Goal: Information Seeking & Learning: Find specific fact

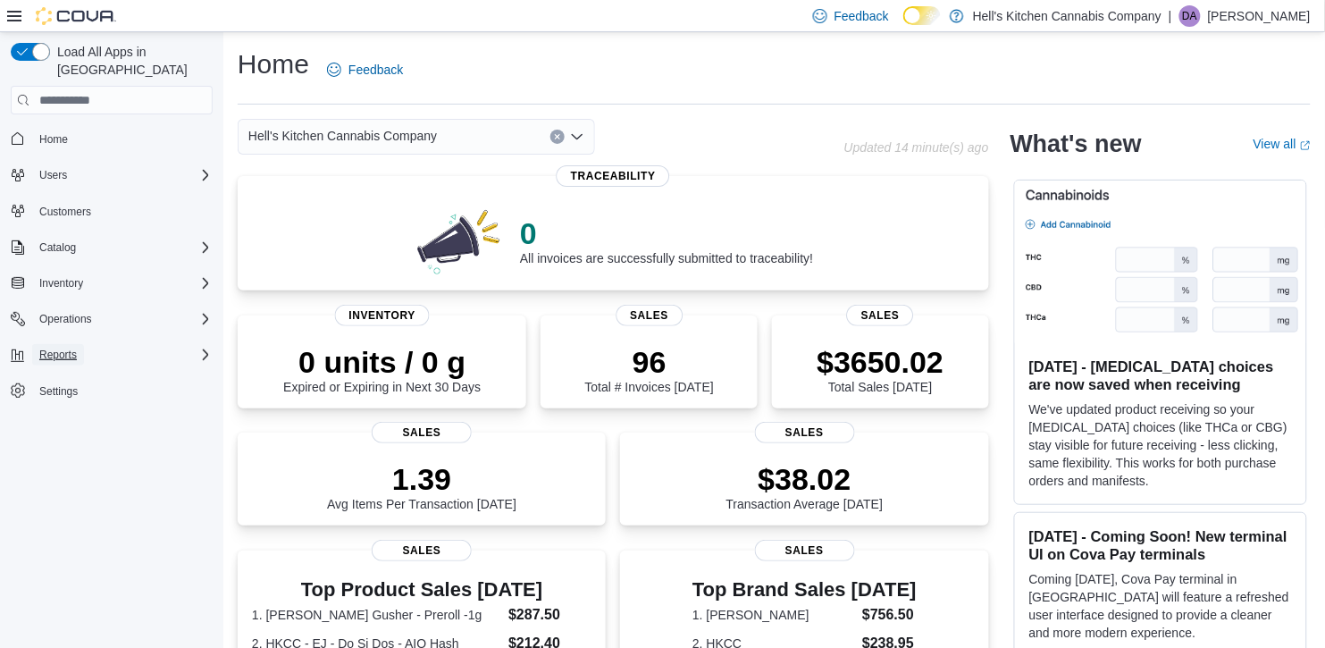
click at [72, 348] on span "Reports" at bounding box center [58, 355] width 38 height 14
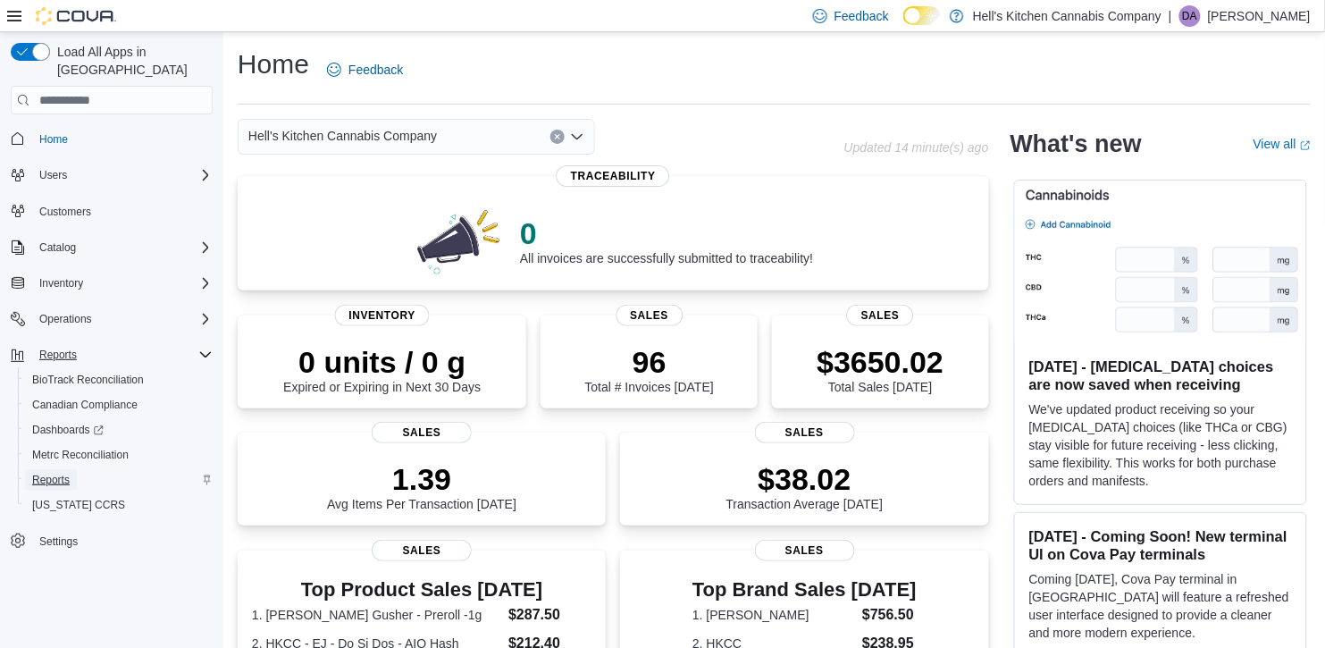
click at [62, 473] on span "Reports" at bounding box center [51, 480] width 38 height 14
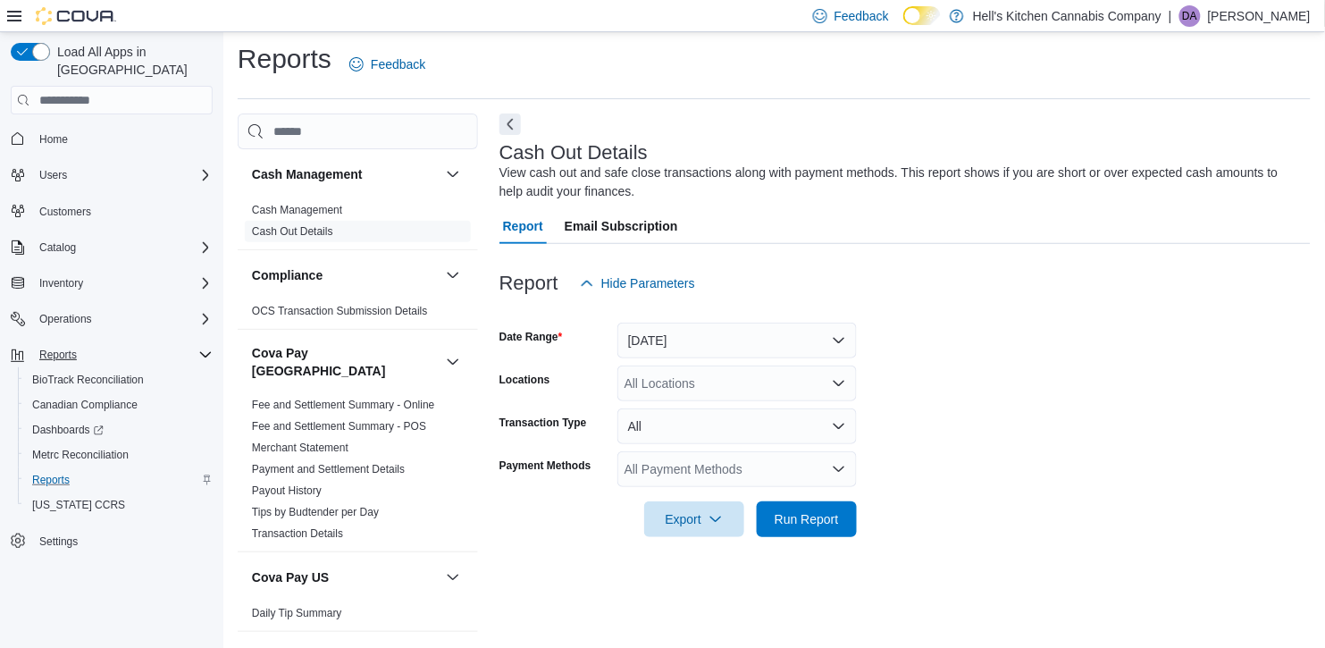
scroll to position [6, 0]
click at [332, 142] on input "search" at bounding box center [358, 131] width 240 height 36
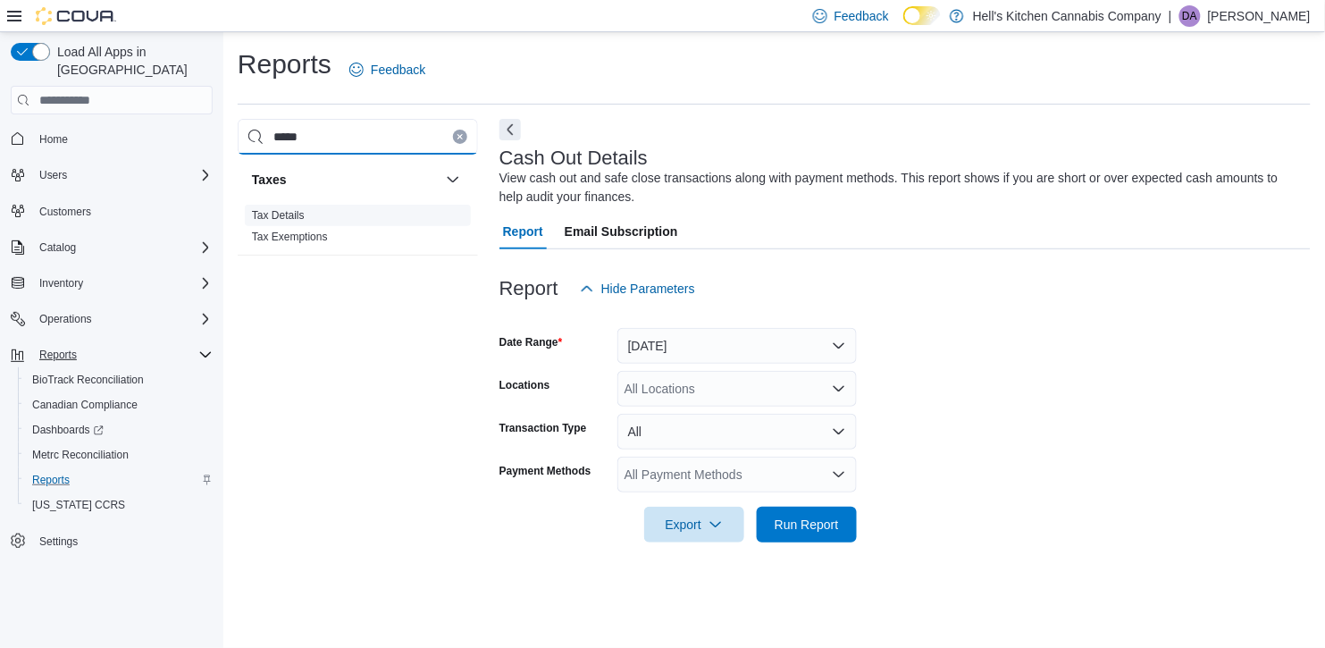
type input "*****"
click at [298, 214] on link "Tax Details" at bounding box center [278, 215] width 53 height 13
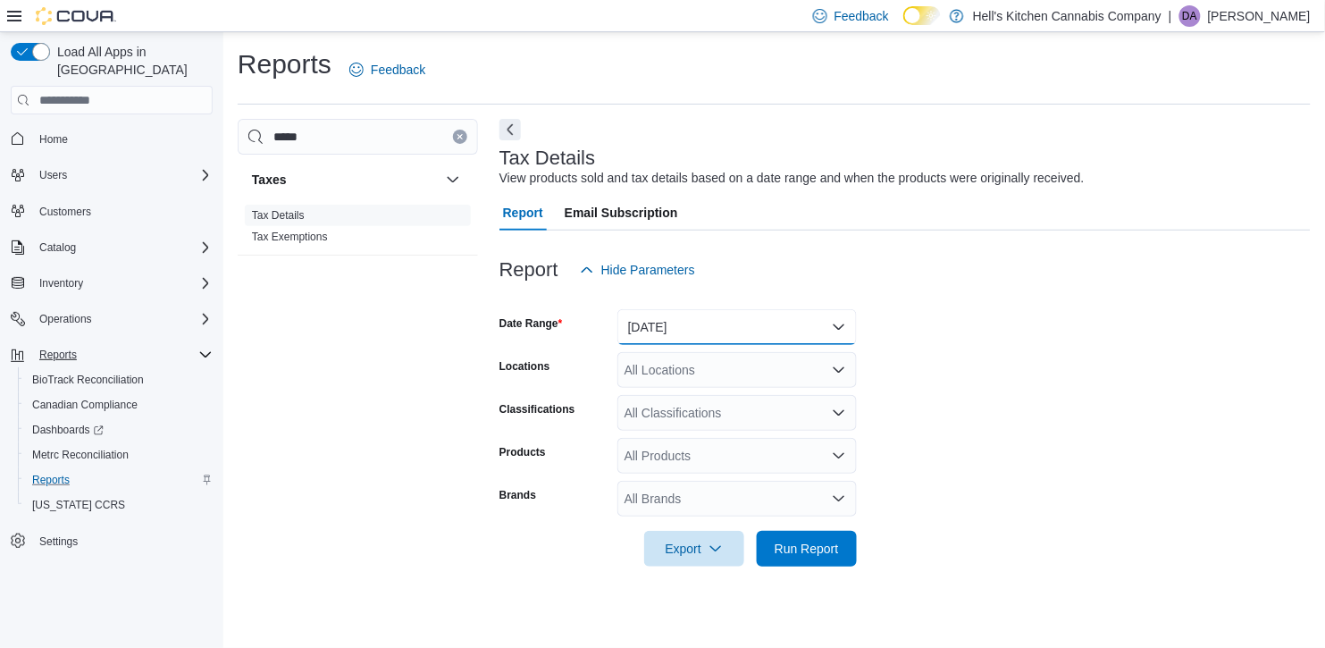
click at [791, 327] on button "[DATE]" at bounding box center [738, 327] width 240 height 36
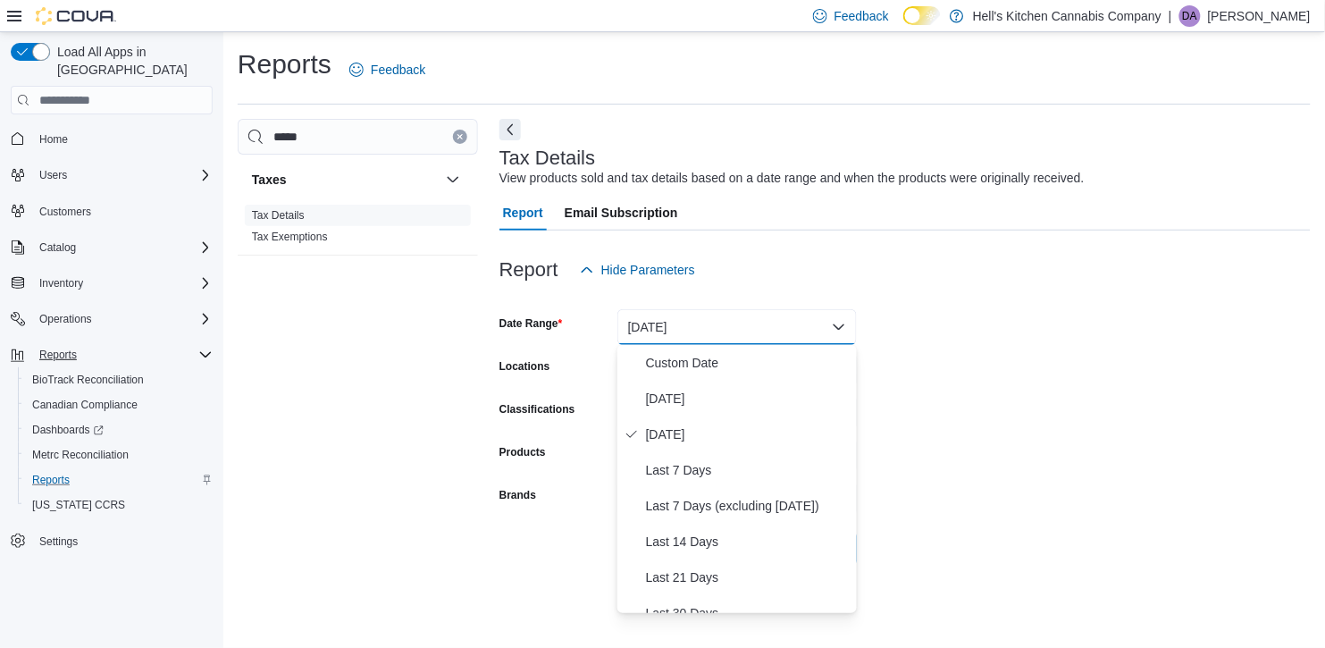
click at [1021, 333] on form "Date Range [DATE] Locations All Locations Classifications All Classifications P…" at bounding box center [906, 427] width 812 height 279
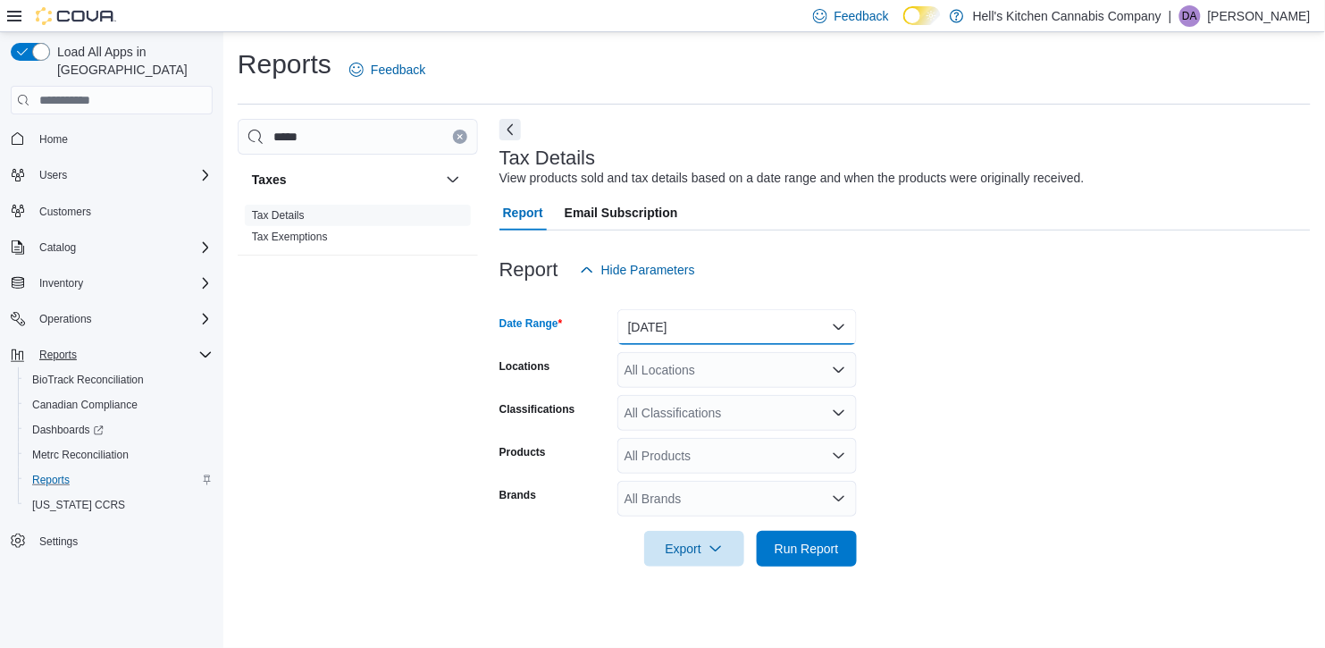
click at [754, 340] on button "[DATE]" at bounding box center [738, 327] width 240 height 36
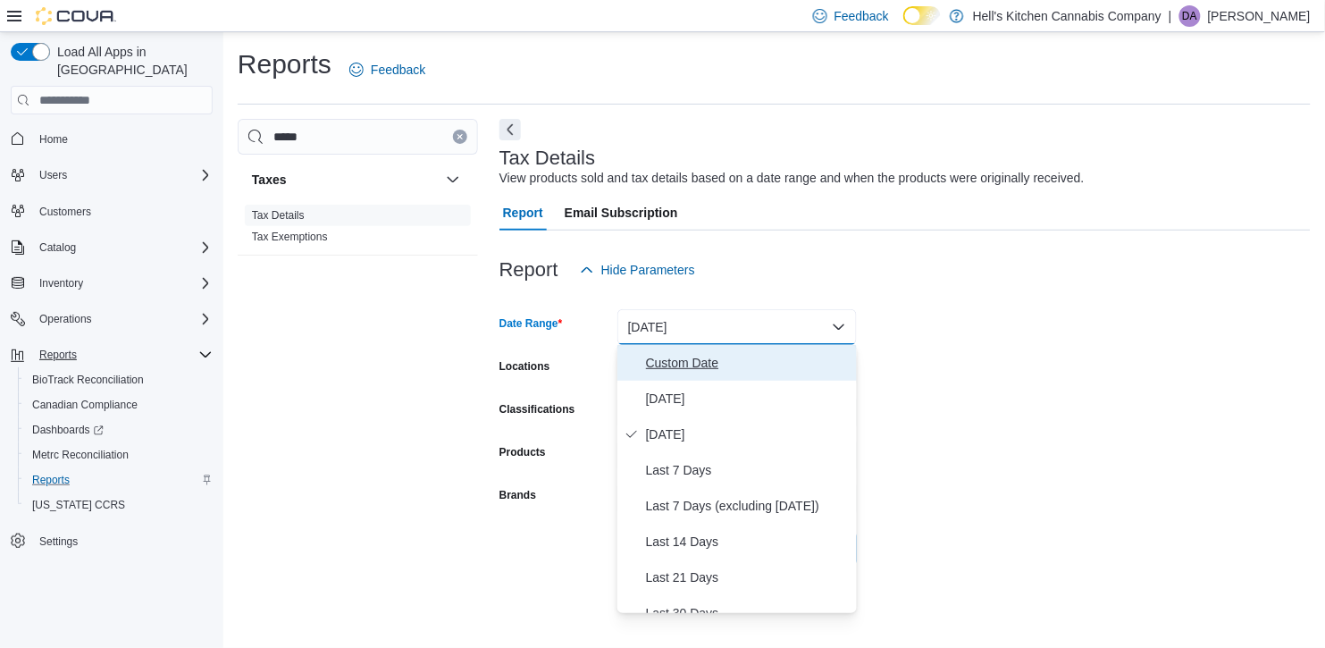
click at [719, 366] on span "Custom Date" at bounding box center [748, 362] width 204 height 21
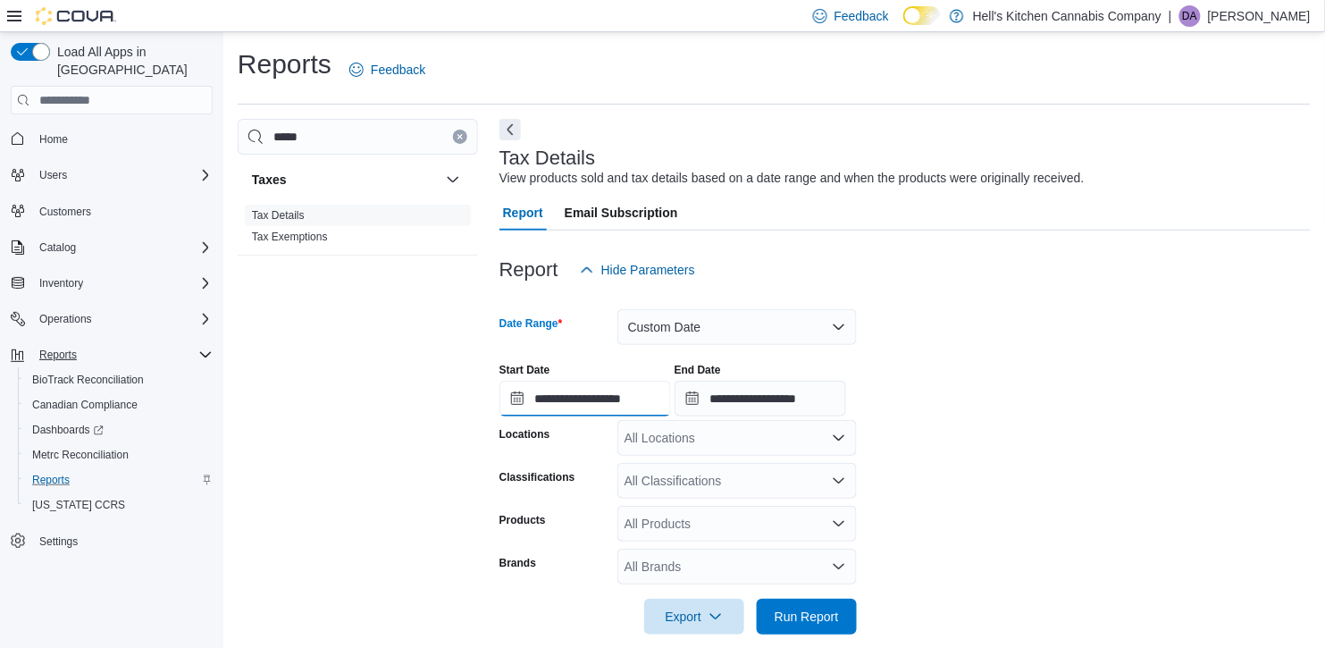
click at [545, 396] on input "**********" at bounding box center [586, 399] width 172 height 36
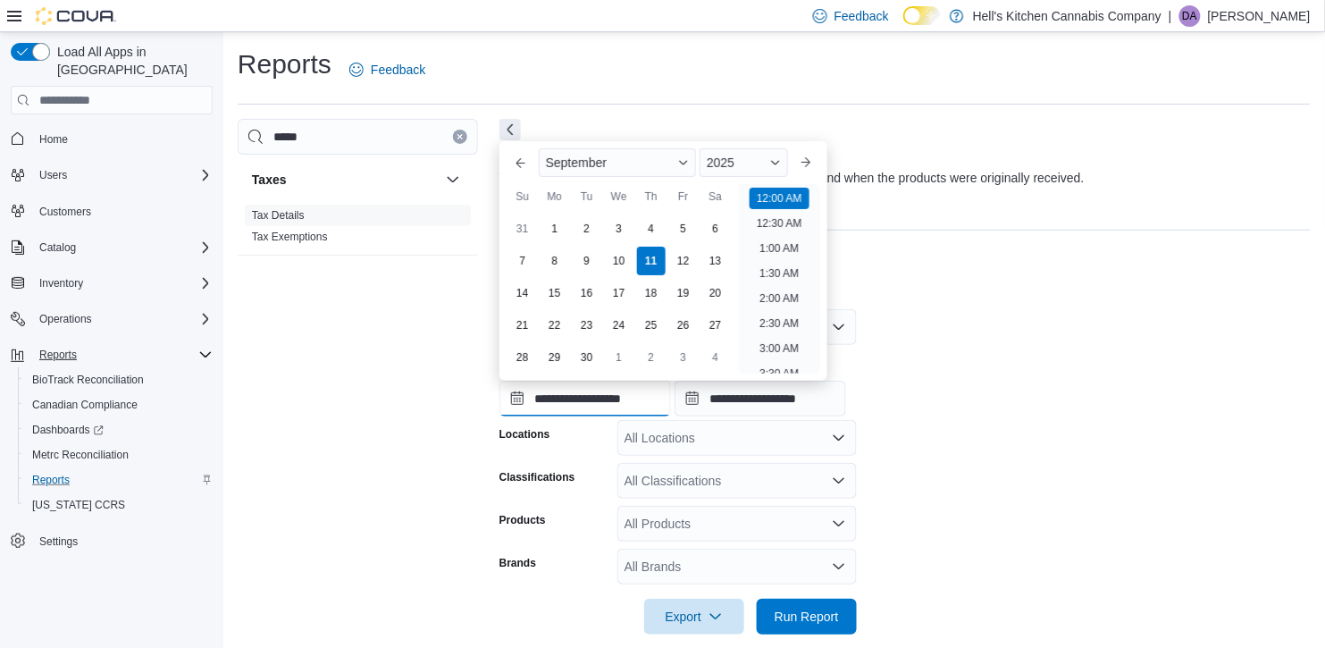
scroll to position [55, 0]
click at [517, 164] on button "Previous Month" at bounding box center [521, 162] width 29 height 29
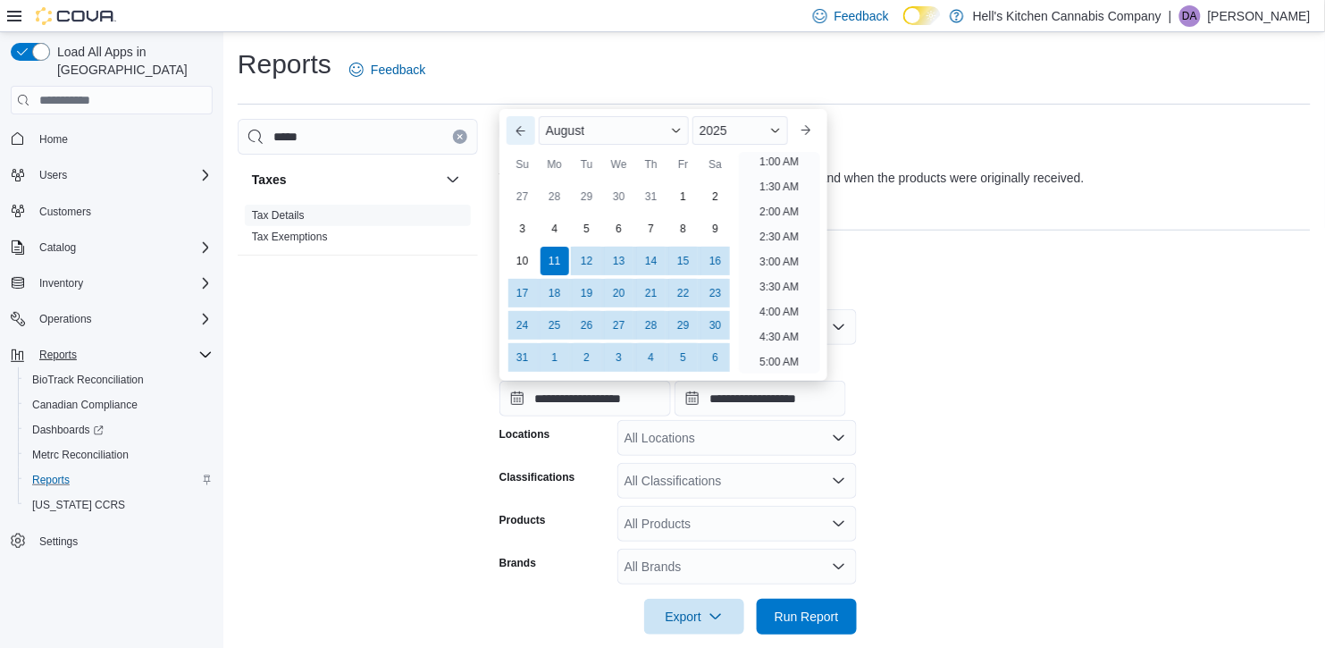
scroll to position [4, 0]
click at [517, 164] on div "Su" at bounding box center [523, 164] width 29 height 29
click at [517, 135] on button "Previous Month" at bounding box center [521, 130] width 29 height 29
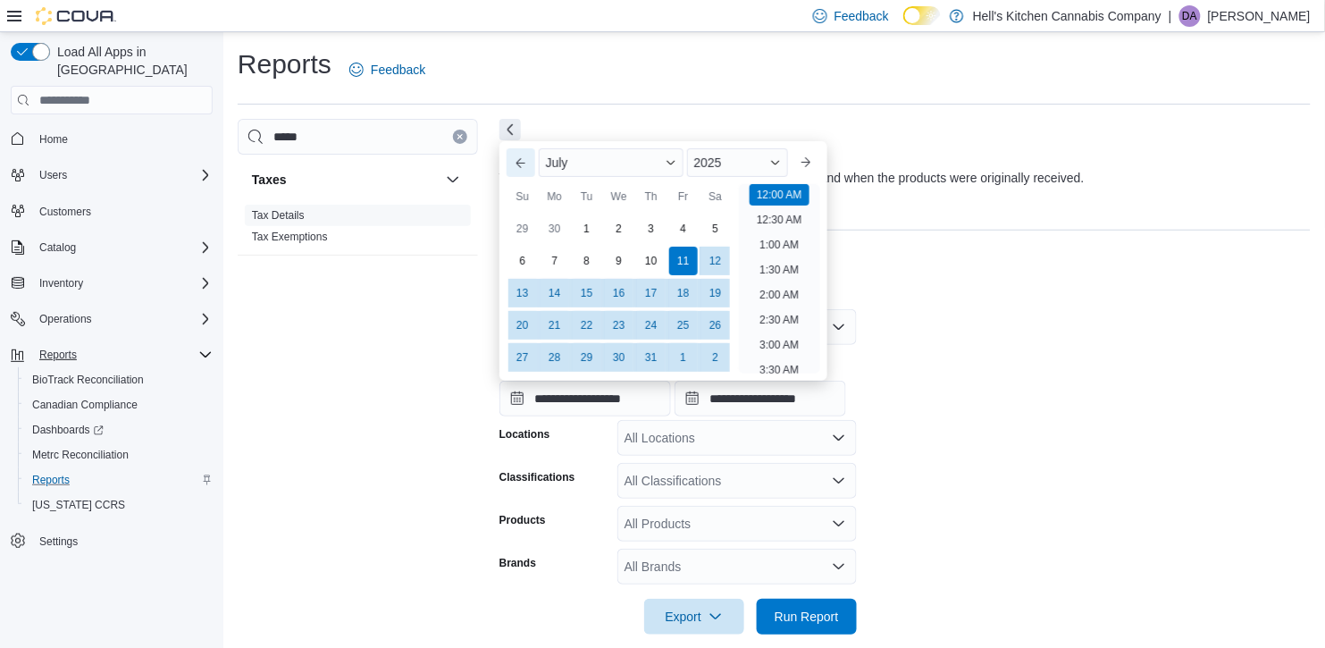
click at [520, 157] on button "Previous Month" at bounding box center [521, 162] width 29 height 29
click at [521, 223] on div "1" at bounding box center [522, 229] width 31 height 31
type input "**********"
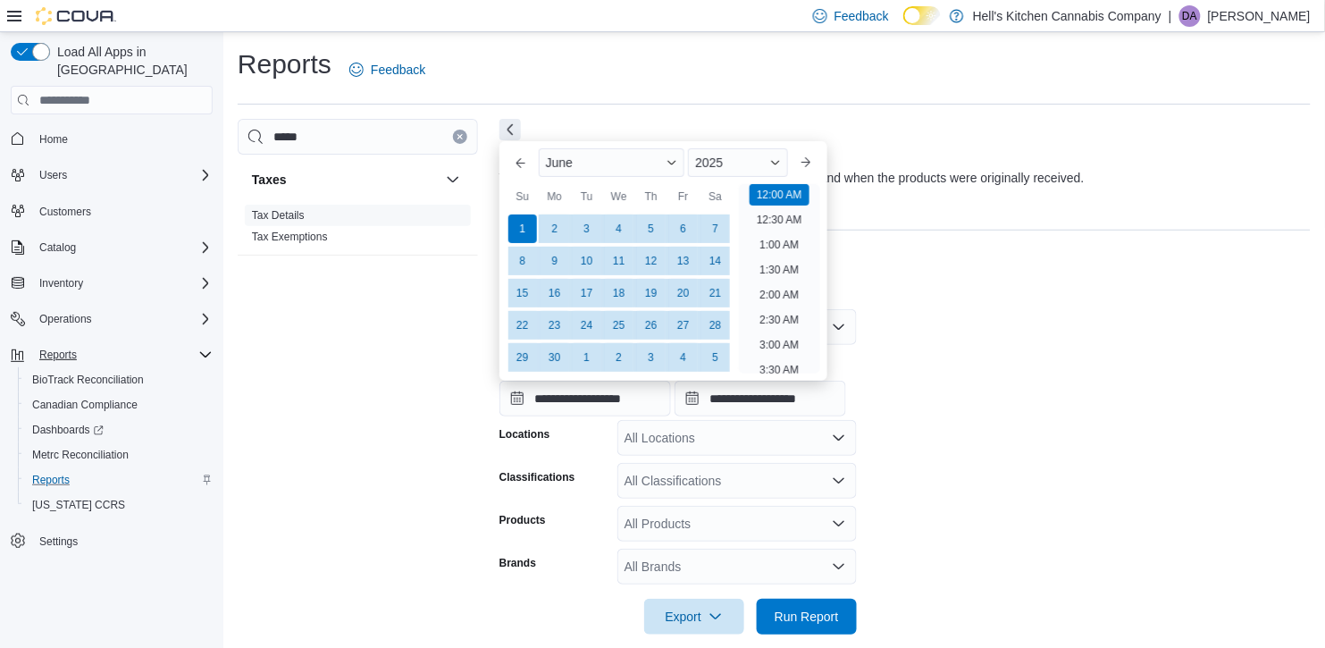
click at [884, 287] on div "Report Hide Parameters" at bounding box center [906, 270] width 812 height 36
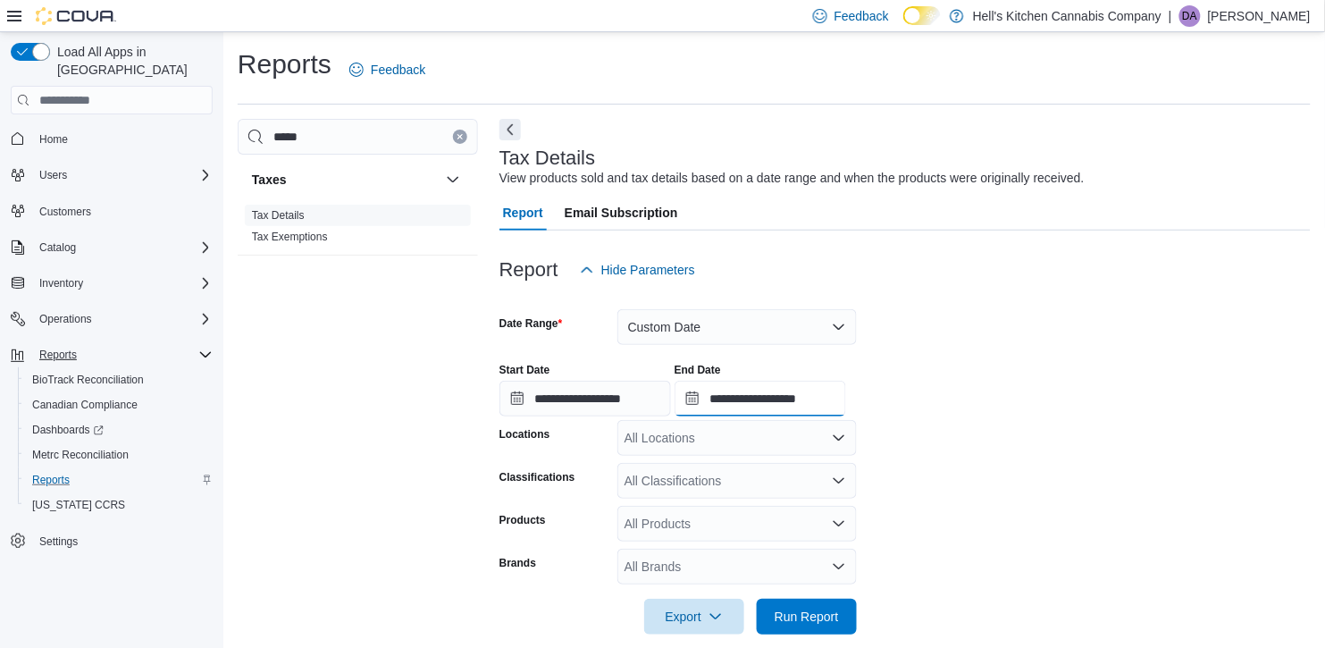
click at [823, 400] on input "**********" at bounding box center [761, 399] width 172 height 36
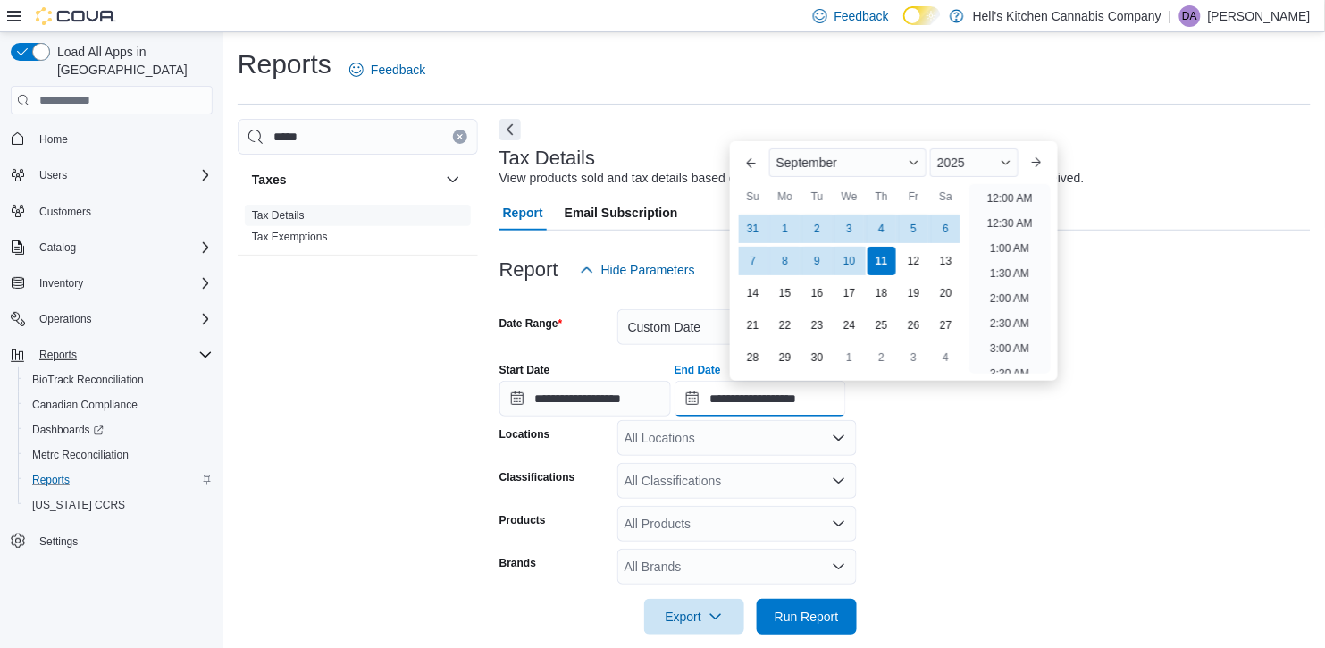
scroll to position [1014, 0]
click at [748, 171] on button "Previous Month" at bounding box center [751, 162] width 29 height 29
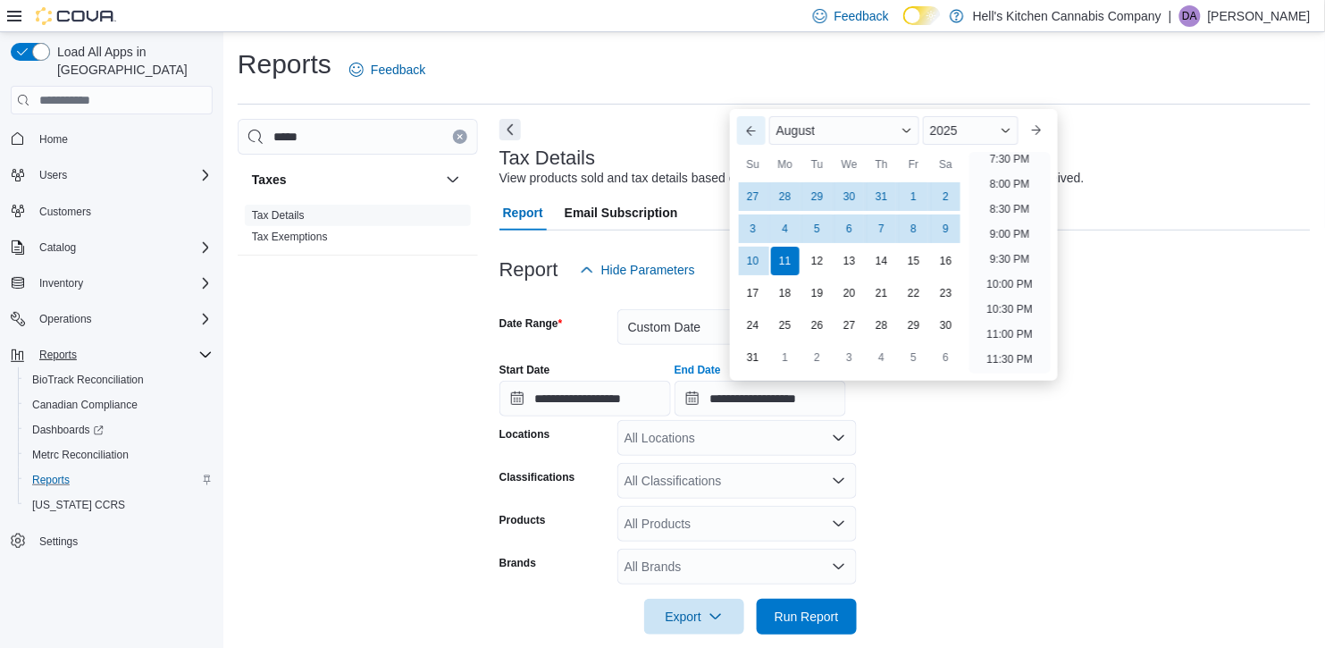
scroll to position [982, 0]
click at [742, 137] on button "Previous Month" at bounding box center [751, 130] width 29 height 29
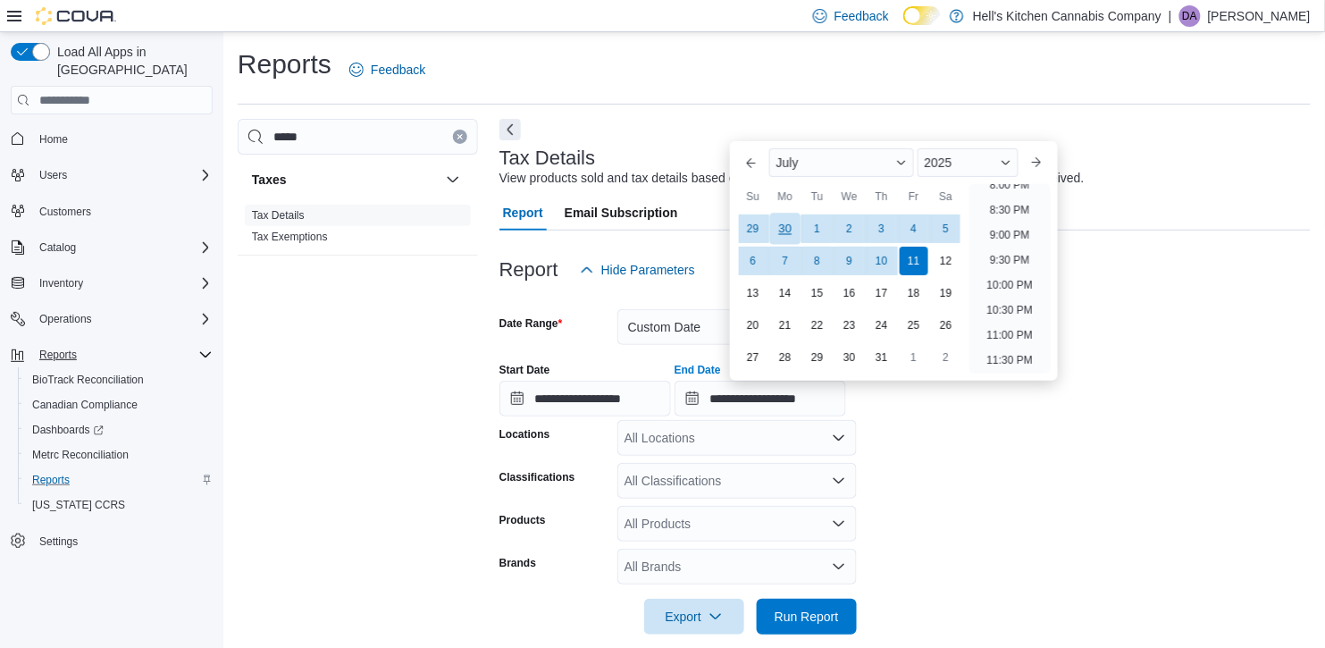
click at [787, 229] on div "30" at bounding box center [785, 229] width 31 height 31
type input "**********"
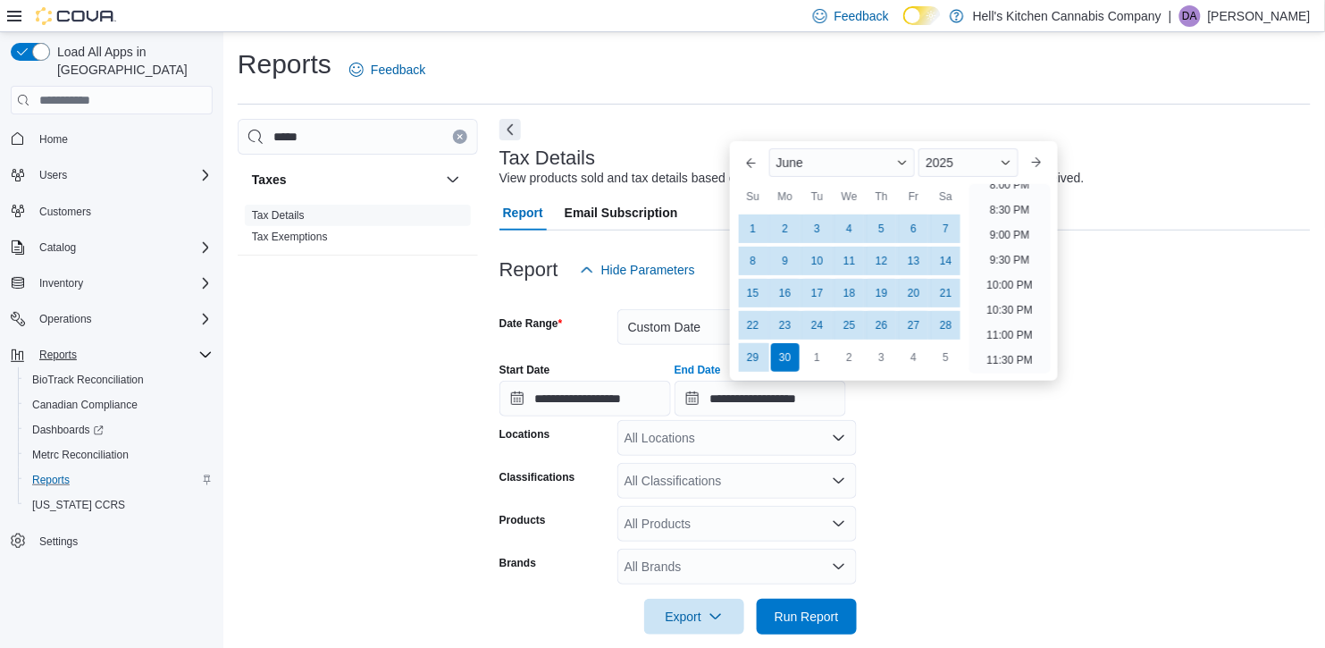
click at [961, 471] on form "**********" at bounding box center [906, 461] width 812 height 347
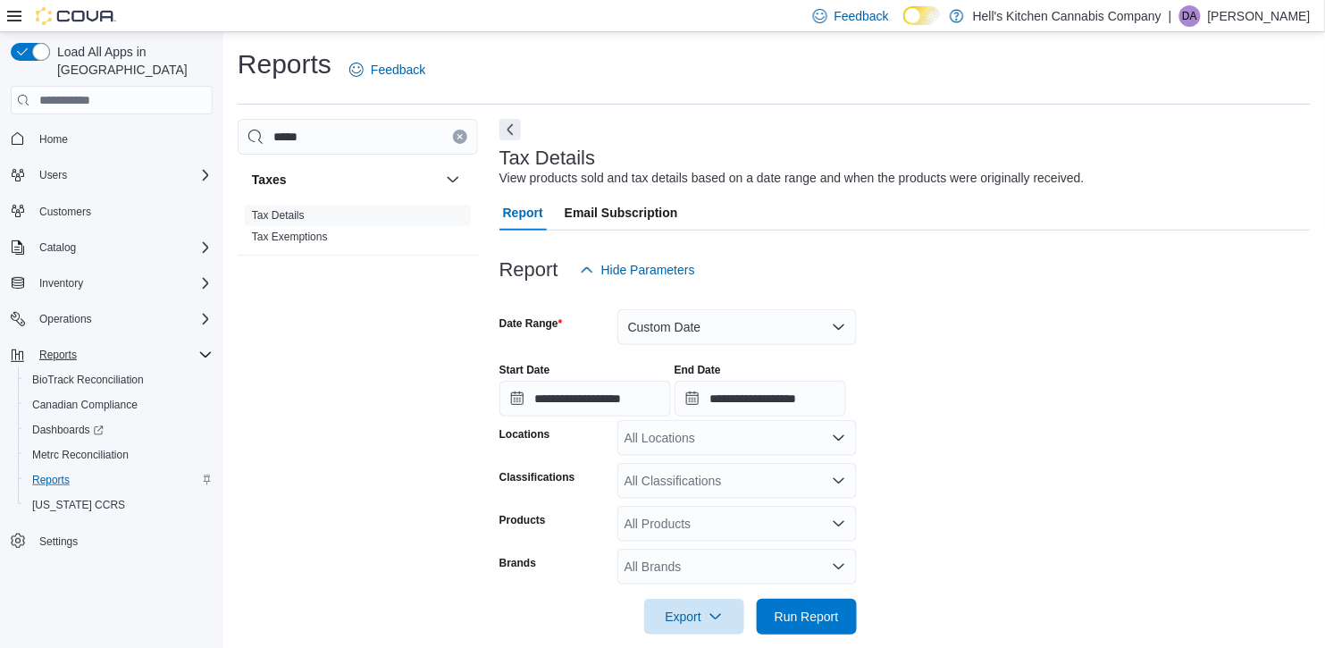
scroll to position [21, 0]
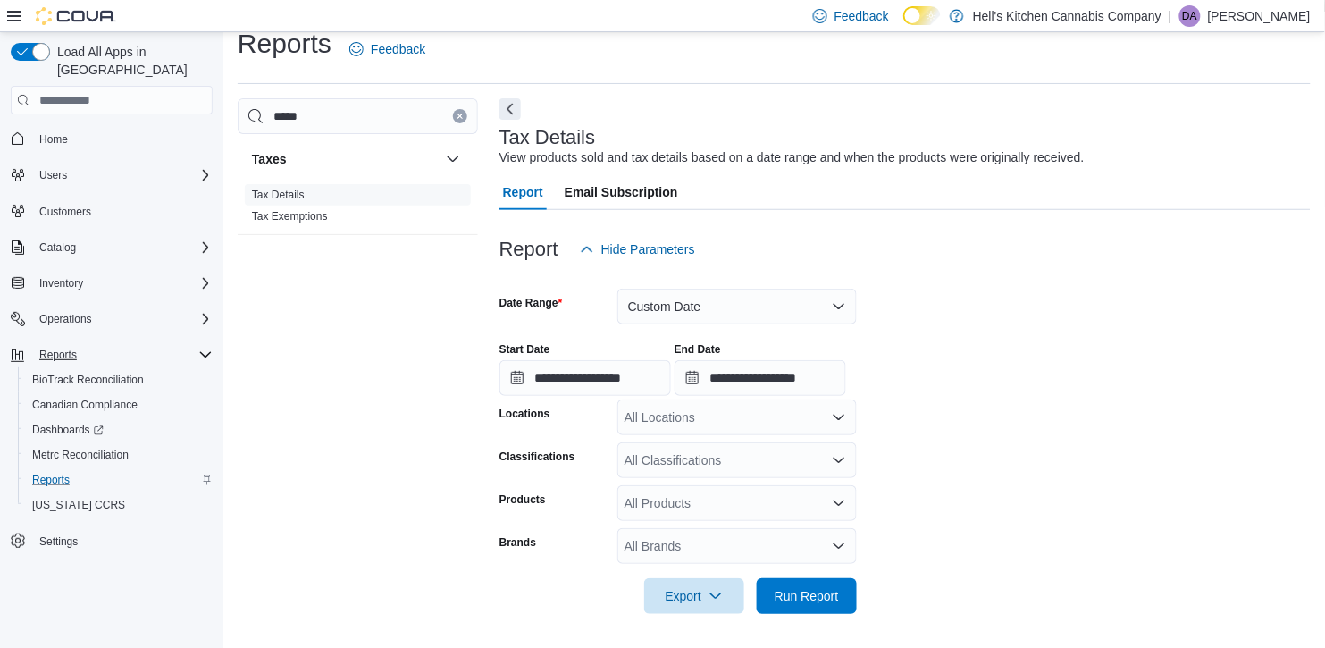
click at [1093, 491] on form "**********" at bounding box center [906, 440] width 812 height 347
click at [802, 421] on div "All Locations" at bounding box center [738, 418] width 240 height 36
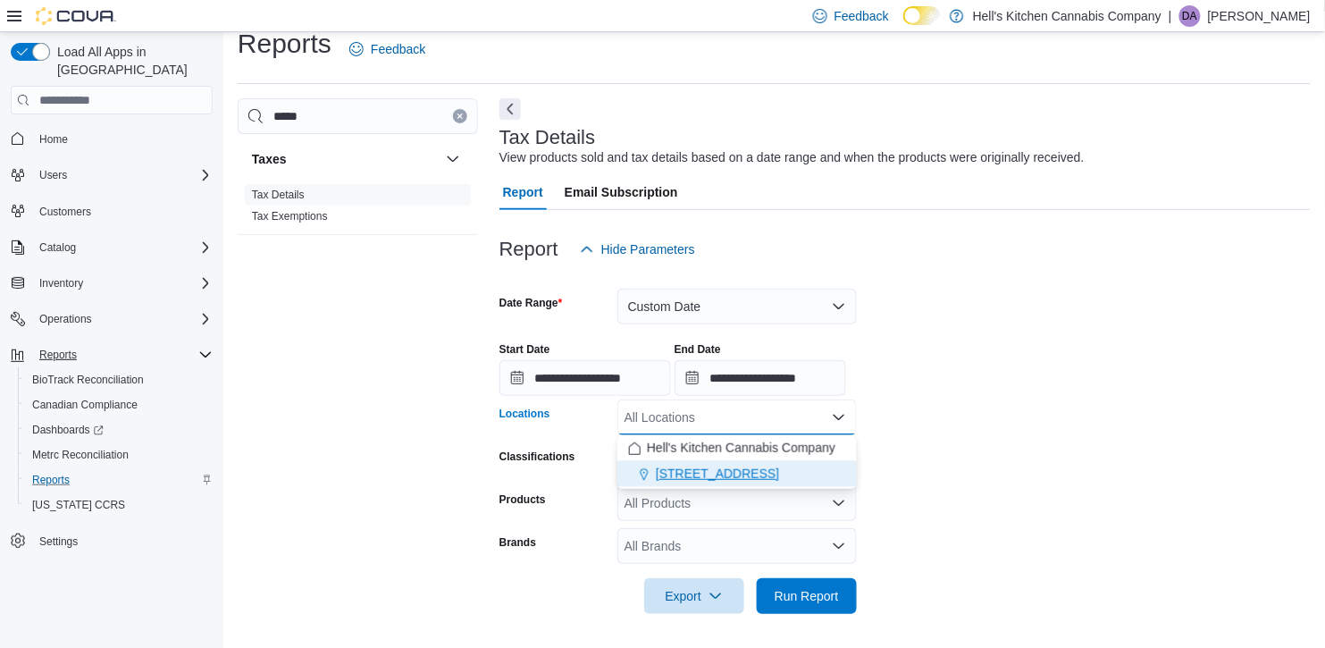
click at [776, 467] on div "[STREET_ADDRESS]" at bounding box center [737, 474] width 218 height 18
click at [980, 458] on form "**********" at bounding box center [906, 440] width 812 height 347
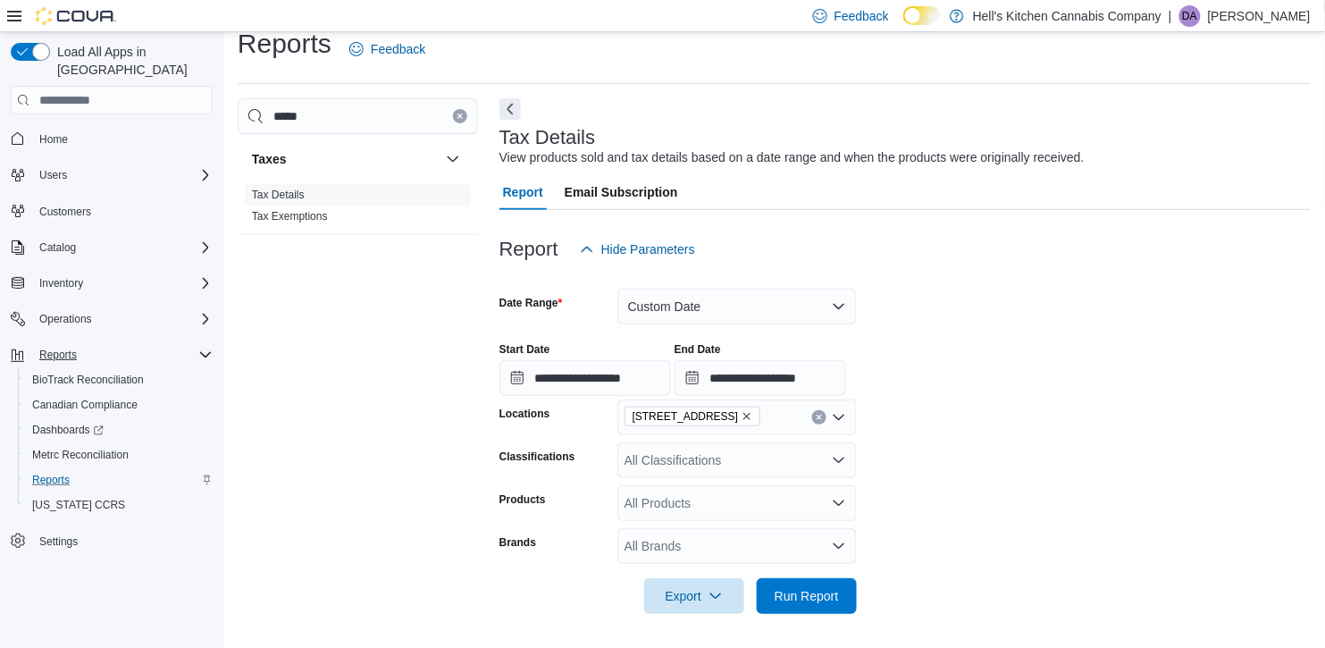
click at [840, 458] on icon "Open list of options" at bounding box center [839, 460] width 14 height 14
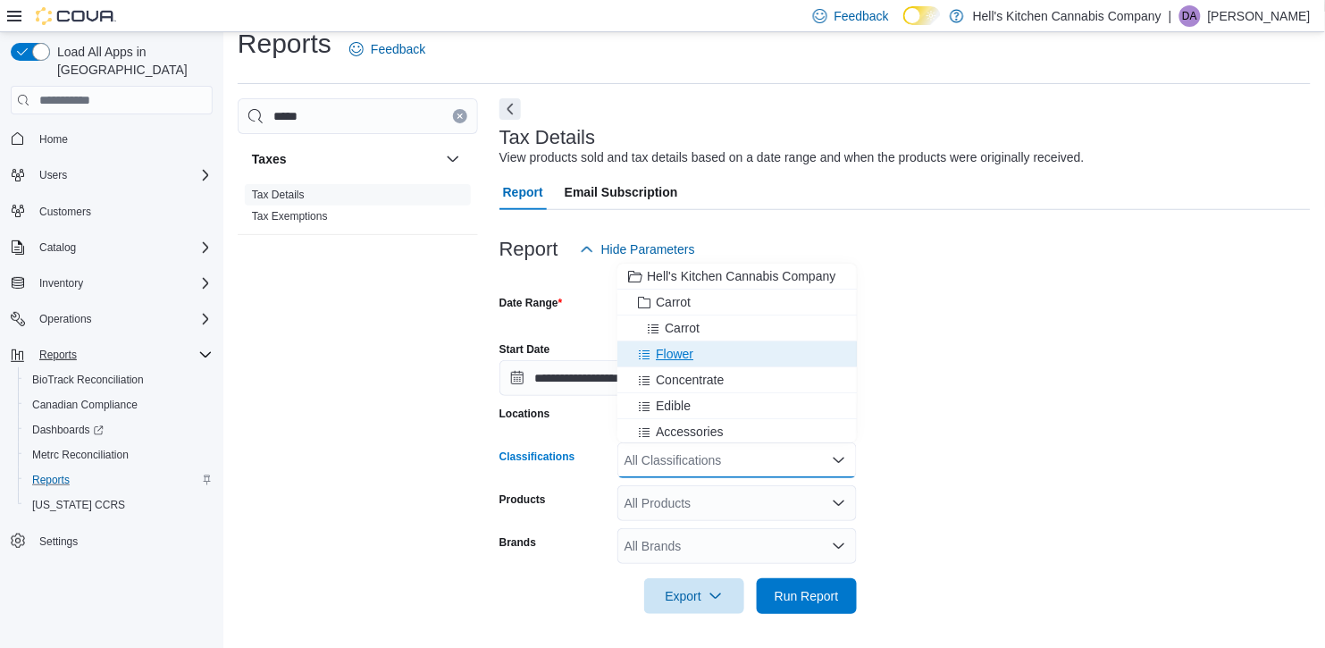
click at [733, 348] on div "Flower" at bounding box center [737, 354] width 218 height 18
click at [822, 461] on icon "Clear input" at bounding box center [819, 460] width 7 height 7
click at [1013, 449] on form "**********" at bounding box center [906, 440] width 812 height 347
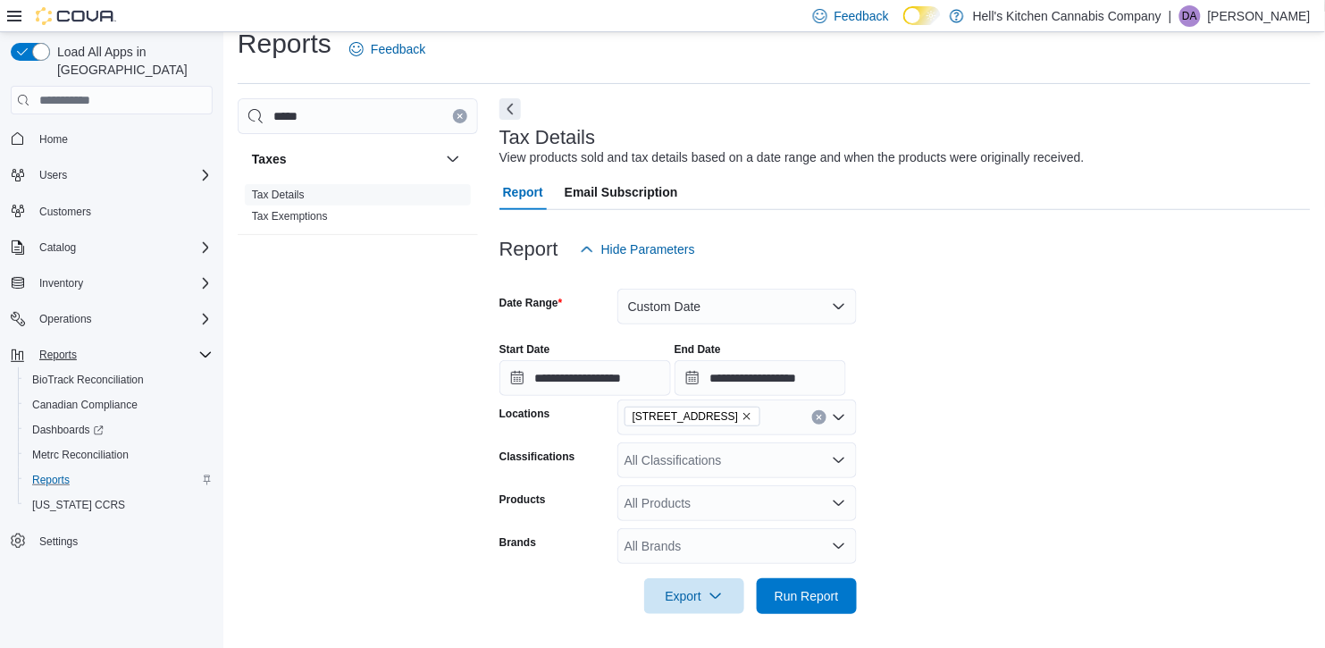
click at [833, 466] on icon "Open list of options" at bounding box center [839, 460] width 14 height 14
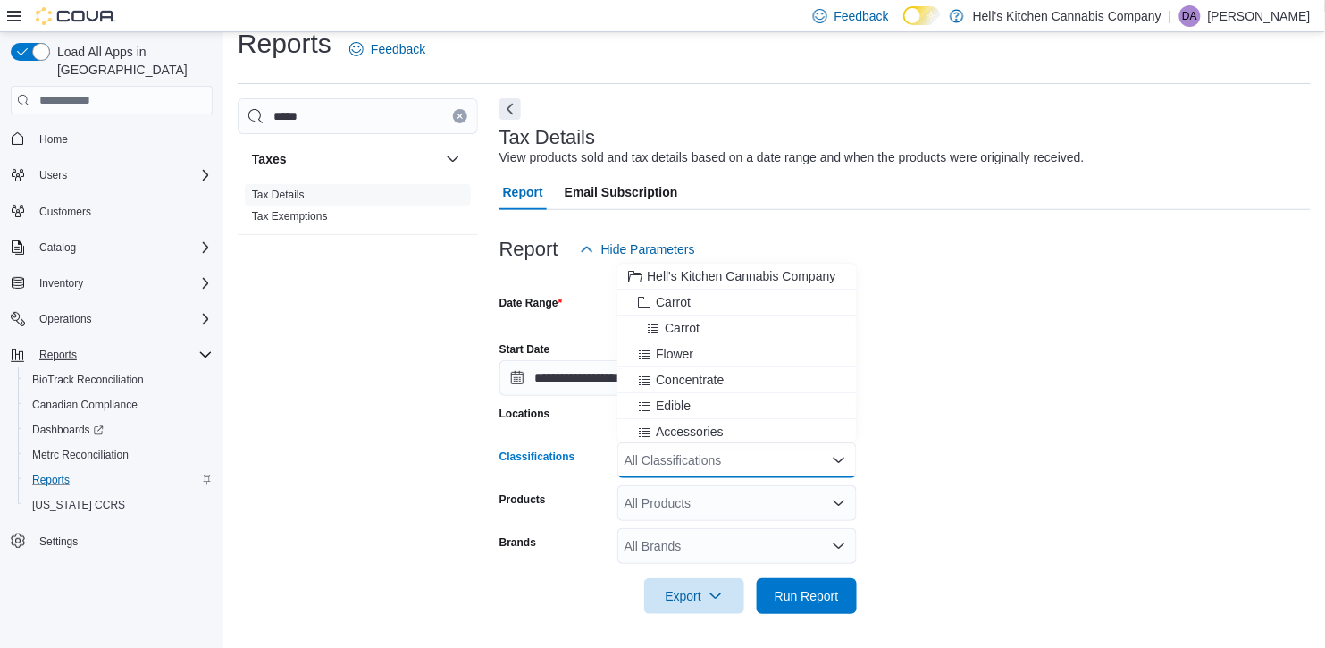
click at [833, 466] on icon "Close list of options" at bounding box center [839, 460] width 14 height 14
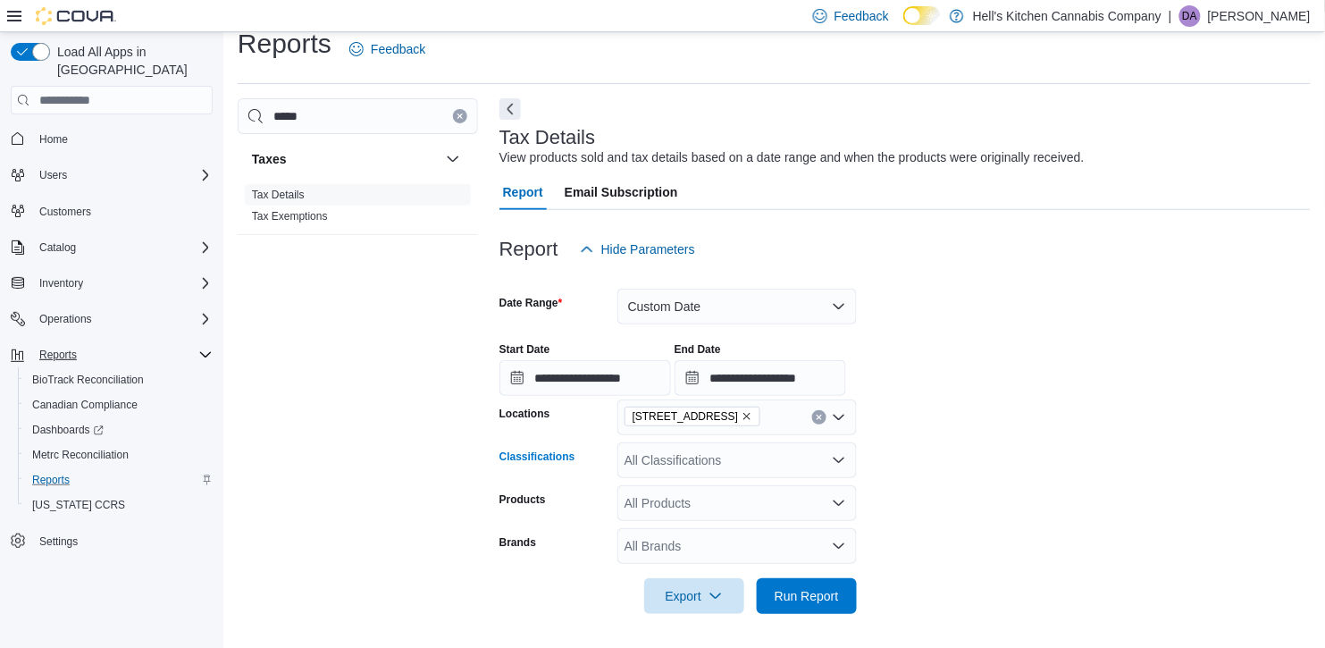
click at [834, 549] on icon "Open list of options" at bounding box center [839, 546] width 14 height 14
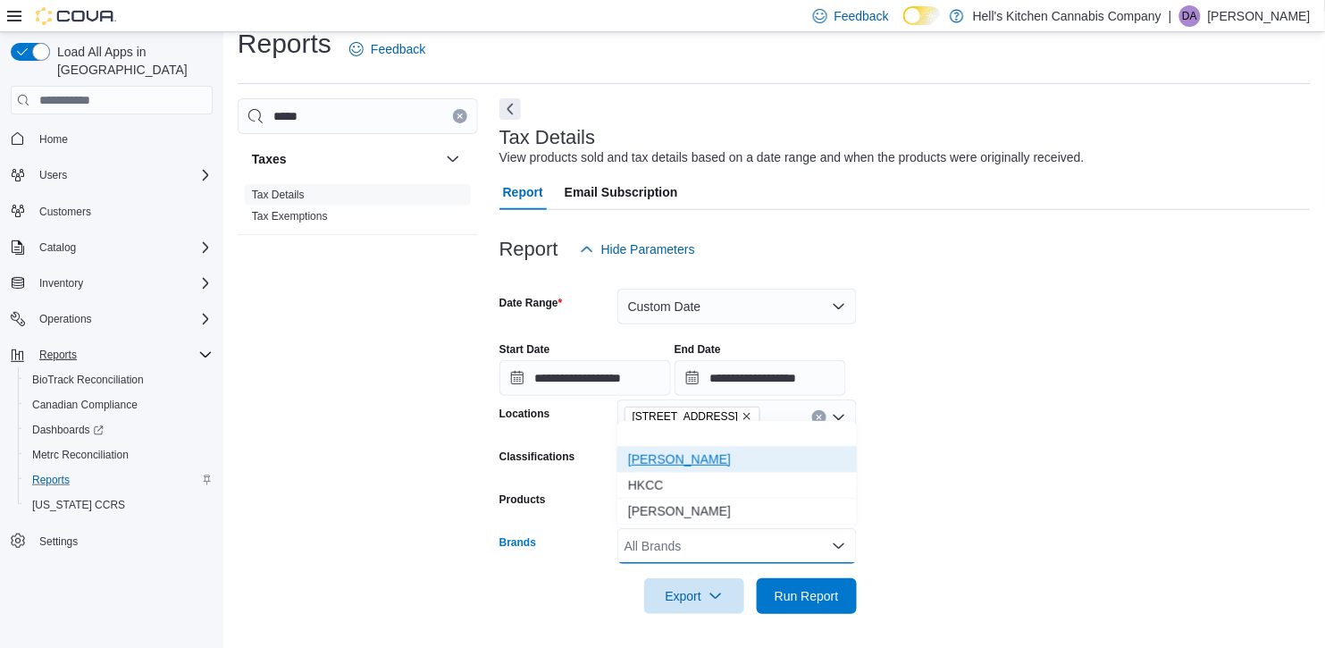
click at [711, 463] on span "[PERSON_NAME]" at bounding box center [737, 459] width 218 height 18
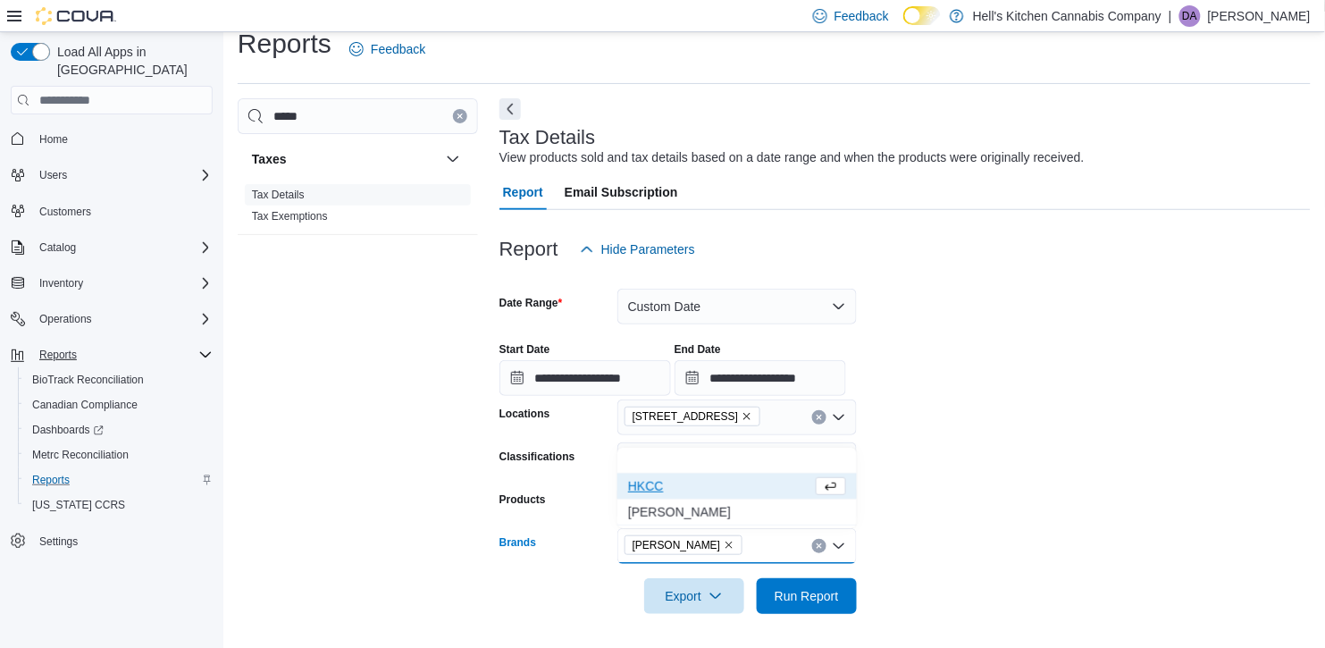
click at [1054, 499] on form "**********" at bounding box center [906, 440] width 812 height 347
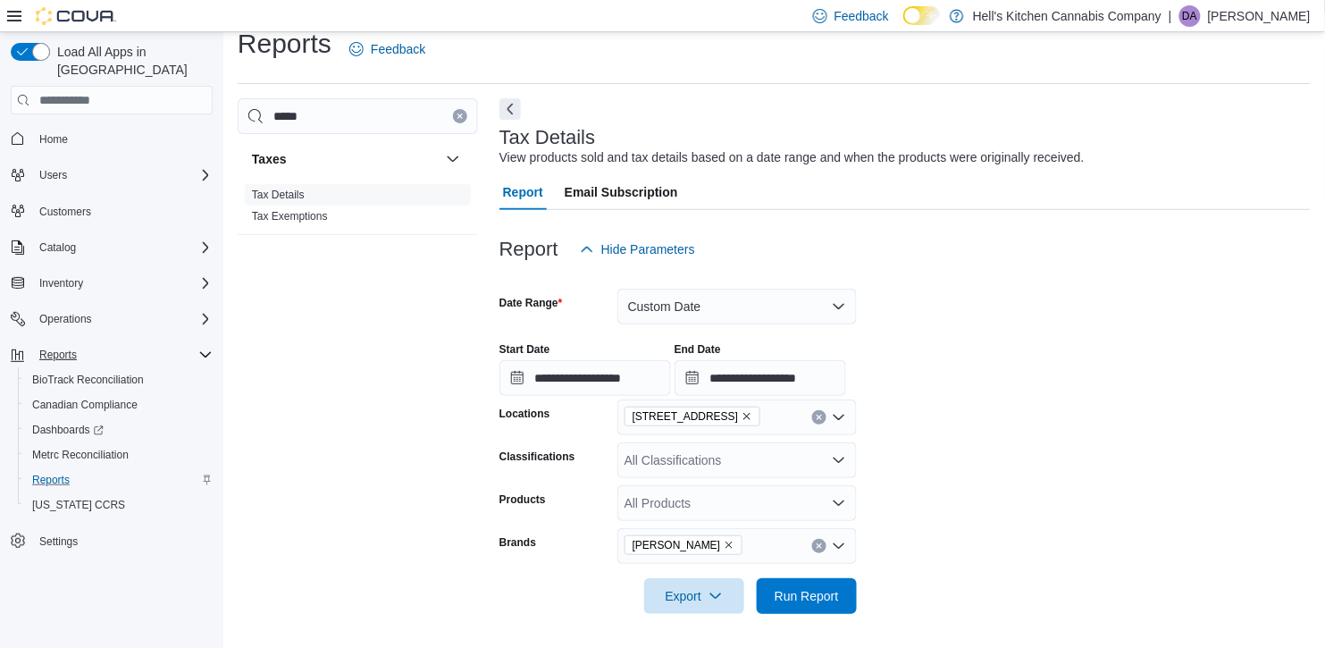
click at [838, 461] on icon "Open list of options" at bounding box center [839, 460] width 11 height 5
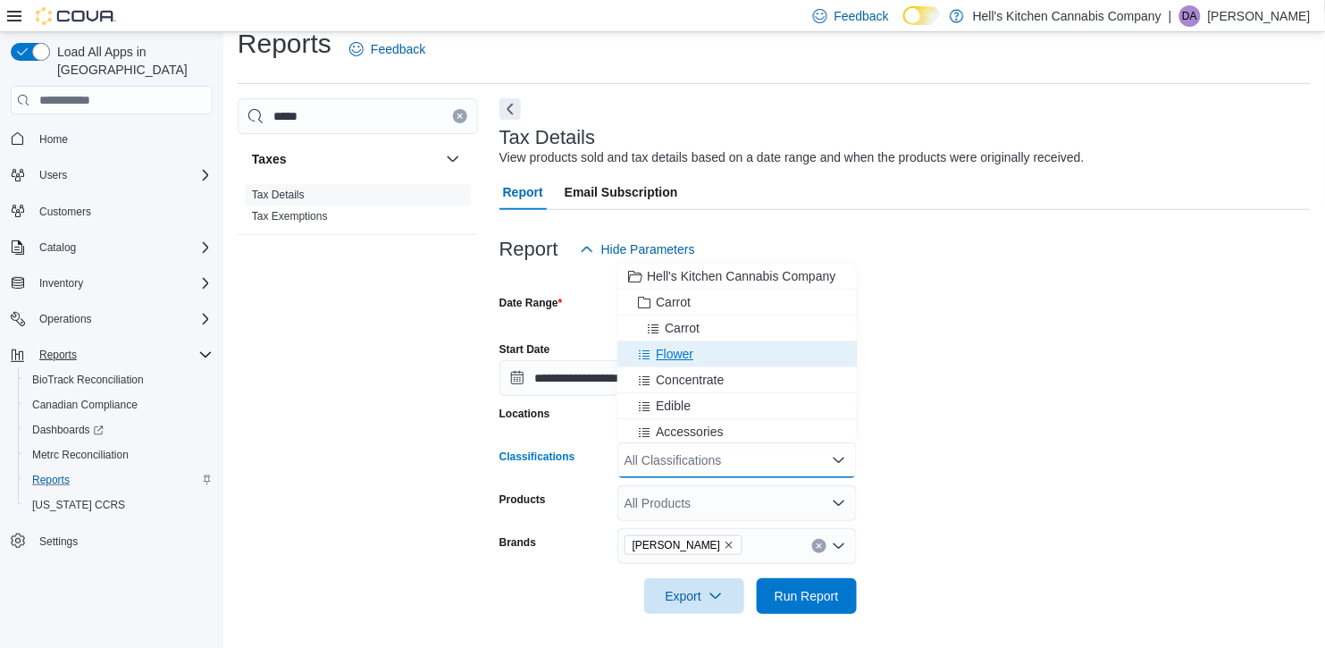
click at [705, 351] on div "Flower" at bounding box center [737, 354] width 218 height 18
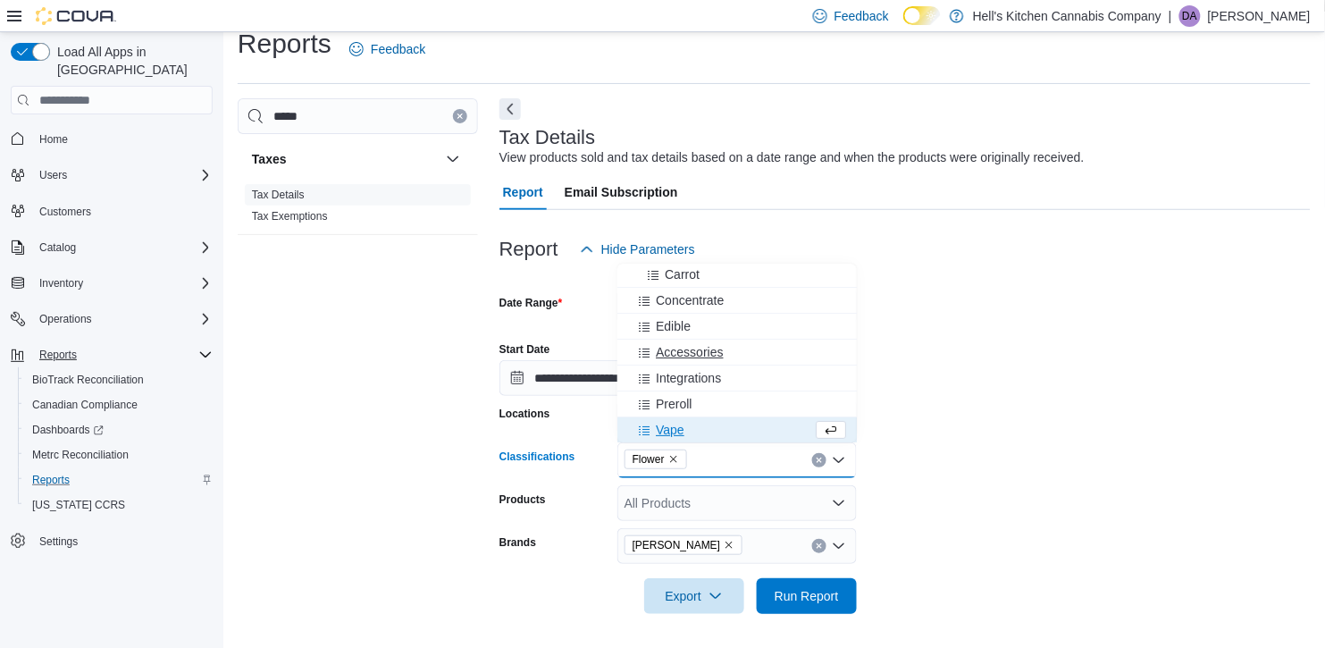
scroll to position [80, 0]
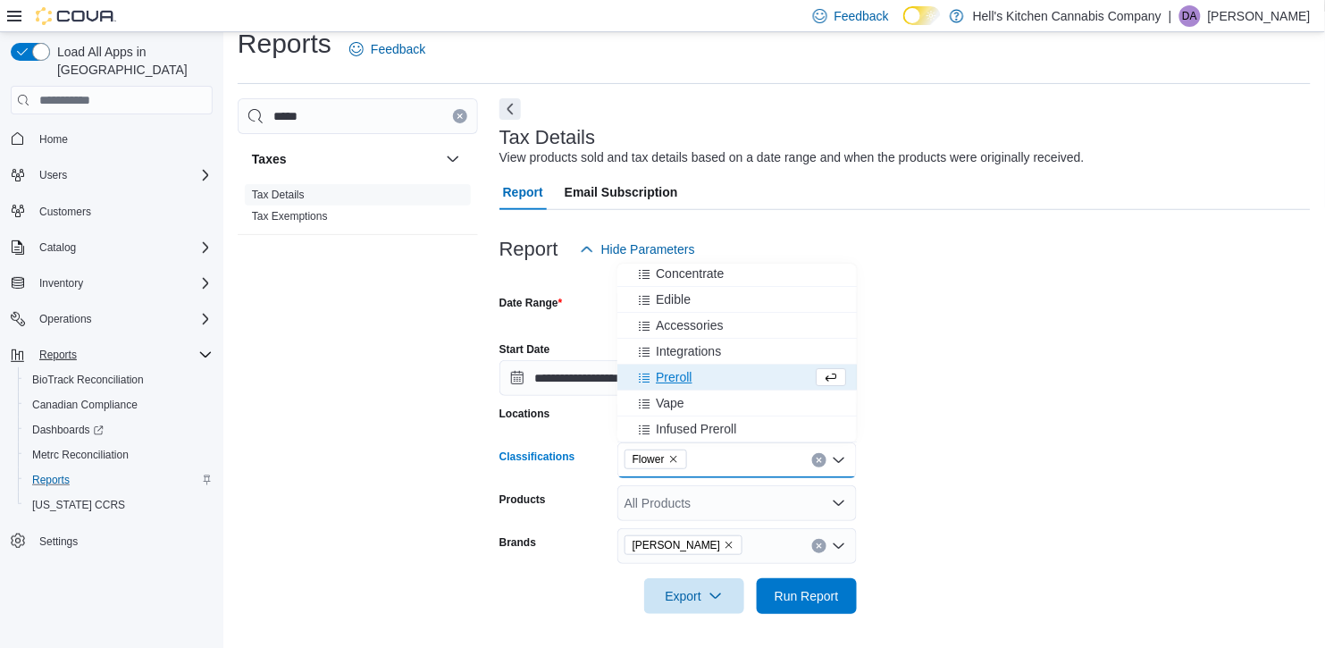
click at [675, 376] on span "Preroll" at bounding box center [674, 377] width 36 height 18
click at [1003, 551] on form "**********" at bounding box center [906, 440] width 812 height 347
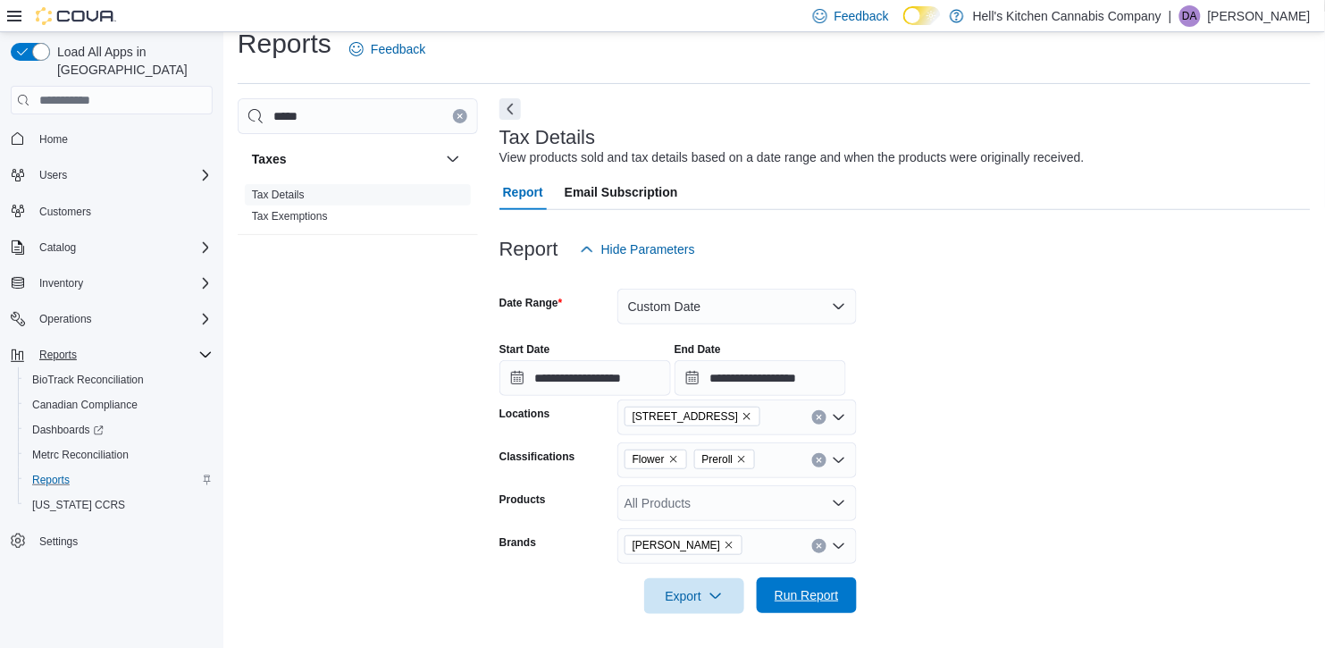
click at [796, 593] on span "Run Report" at bounding box center [807, 595] width 64 height 18
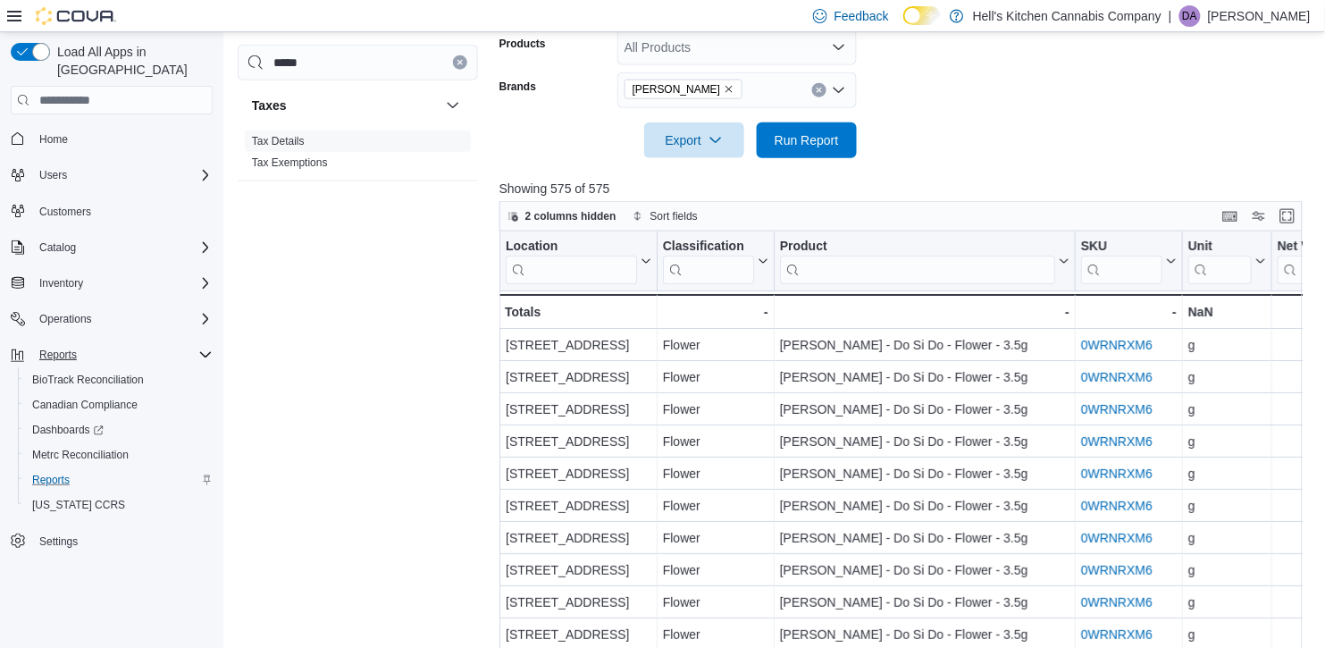
scroll to position [472, 0]
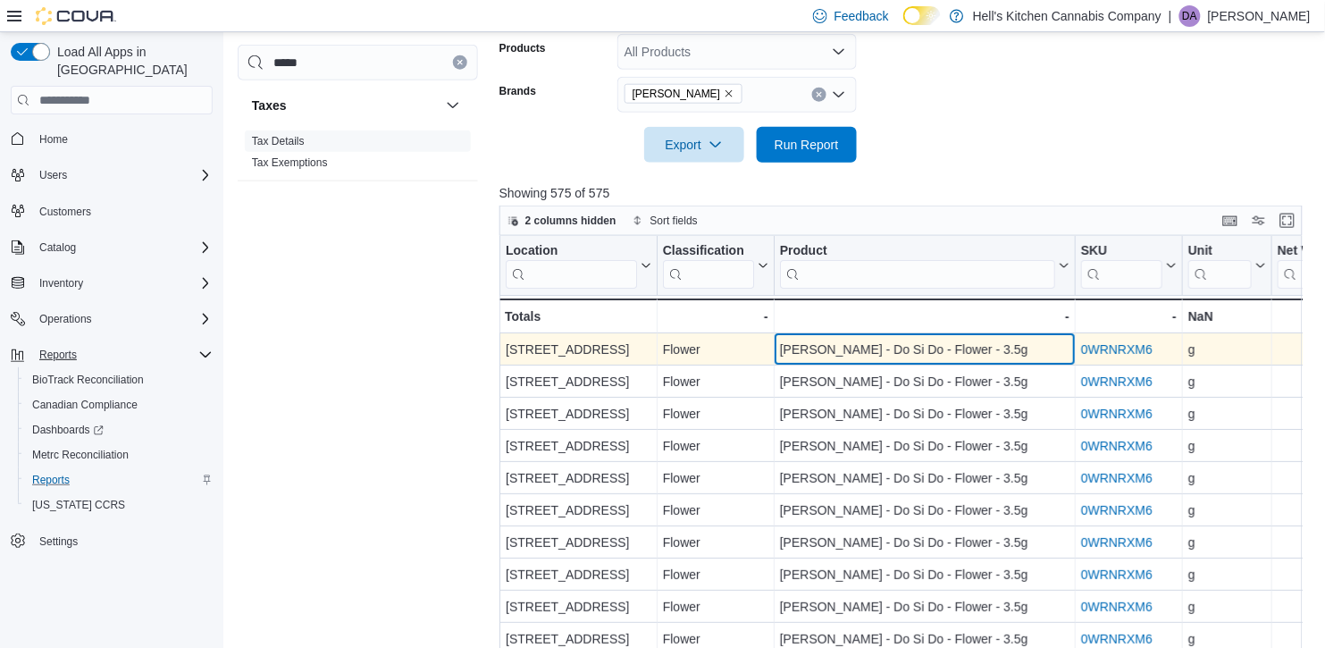
click at [1005, 356] on div "[PERSON_NAME] - Do Si Do - Flower - 3.5g" at bounding box center [925, 349] width 290 height 21
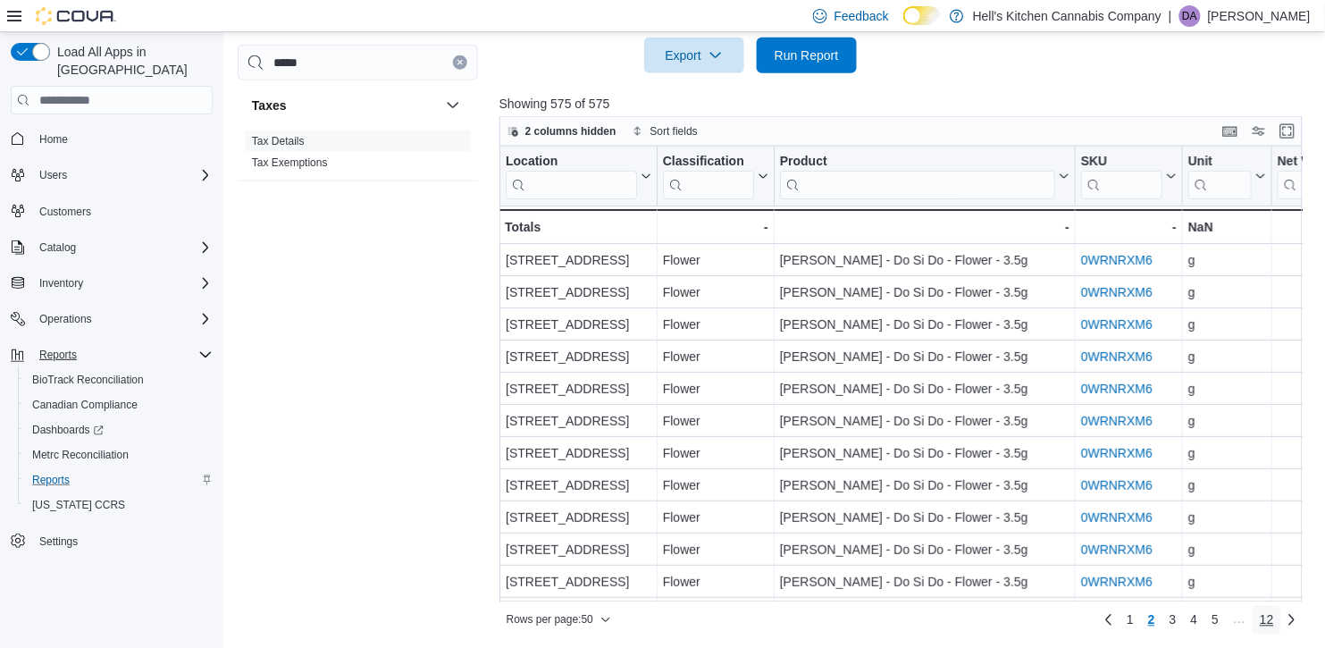
click at [1268, 613] on span "12" at bounding box center [1267, 620] width 14 height 18
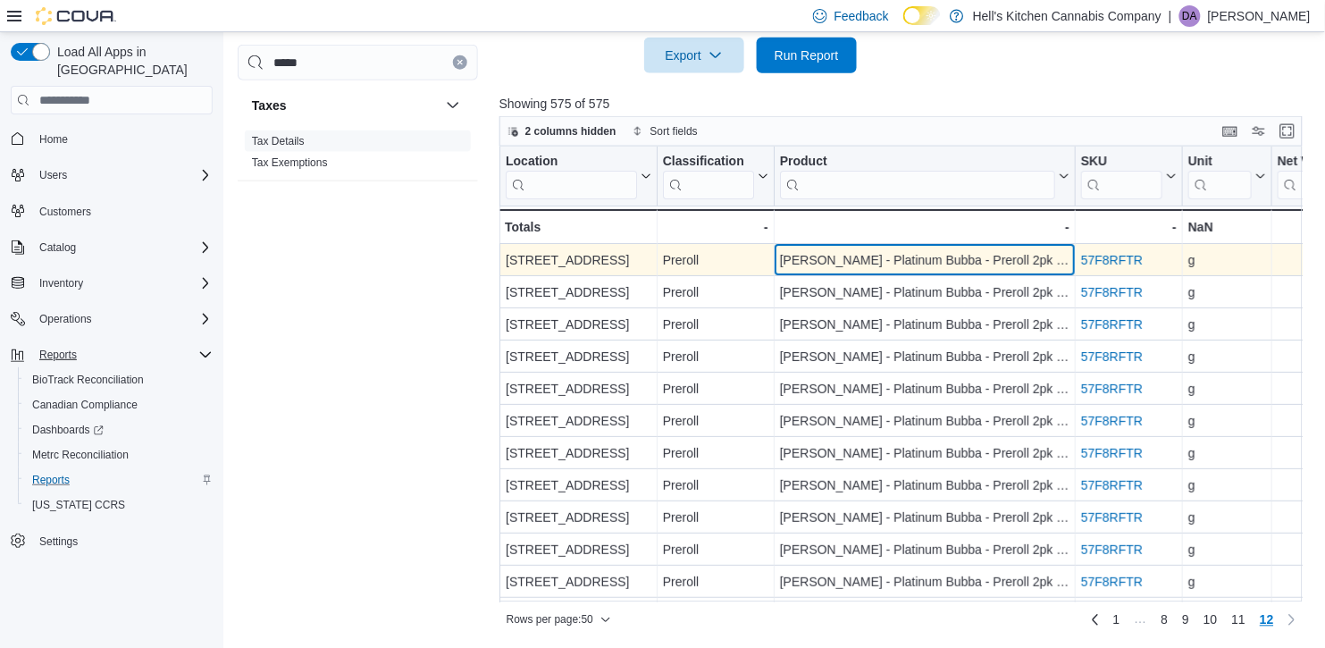
click at [1007, 249] on div "[PERSON_NAME] - Platinum Bubba - Preroll 2pk - 1g" at bounding box center [925, 259] width 290 height 21
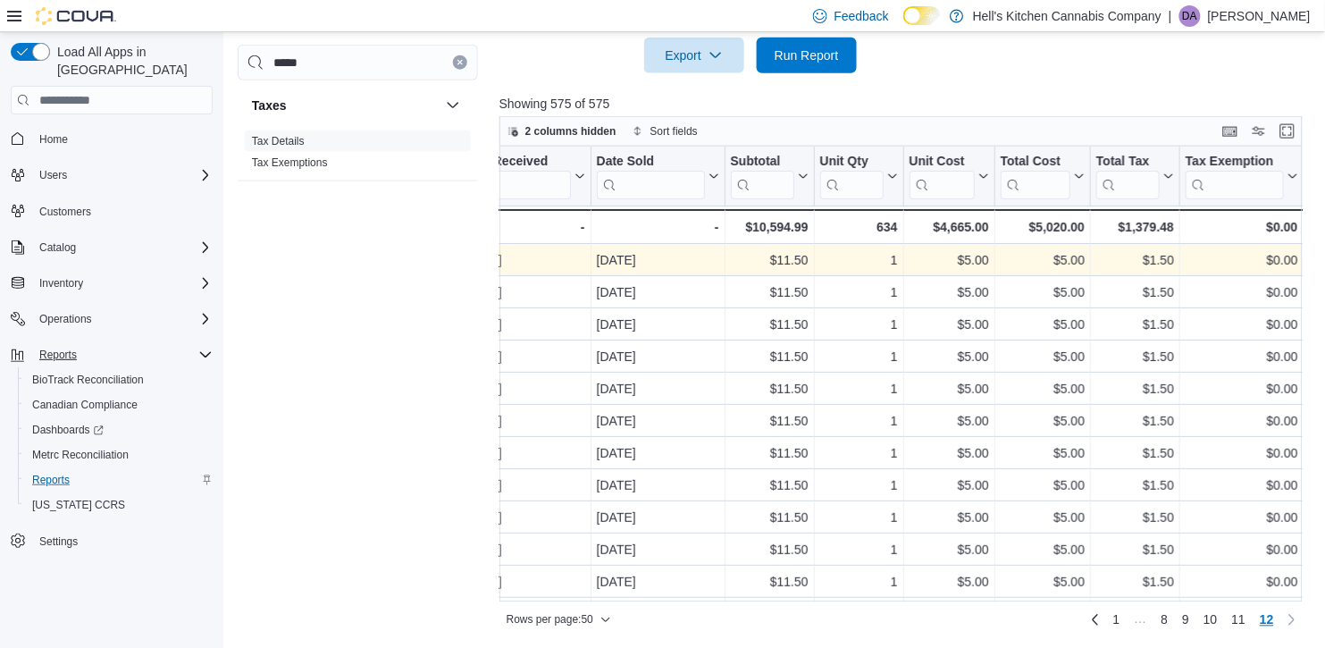
scroll to position [0, 1924]
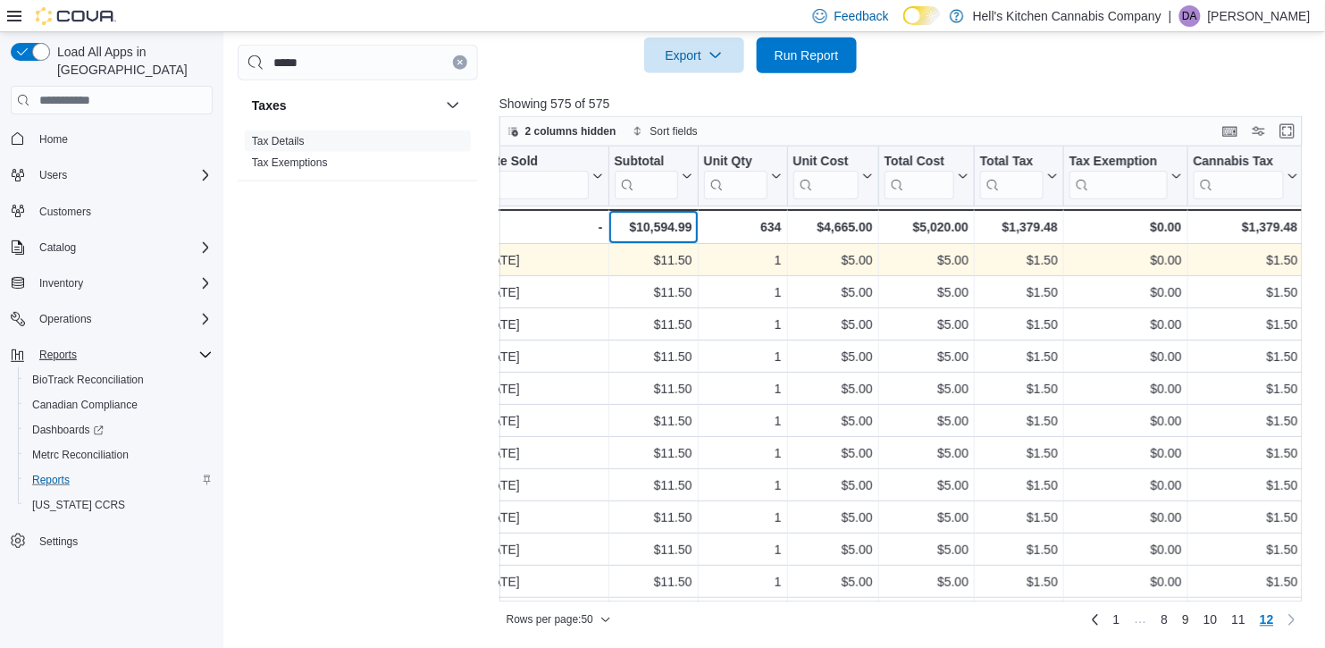
click at [643, 218] on div "$10,594.99" at bounding box center [653, 226] width 78 height 21
drag, startPoint x: 627, startPoint y: 224, endPoint x: 696, endPoint y: 227, distance: 68.9
copy div "$10,594.99 - Subtotal, column 15, row 26"
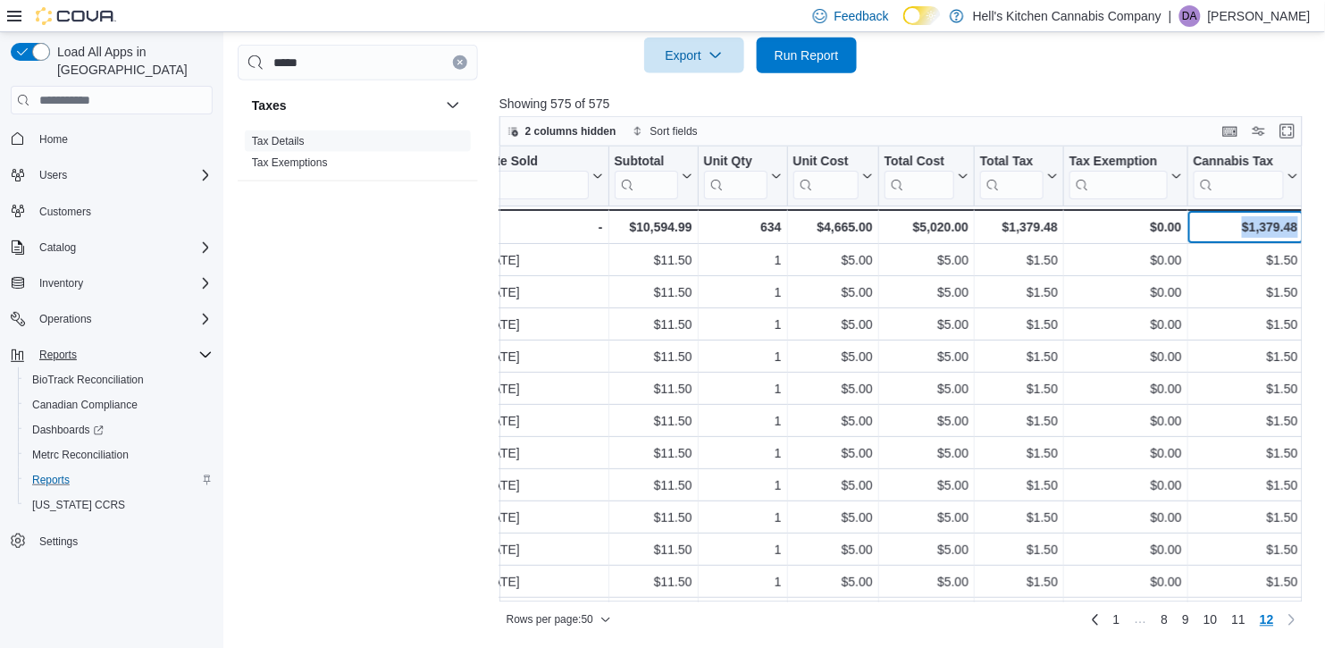
drag, startPoint x: 1241, startPoint y: 223, endPoint x: 1325, endPoint y: 230, distance: 83.4
click at [1325, 230] on div "**********" at bounding box center [774, 60] width 1102 height 1178
copy div "$1,379.48"
click at [596, 131] on span "2 columns hidden" at bounding box center [571, 131] width 91 height 14
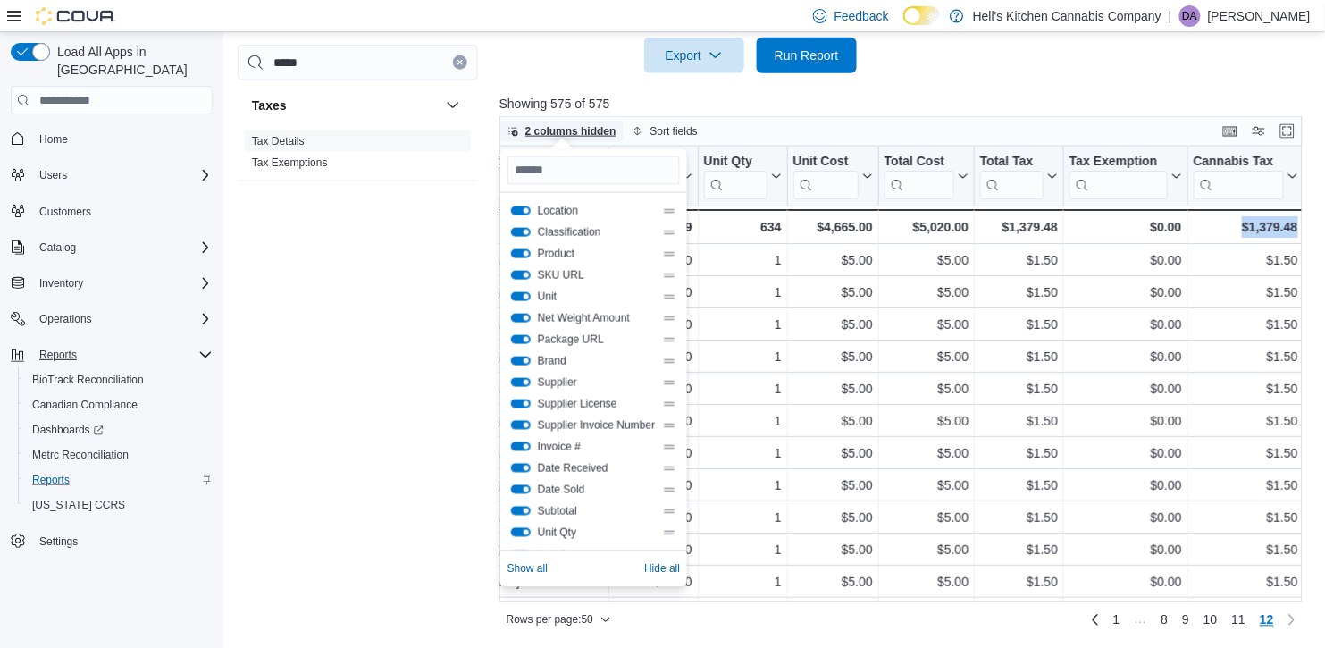
click at [596, 131] on span "2 columns hidden" at bounding box center [571, 131] width 91 height 14
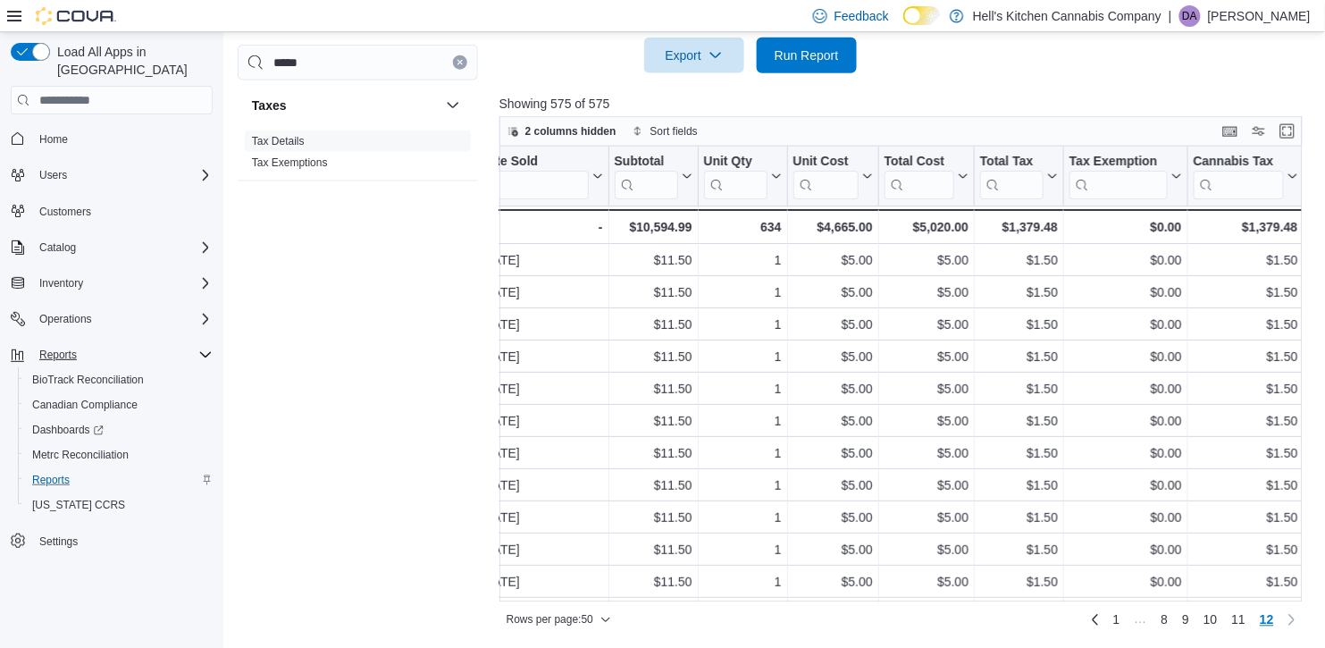
click at [418, 362] on div "***** Taxes Tax Details Tax Exemptions" at bounding box center [358, 337] width 240 height 584
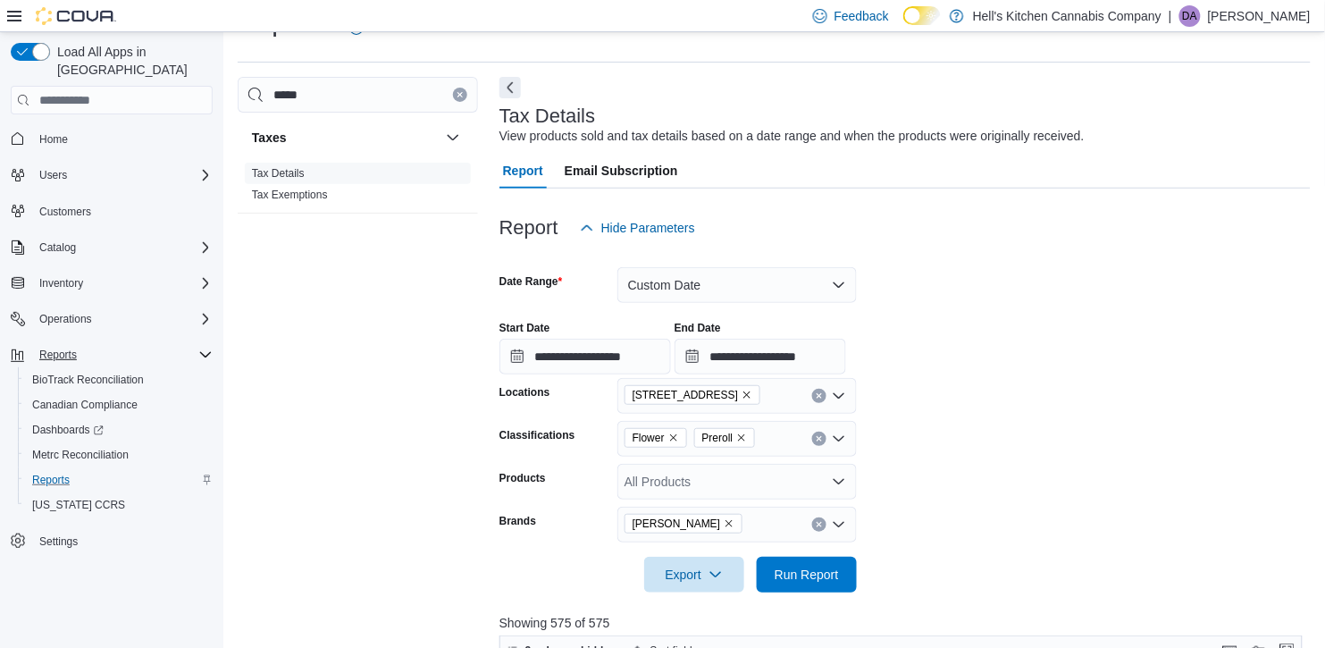
scroll to position [0, 0]
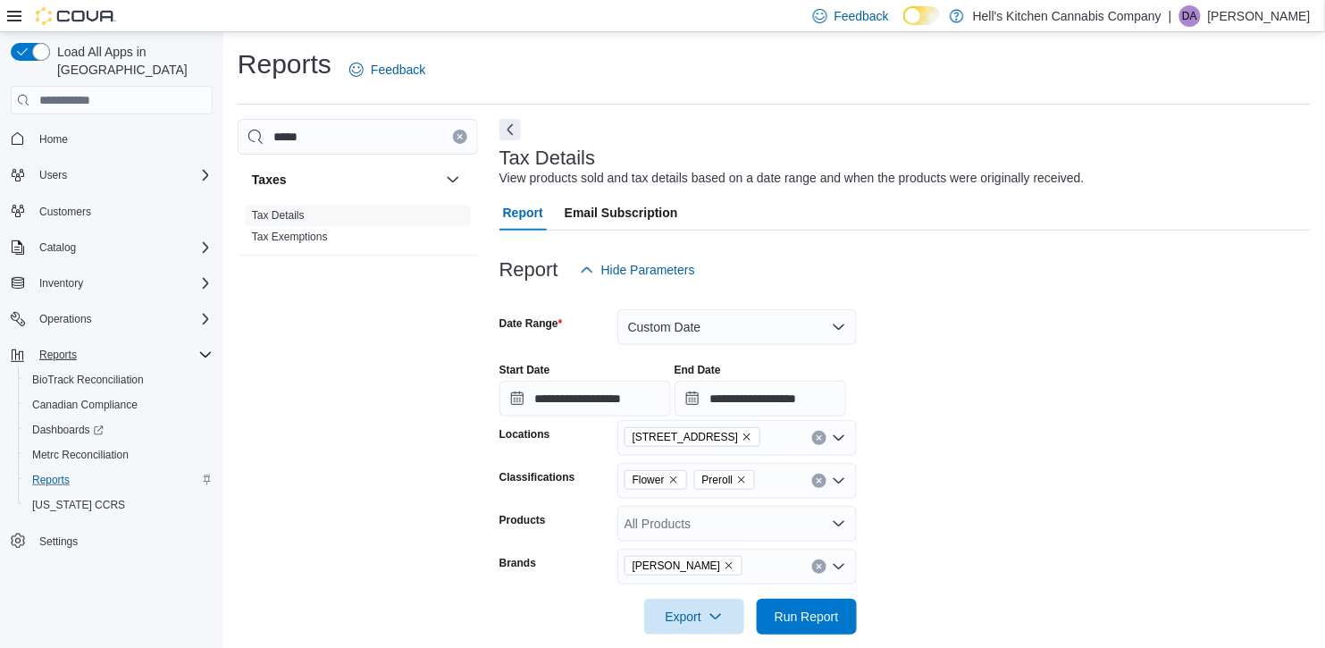
click at [743, 484] on icon "Remove Preroll from selection in this group" at bounding box center [741, 480] width 11 height 11
click at [865, 529] on form "**********" at bounding box center [906, 461] width 812 height 347
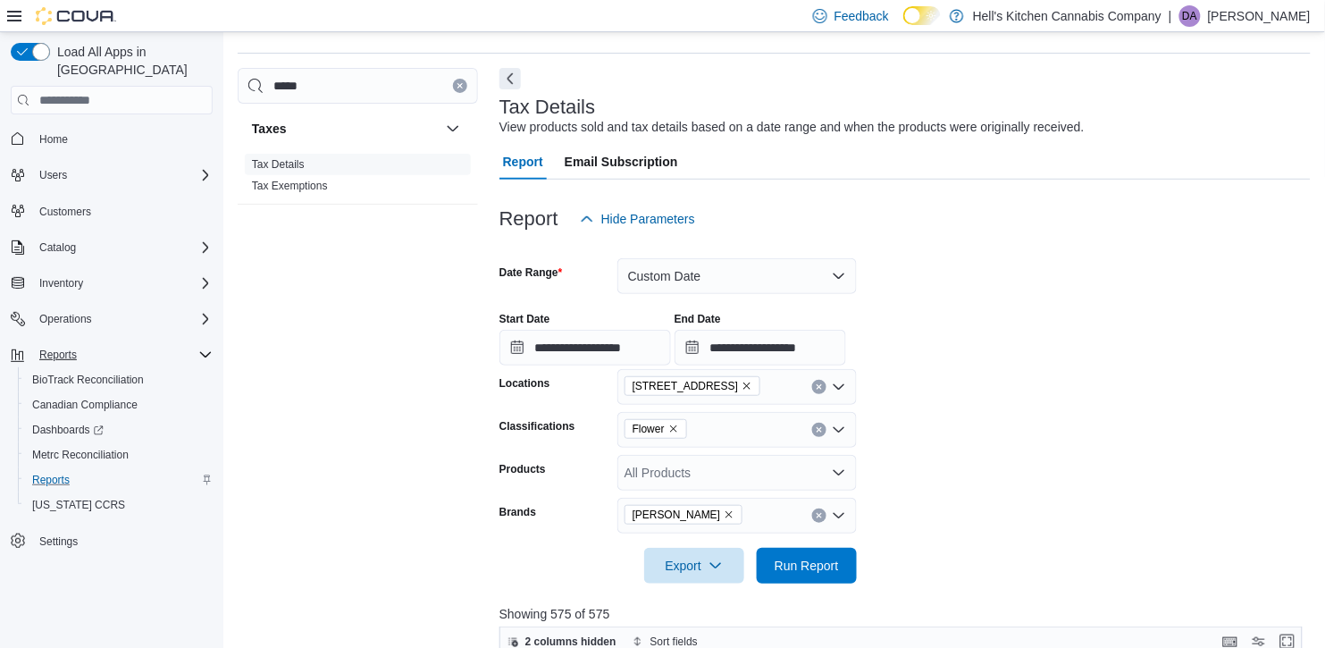
scroll to position [88, 0]
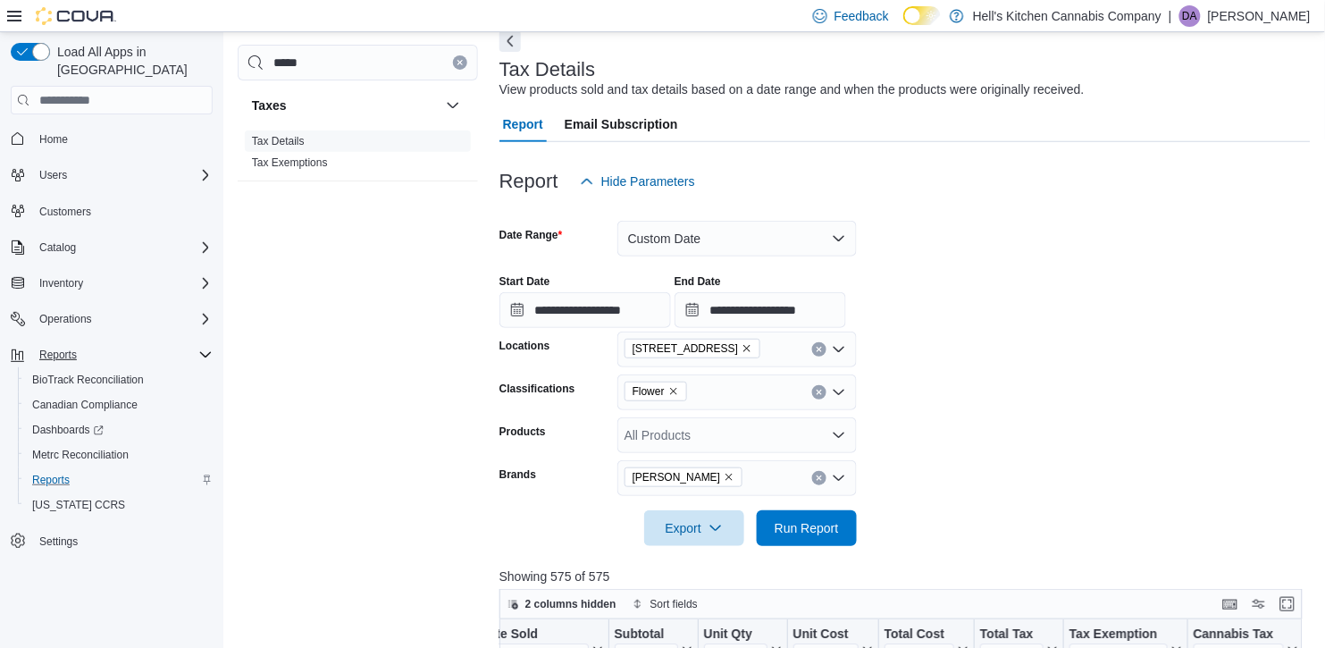
click at [724, 475] on icon "Remove Greenleaf from selection in this group" at bounding box center [729, 477] width 11 height 11
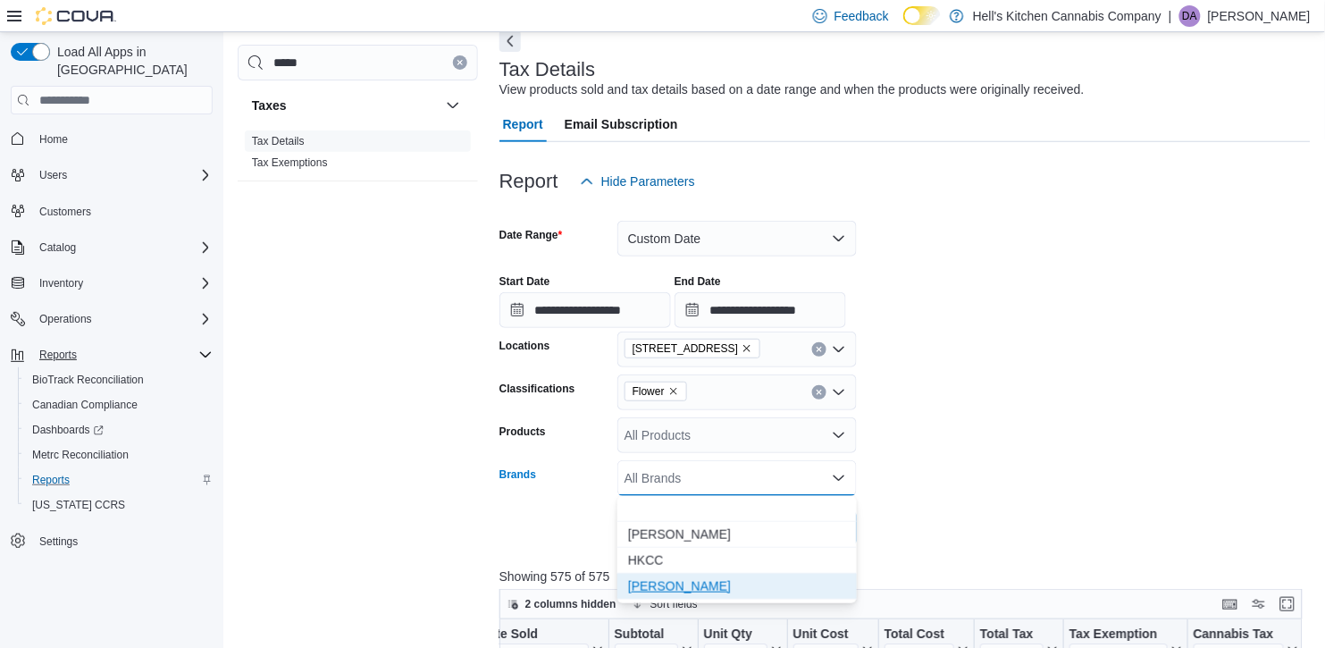
click at [707, 585] on span "[PERSON_NAME]" at bounding box center [737, 586] width 218 height 18
click at [969, 505] on div at bounding box center [906, 503] width 812 height 14
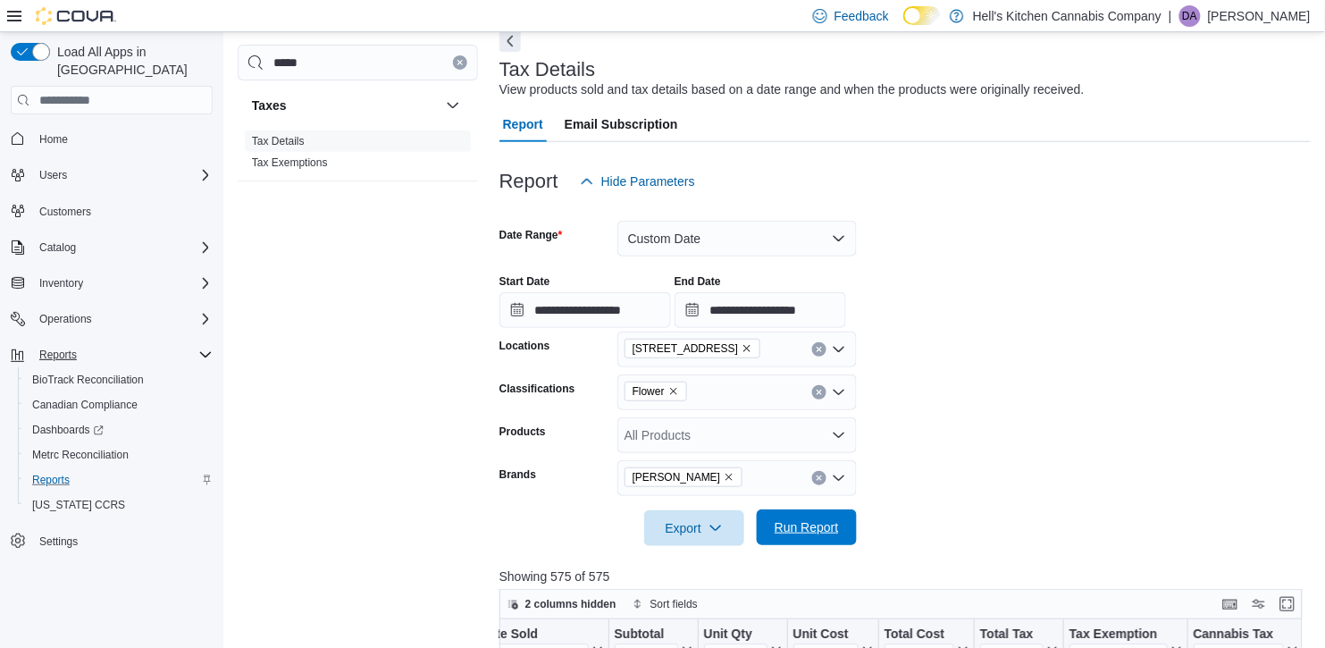
click at [771, 532] on span "Run Report" at bounding box center [807, 527] width 79 height 36
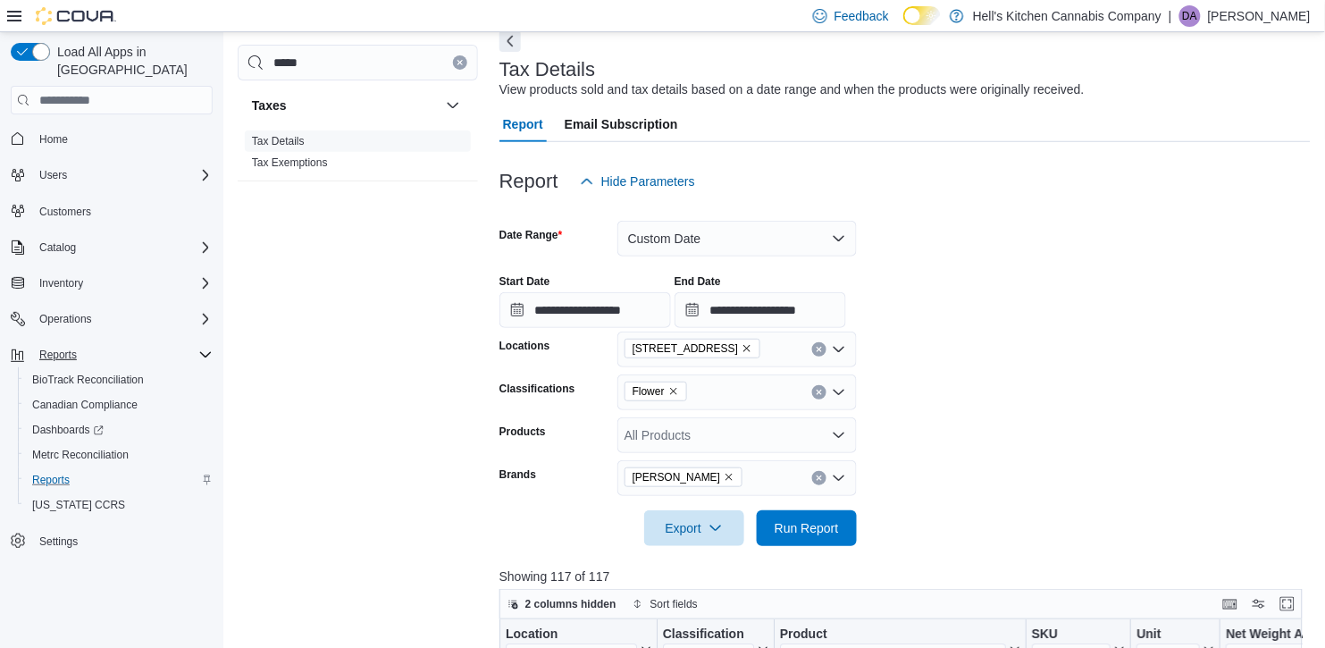
click at [536, 536] on div "Export Run Report" at bounding box center [679, 528] width 358 height 36
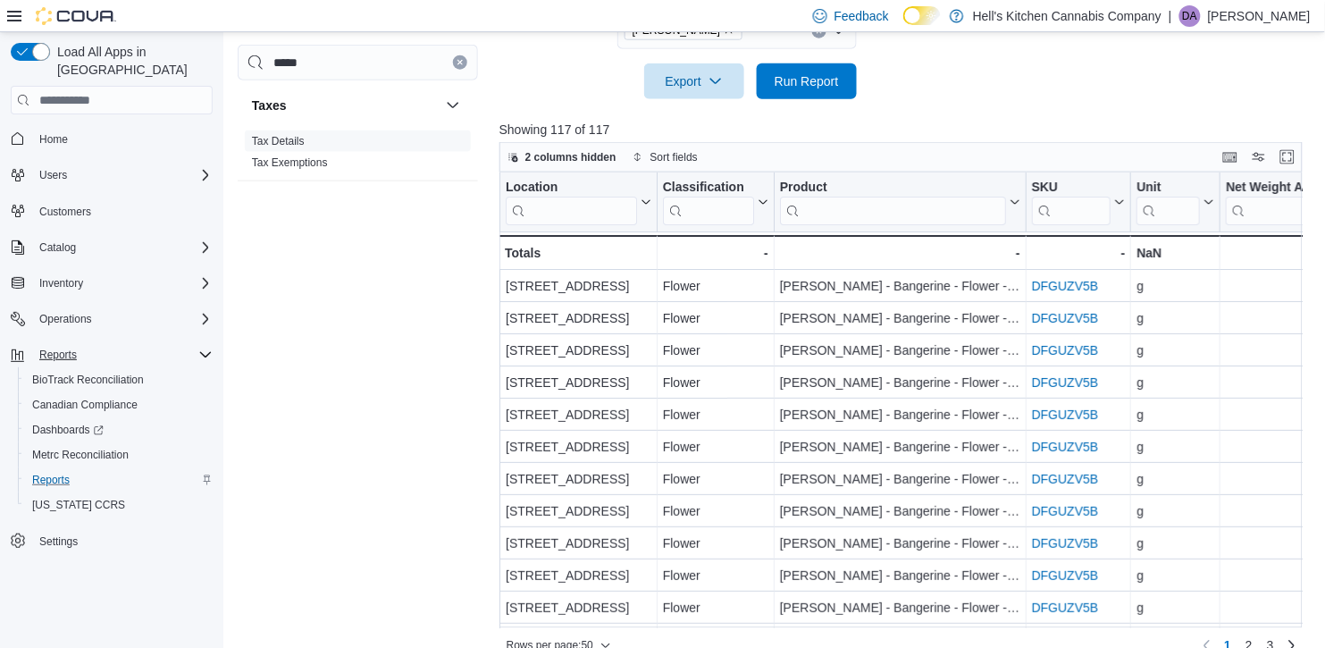
scroll to position [561, 0]
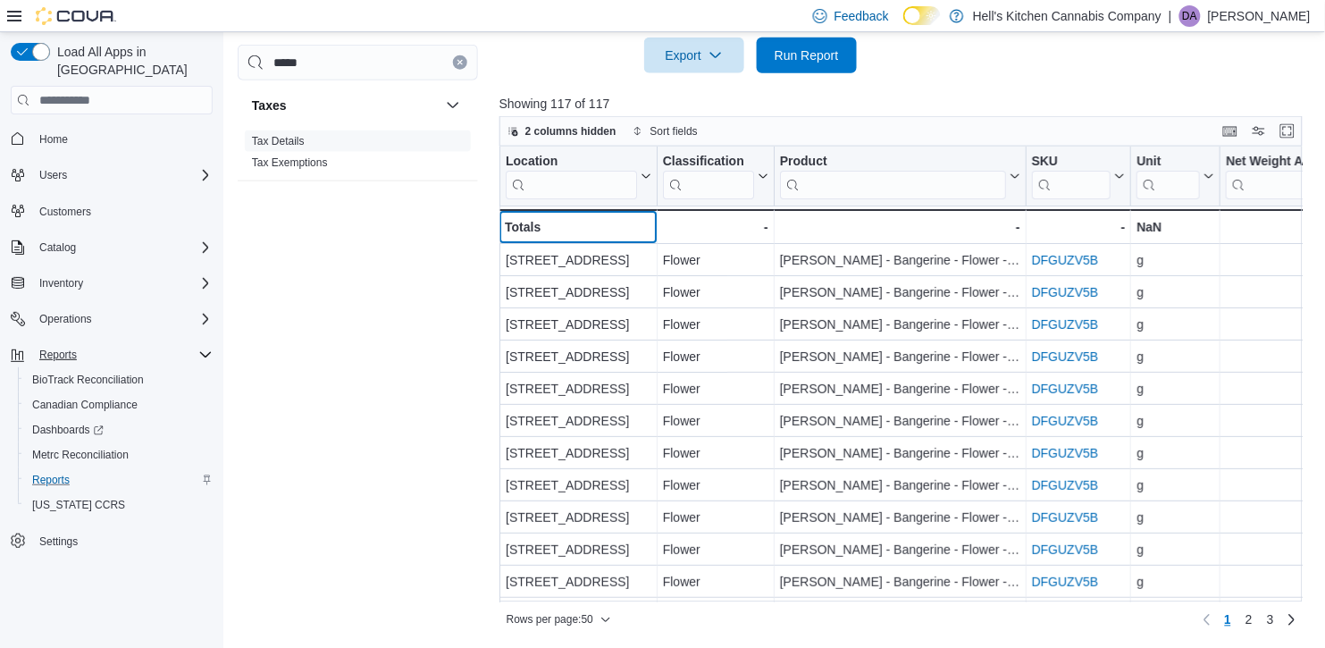
click at [606, 237] on div "Totals - Location, column 1, row 51" at bounding box center [579, 226] width 158 height 35
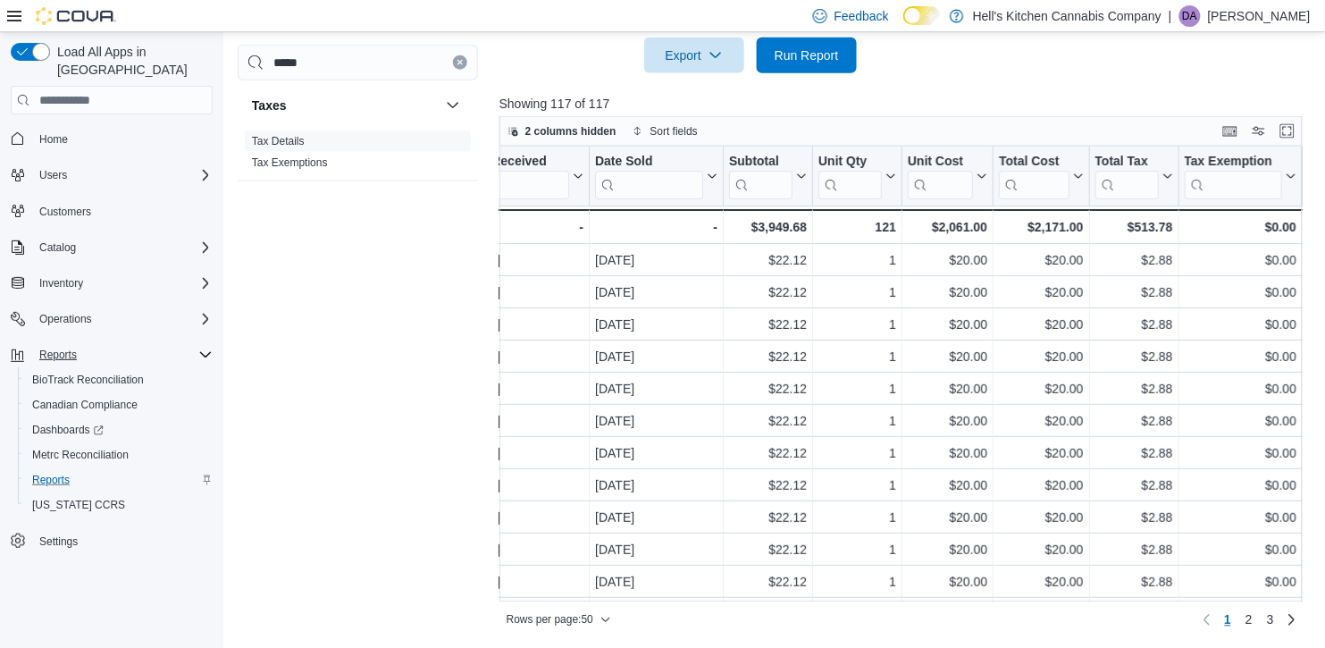
scroll to position [0, 1863]
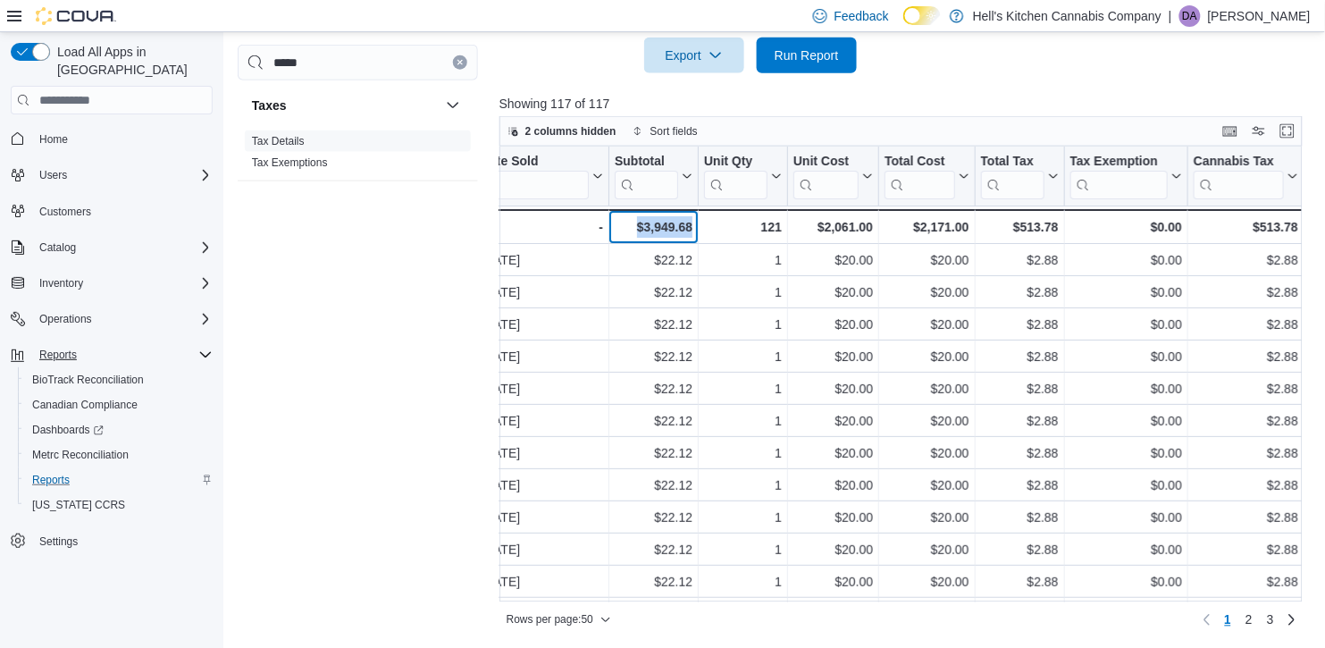
drag, startPoint x: 638, startPoint y: 221, endPoint x: 699, endPoint y: 229, distance: 61.3
copy div "$3,949.68 - Subtotal, column 15, row 51"
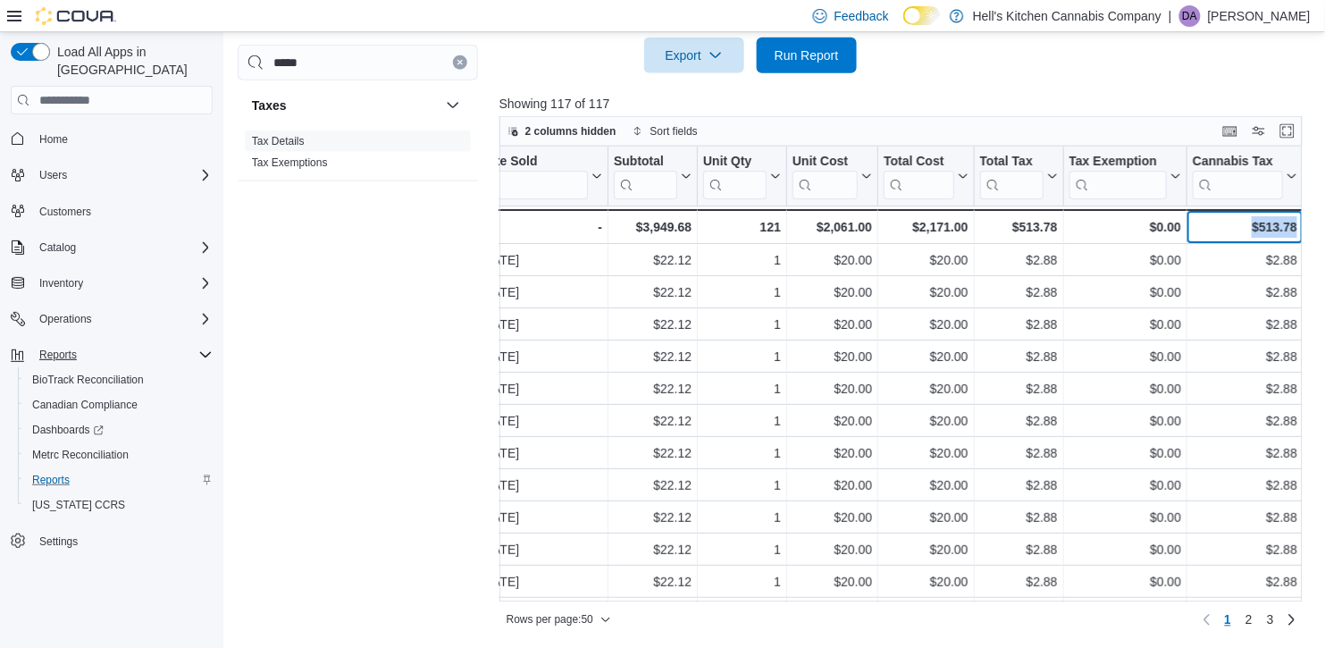
drag, startPoint x: 1251, startPoint y: 223, endPoint x: 1325, endPoint y: 221, distance: 73.3
click at [1325, 221] on div "**********" at bounding box center [774, 60] width 1102 height 1178
copy div "$513.78"
click at [610, 68] on div "Export Run Report" at bounding box center [679, 56] width 358 height 36
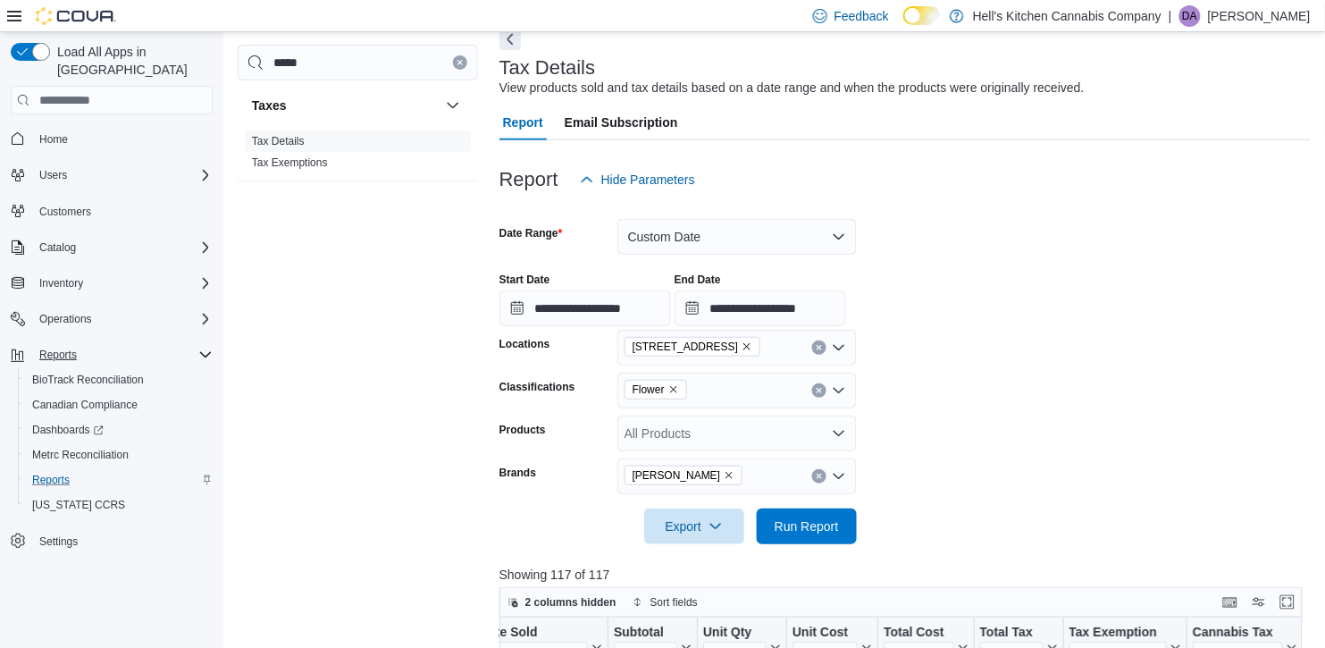
scroll to position [71, 0]
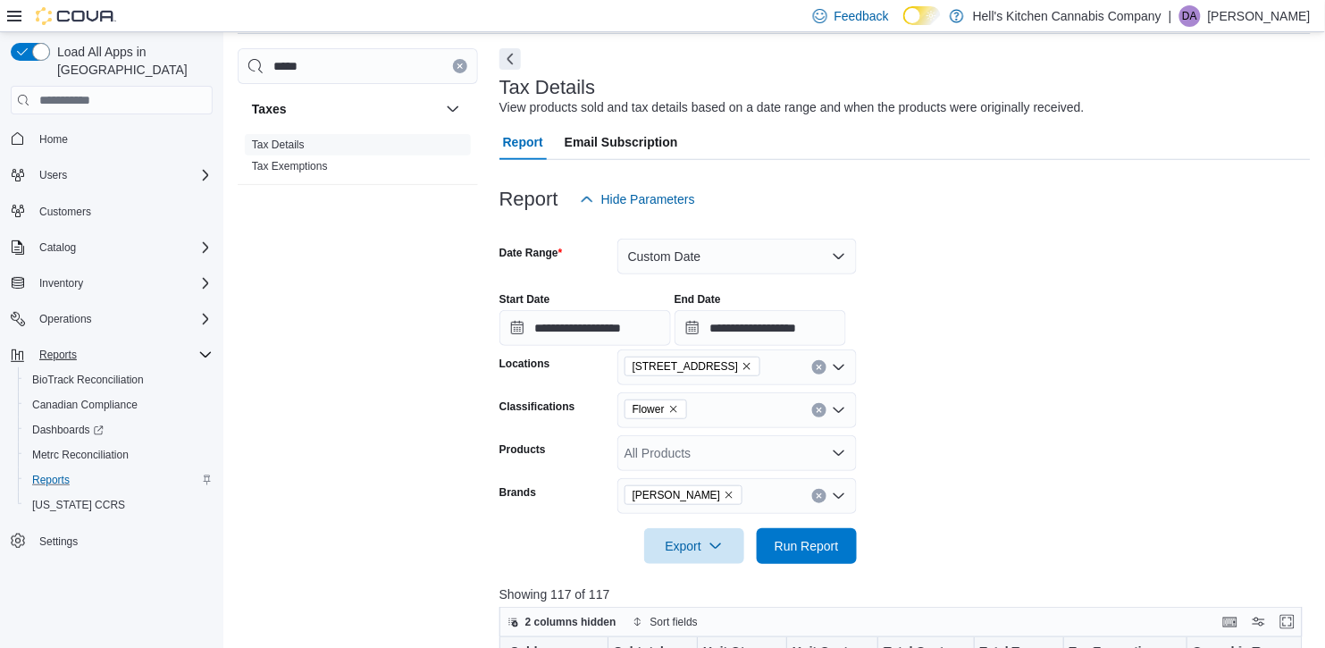
click at [1031, 374] on form "**********" at bounding box center [906, 390] width 812 height 347
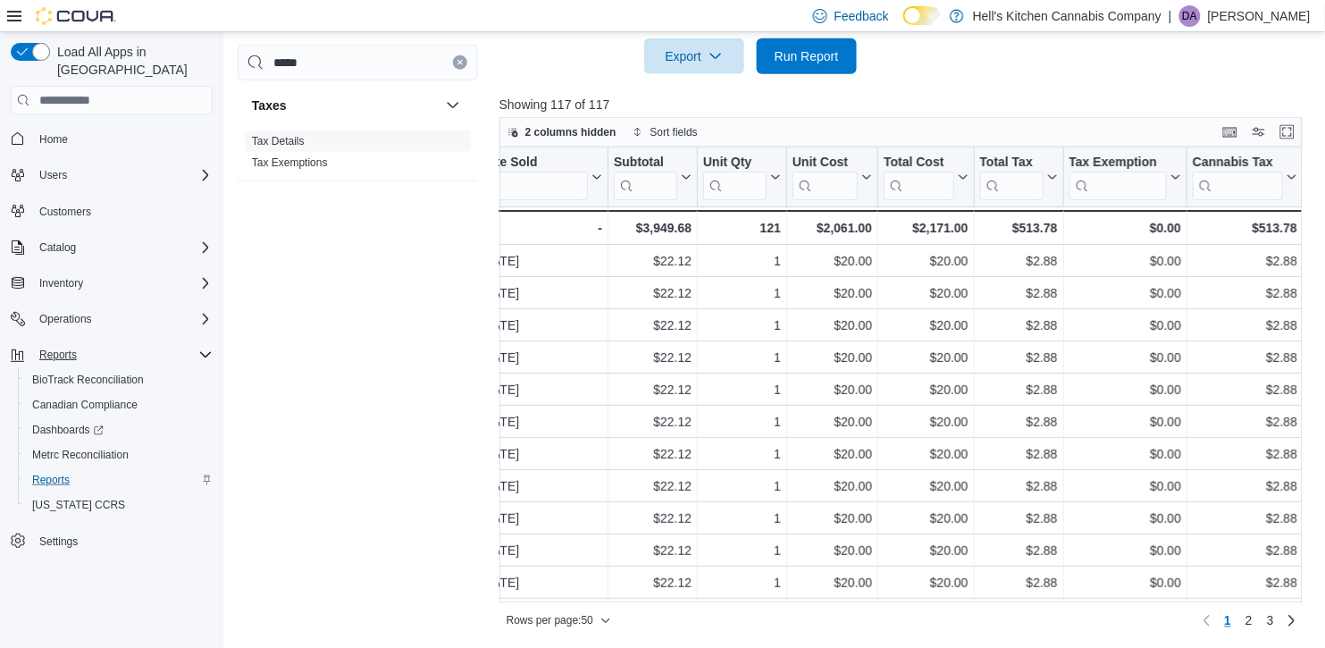
scroll to position [561, 0]
click at [682, 51] on span "Export" at bounding box center [694, 55] width 79 height 36
click at [706, 97] on span "Export to Excel" at bounding box center [697, 91] width 80 height 14
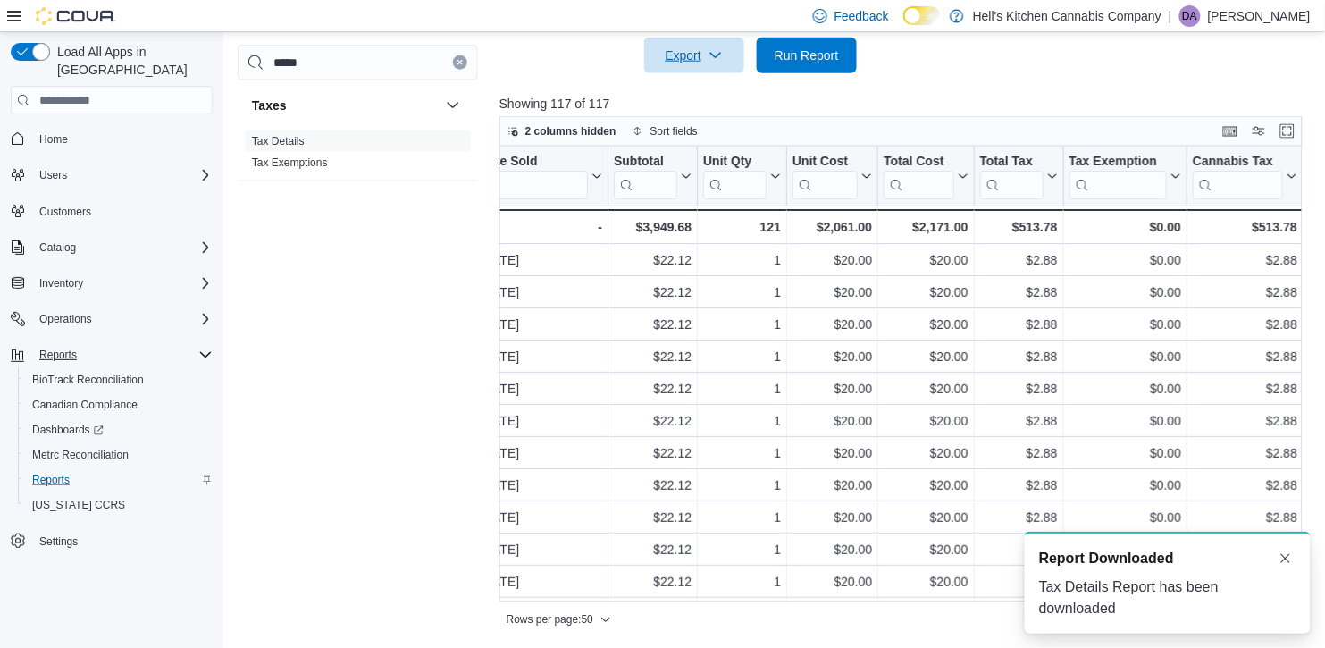
scroll to position [0, 0]
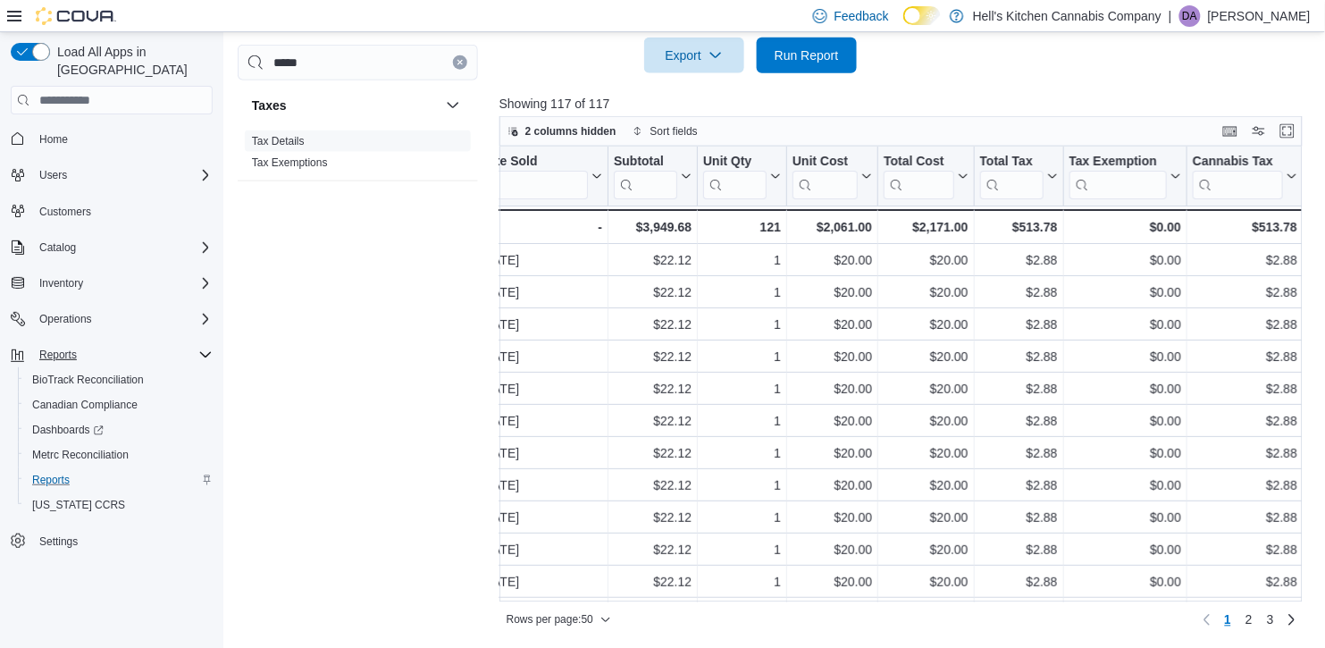
click at [450, 239] on div "***** Taxes Tax Details Tax Exemptions" at bounding box center [358, 337] width 240 height 584
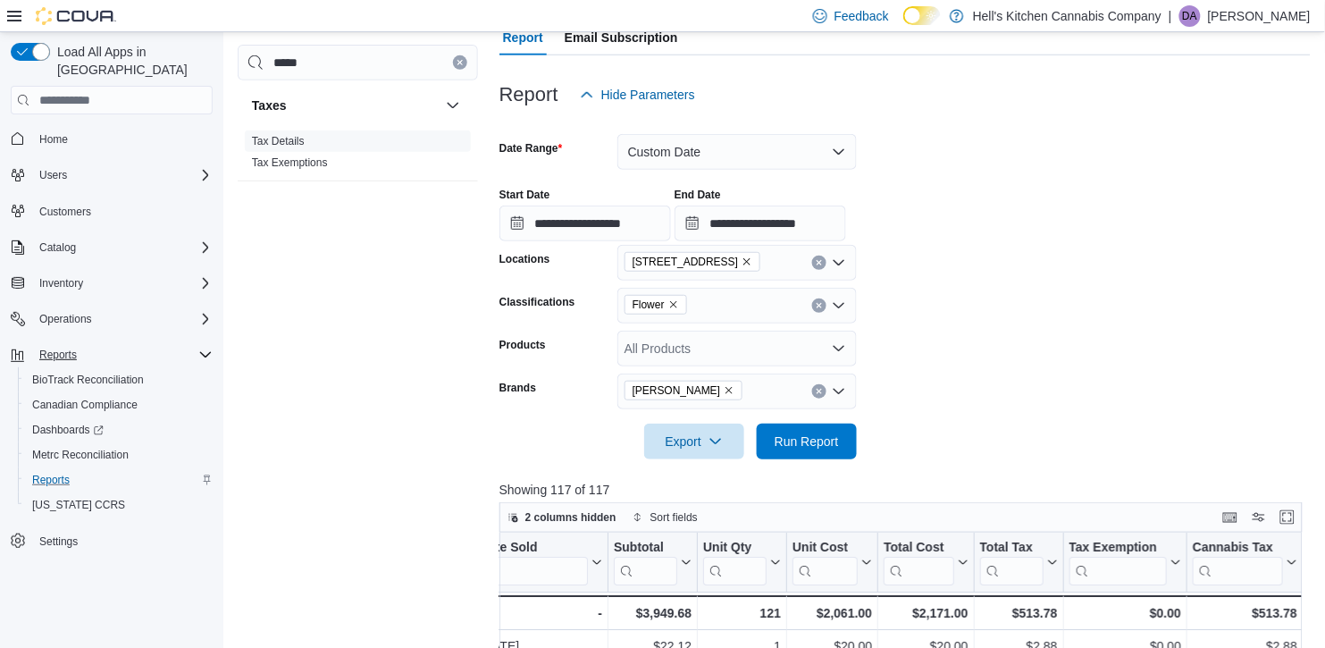
scroll to position [115, 0]
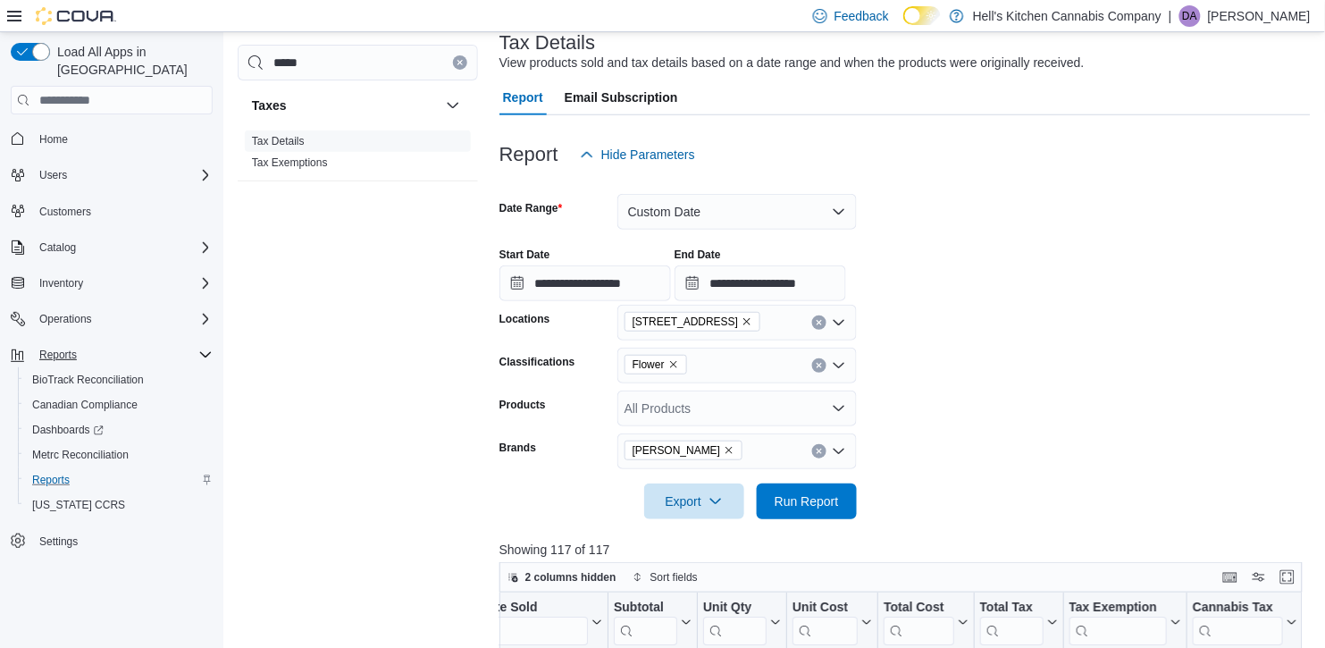
click at [724, 454] on icon "Remove Markey from selection in this group" at bounding box center [729, 450] width 11 height 11
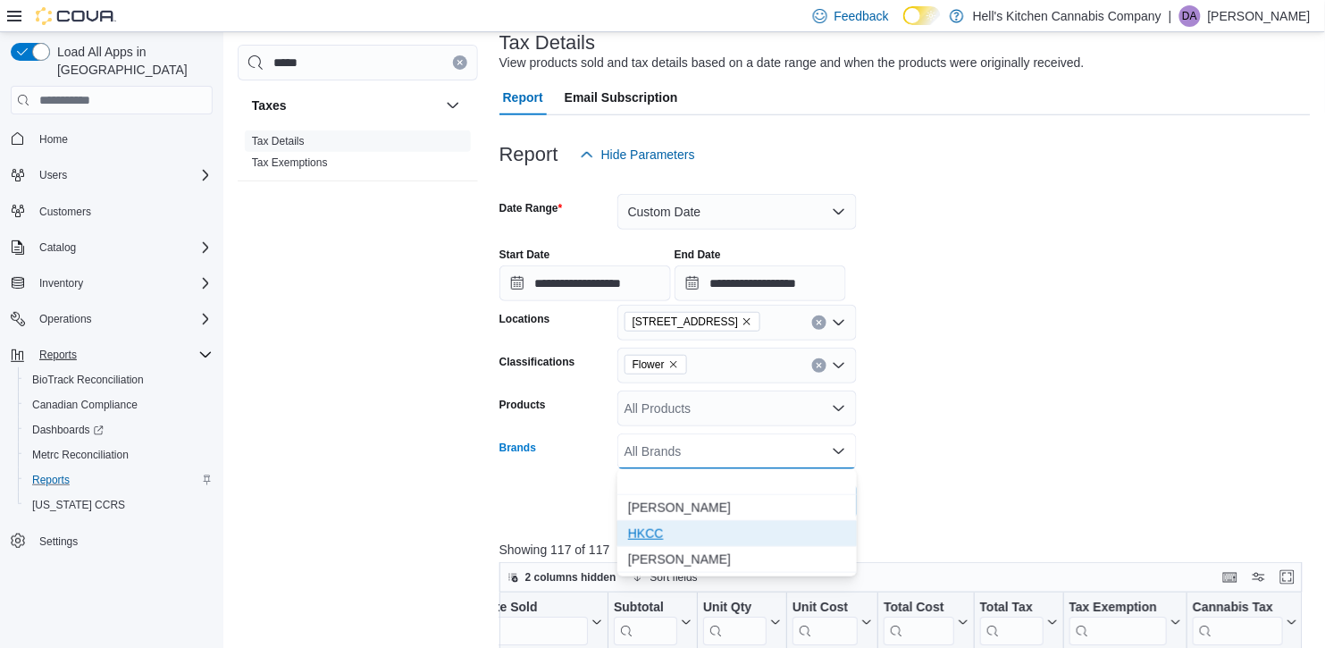
click at [676, 537] on span "HKCC" at bounding box center [737, 534] width 218 height 18
click at [719, 414] on div "All Products" at bounding box center [738, 409] width 240 height 36
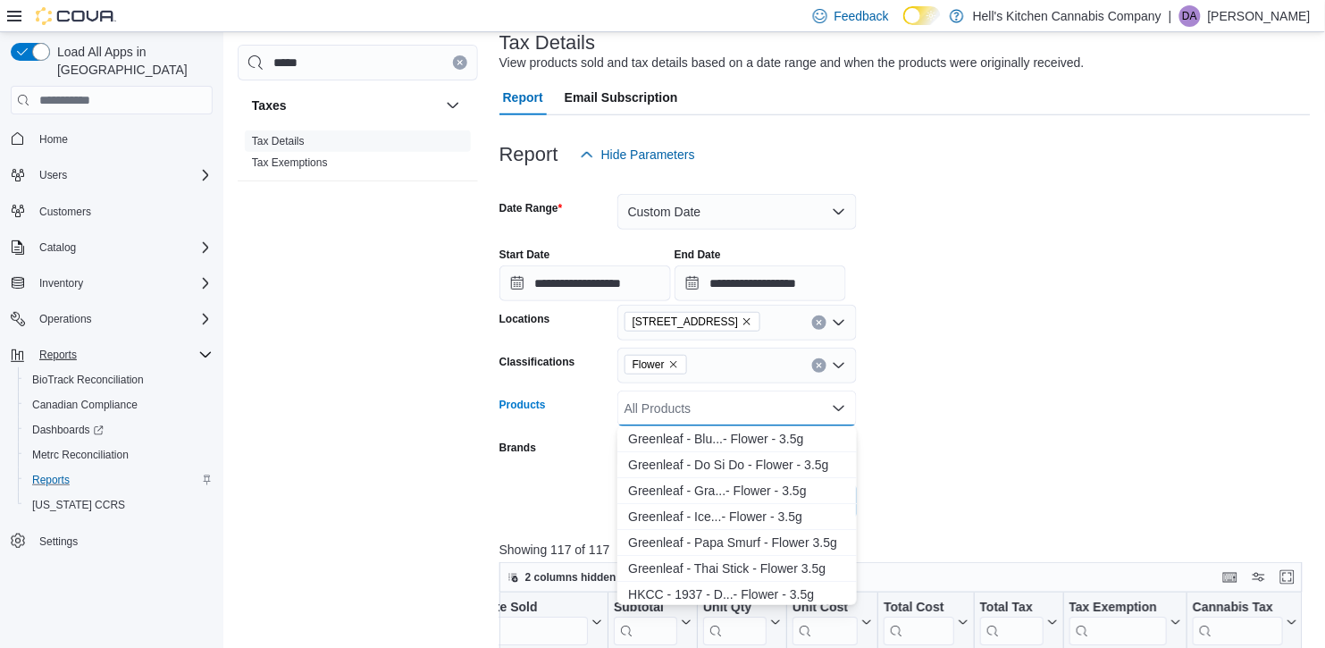
click at [748, 377] on div "Flower" at bounding box center [738, 366] width 240 height 36
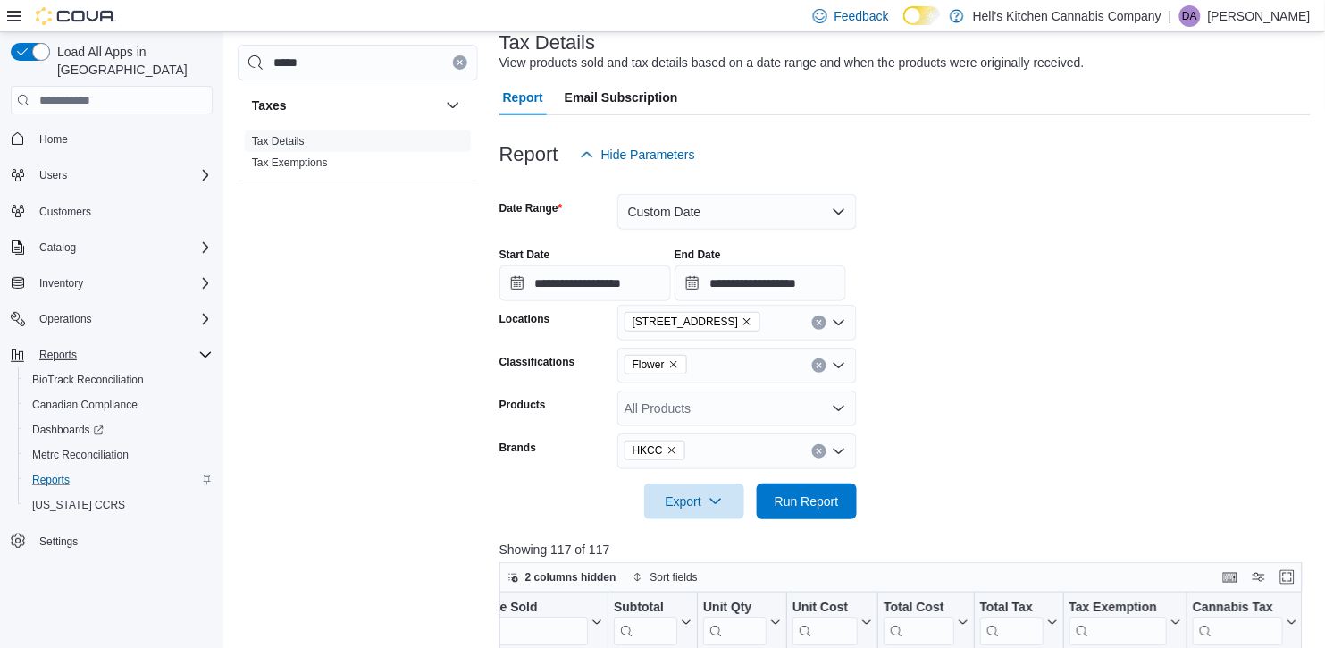
click at [925, 395] on form "**********" at bounding box center [906, 345] width 812 height 347
click at [757, 206] on button "Custom Date" at bounding box center [738, 212] width 240 height 36
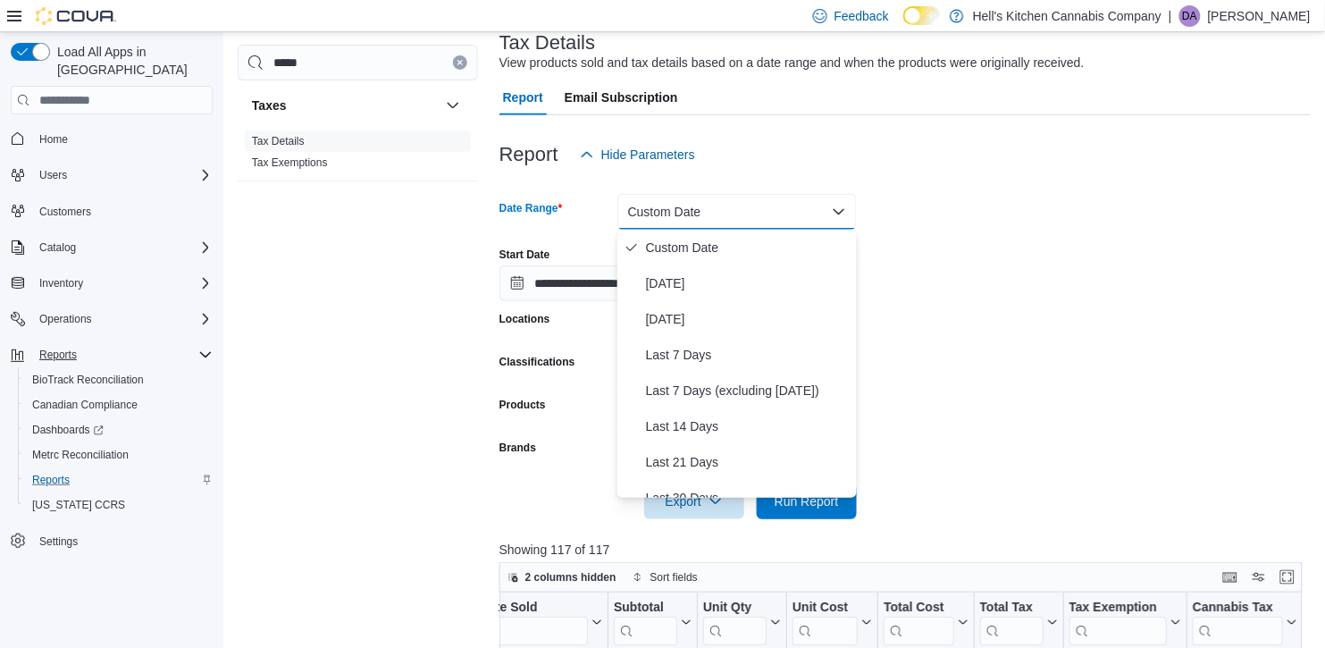
click at [757, 206] on button "Custom Date" at bounding box center [738, 212] width 240 height 36
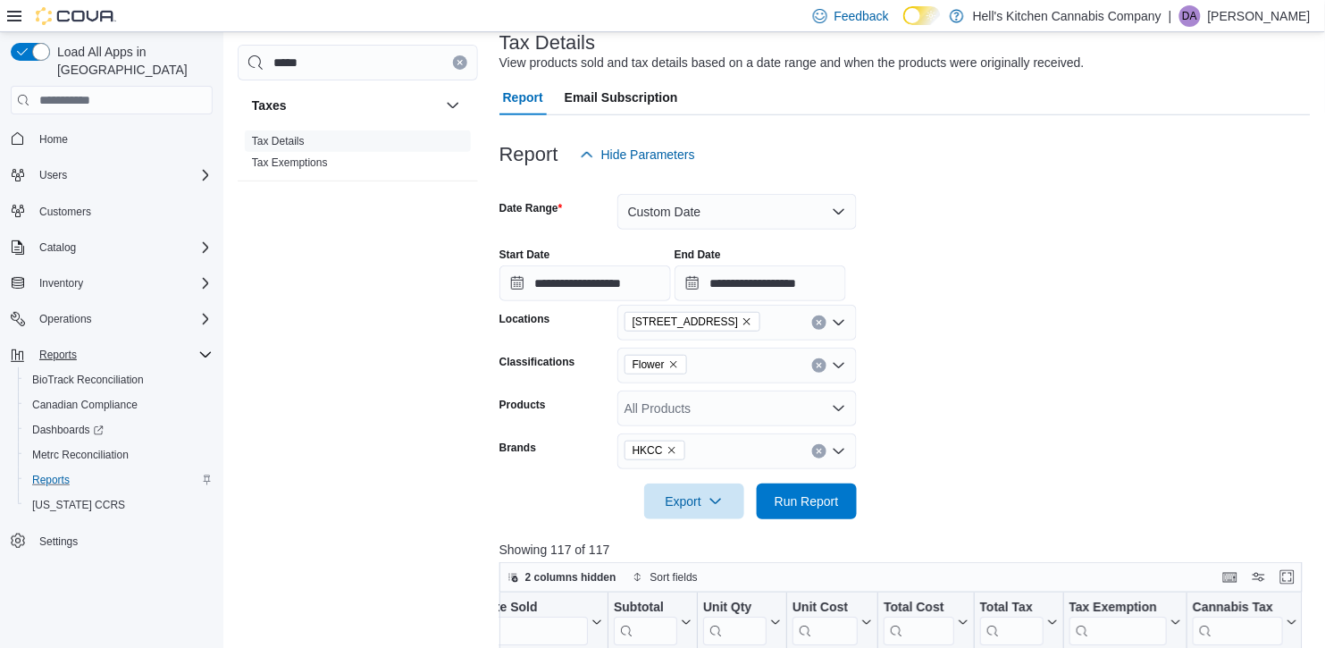
click at [677, 369] on icon "Remove Flower from selection in this group" at bounding box center [674, 364] width 11 height 11
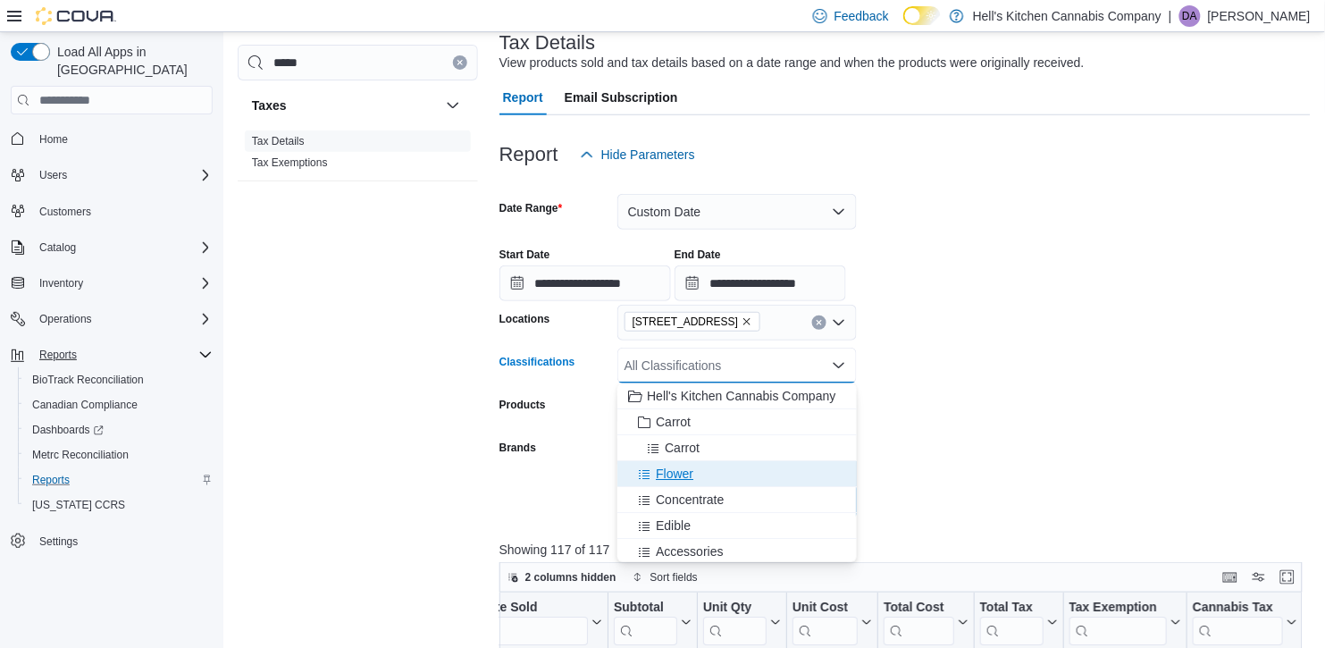
click at [676, 473] on span "Flower" at bounding box center [675, 474] width 38 height 18
click at [1102, 400] on form "**********" at bounding box center [906, 345] width 812 height 347
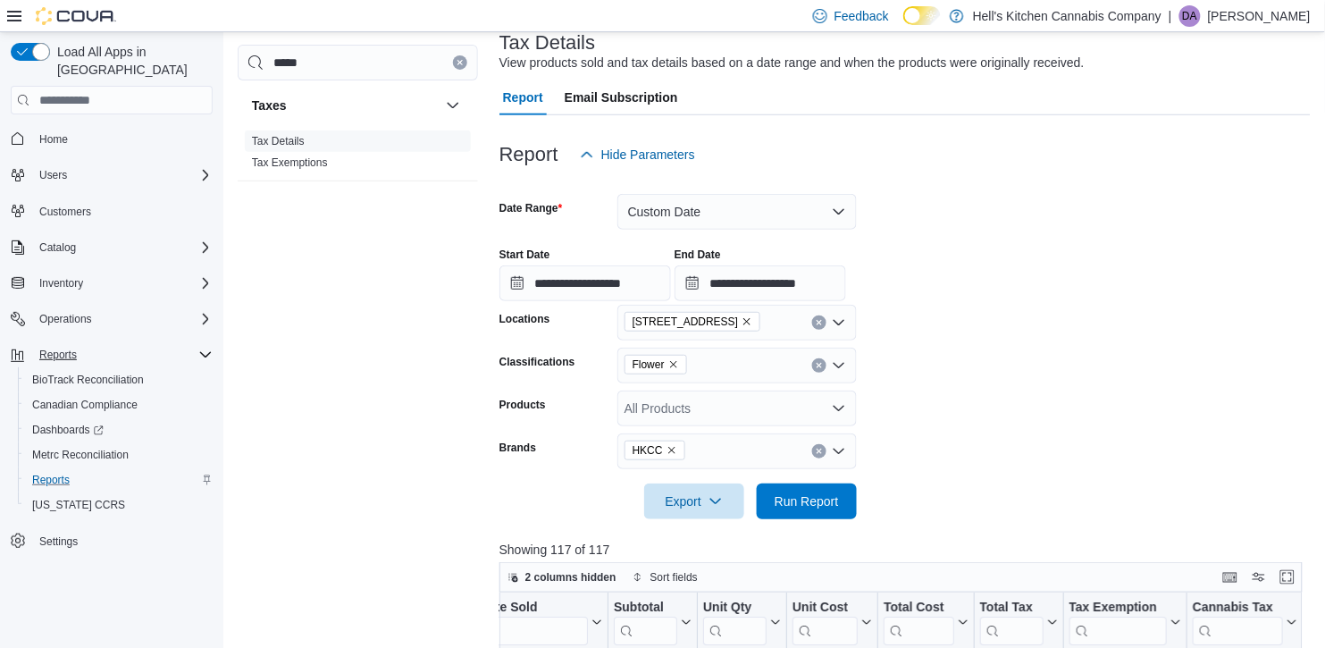
click at [805, 402] on div "All Products" at bounding box center [738, 409] width 240 height 36
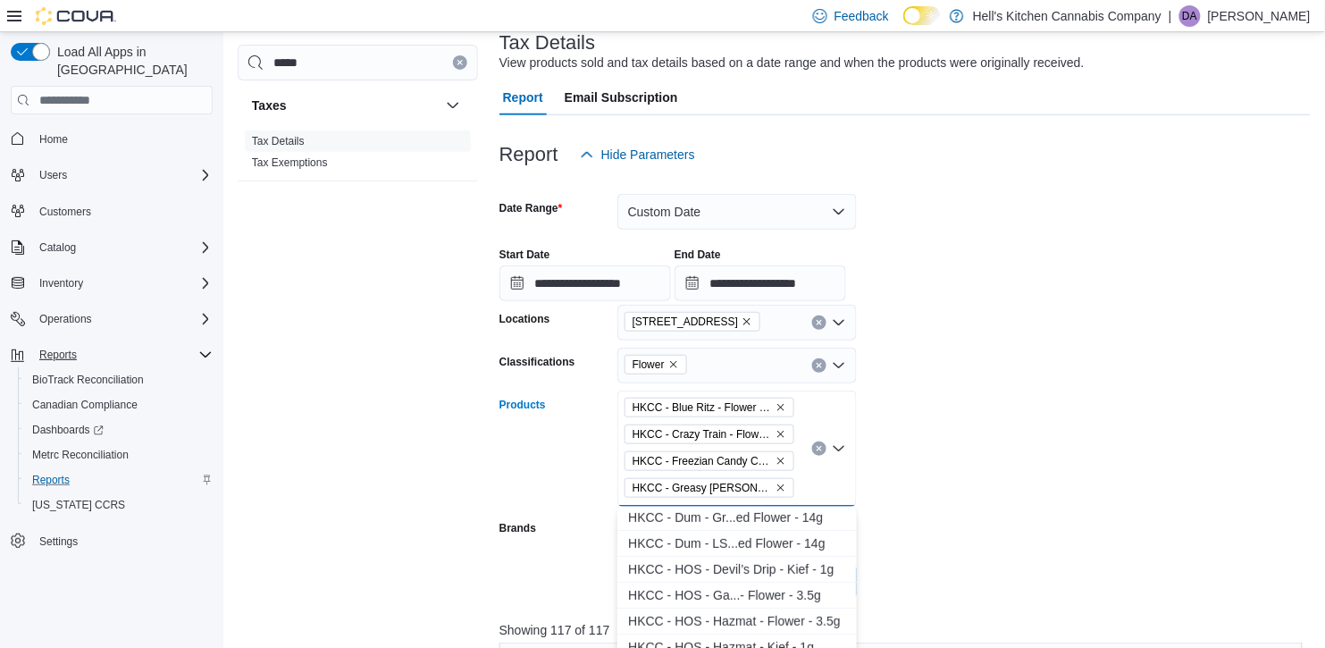
scroll to position [262, 0]
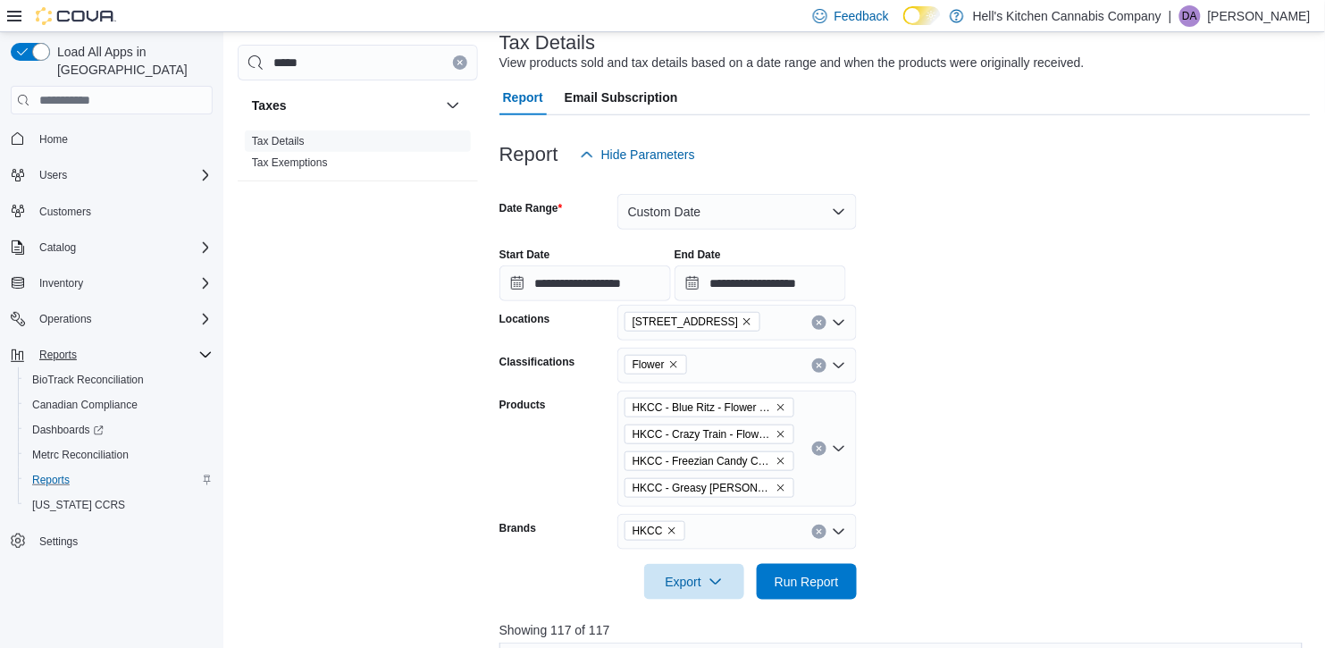
click at [981, 422] on form "**********" at bounding box center [906, 385] width 812 height 427
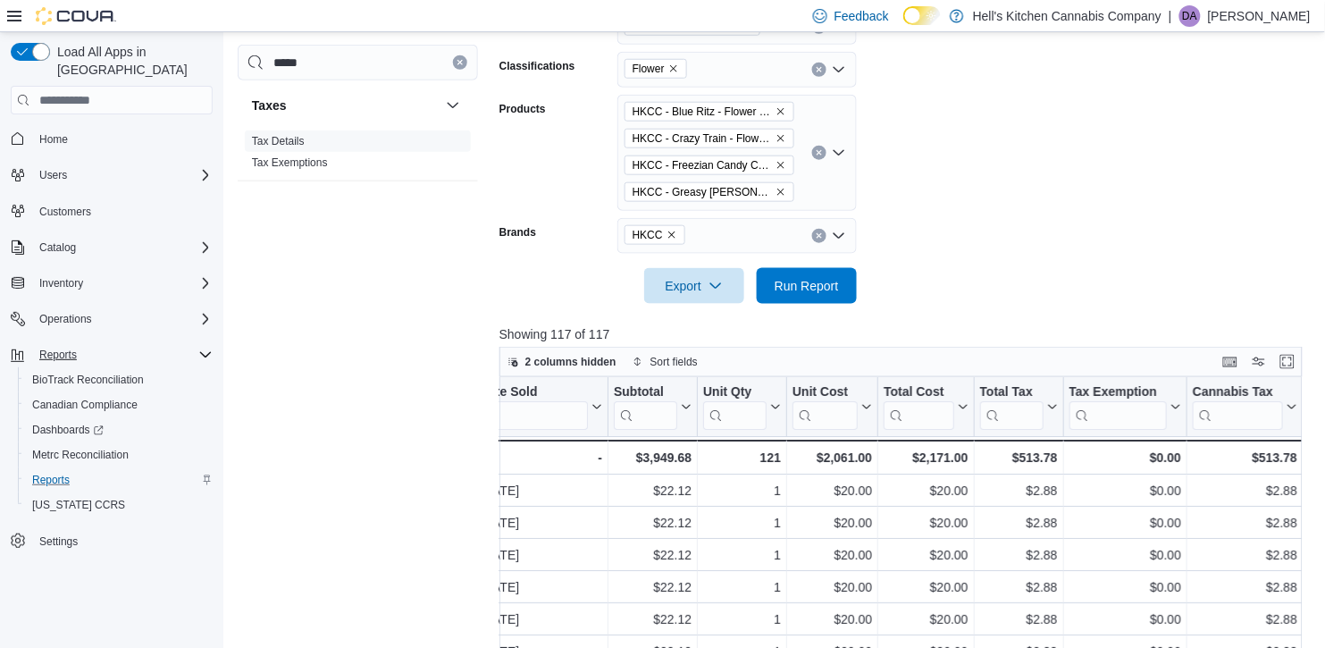
scroll to position [472, 0]
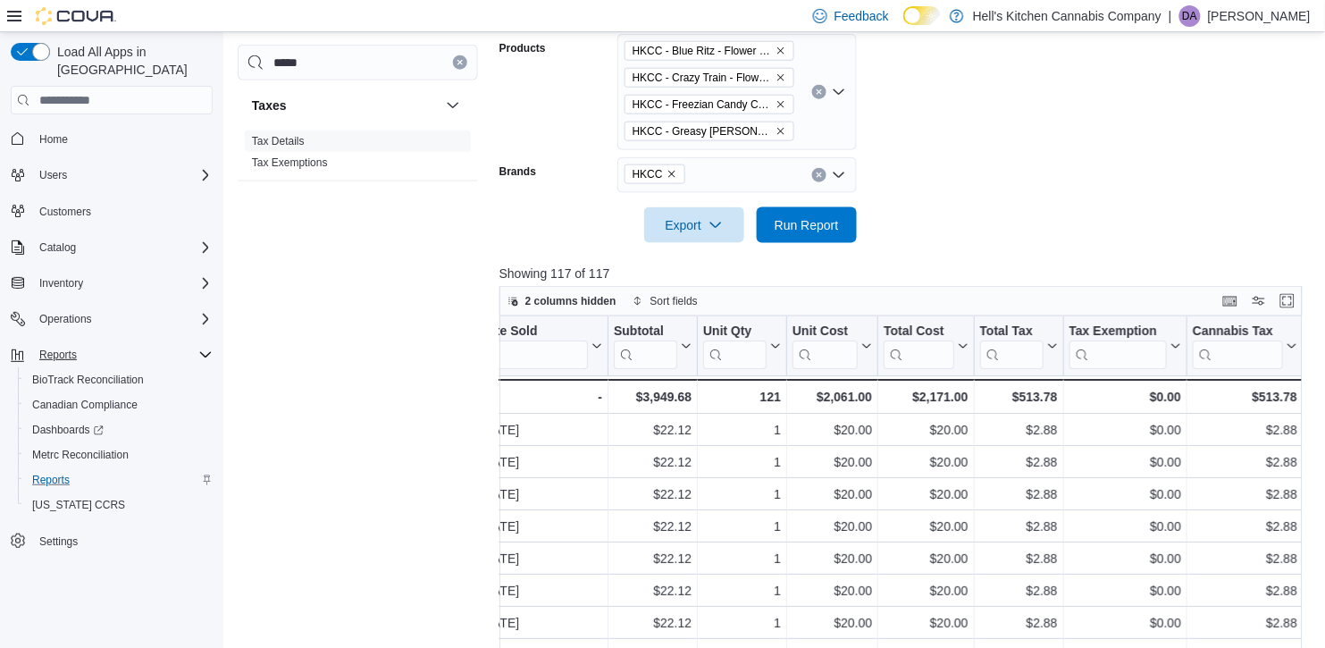
click at [837, 119] on div "HKCC - Blue Ritz - Flower - 3.5g HKCC - Crazy Train - Flower - 3.5g HKCC - Free…" at bounding box center [738, 92] width 240 height 116
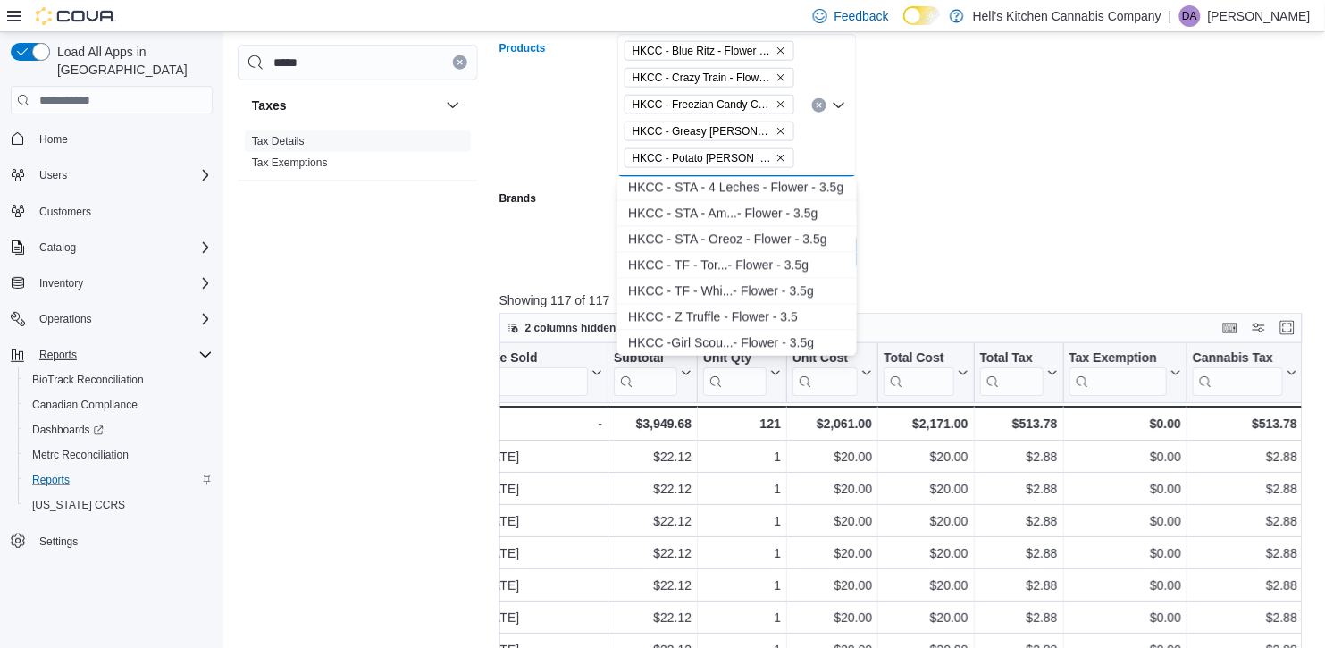
scroll to position [1090, 0]
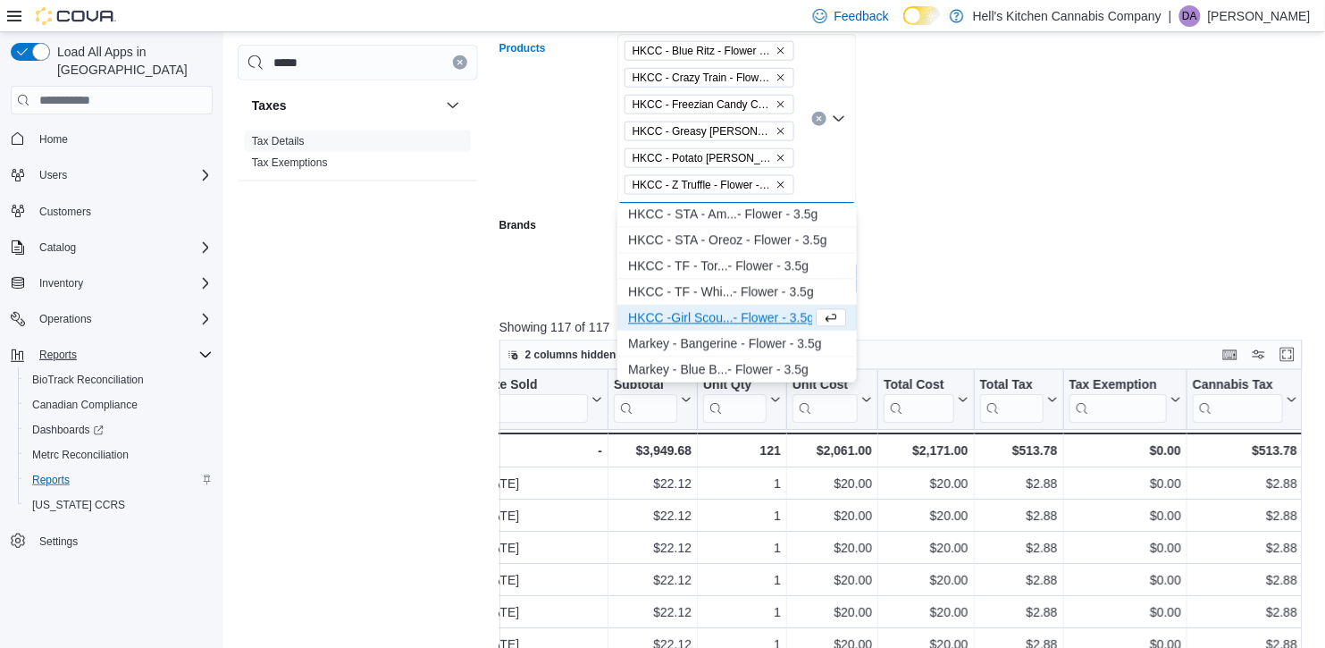
click at [960, 255] on div at bounding box center [906, 254] width 812 height 14
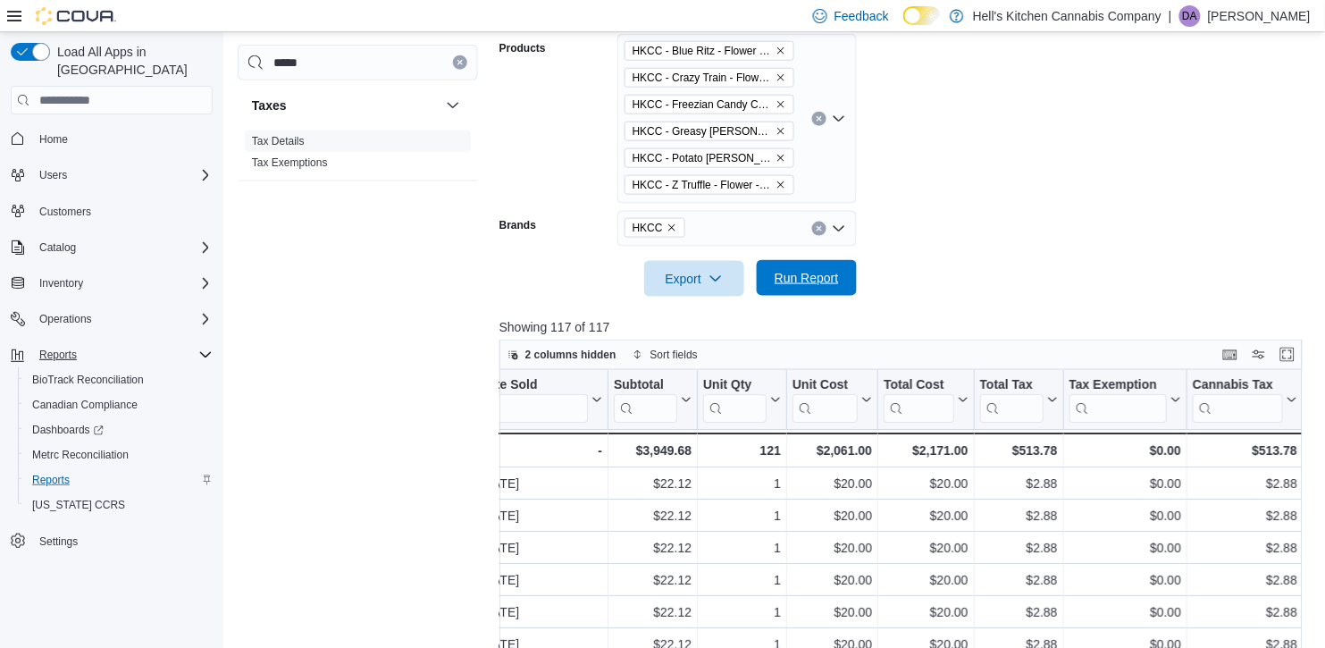
click at [827, 276] on span "Run Report" at bounding box center [807, 278] width 64 height 18
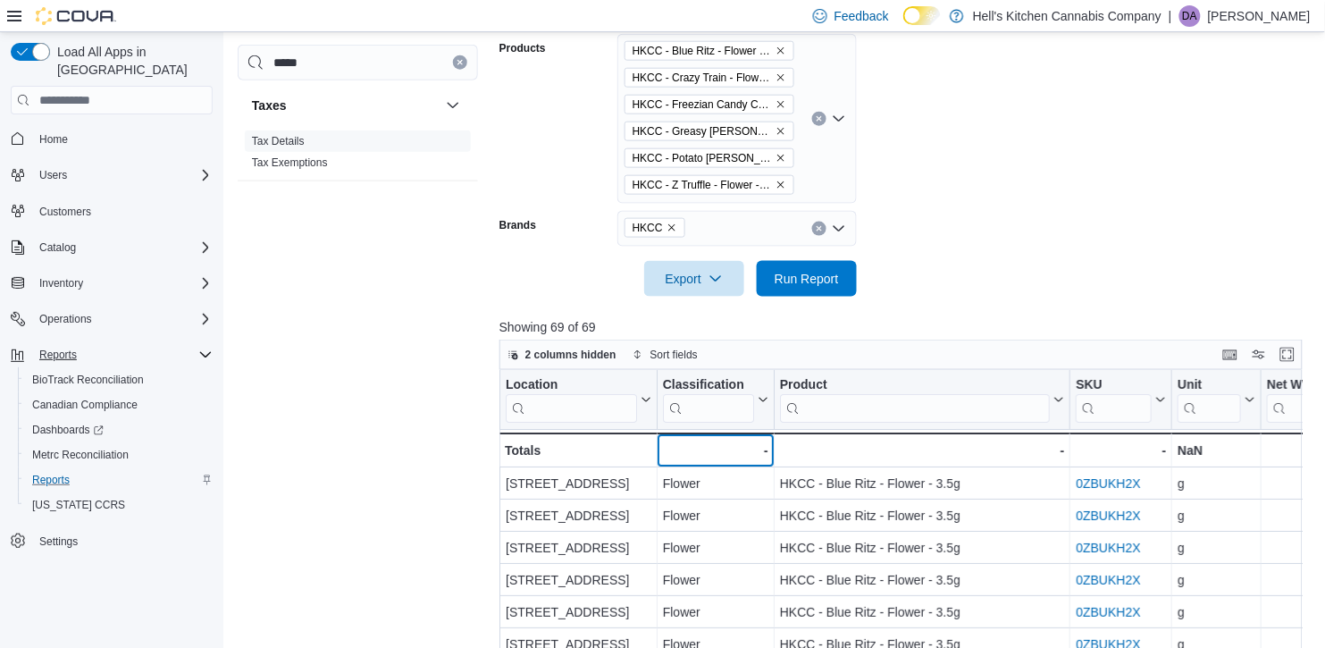
click at [695, 454] on div "-" at bounding box center [714, 450] width 105 height 21
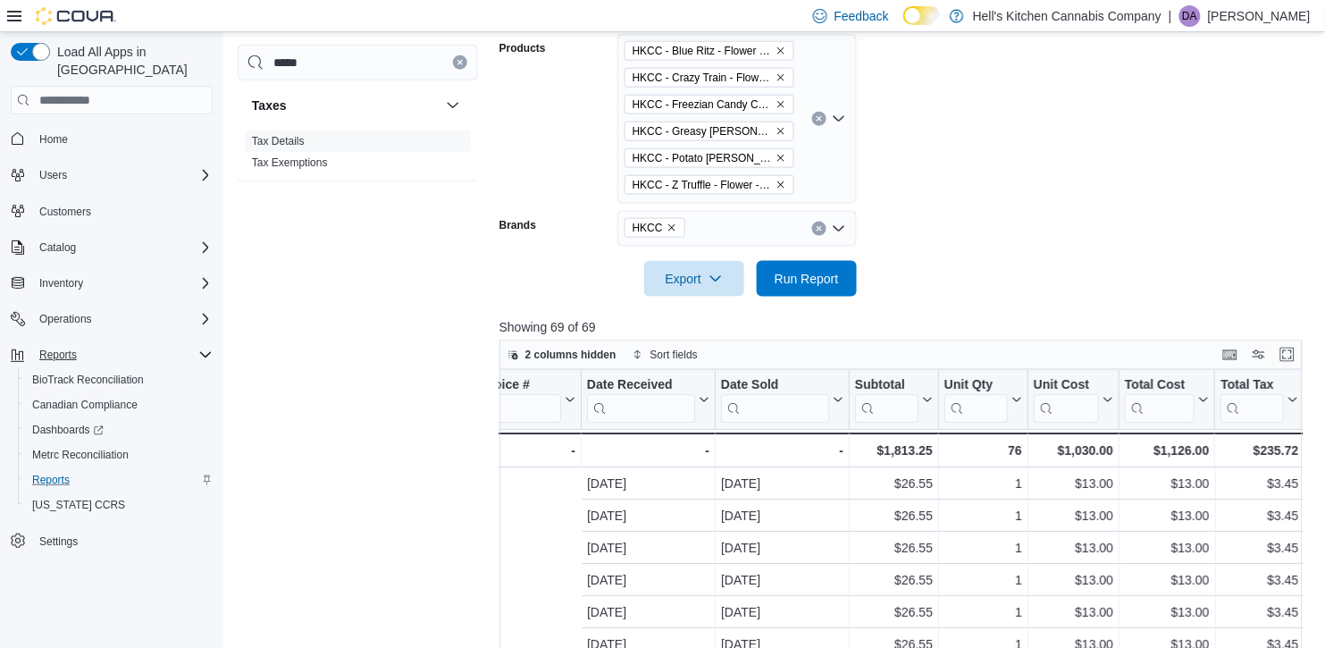
scroll to position [0, 1905]
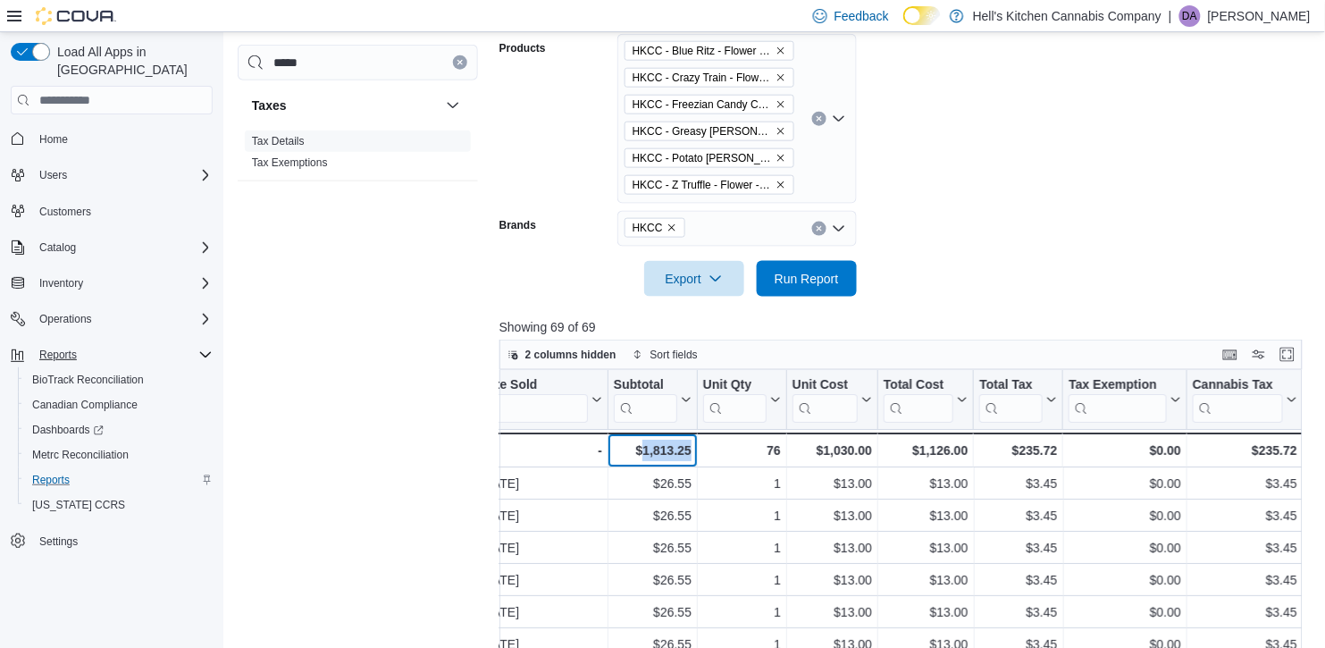
drag, startPoint x: 639, startPoint y: 445, endPoint x: 695, endPoint y: 451, distance: 56.7
click at [695, 451] on div "$1,813.25 - Subtotal, column 15, row 51" at bounding box center [653, 450] width 89 height 35
copy div "1,813.25"
drag, startPoint x: 1262, startPoint y: 446, endPoint x: 1325, endPoint y: 449, distance: 62.6
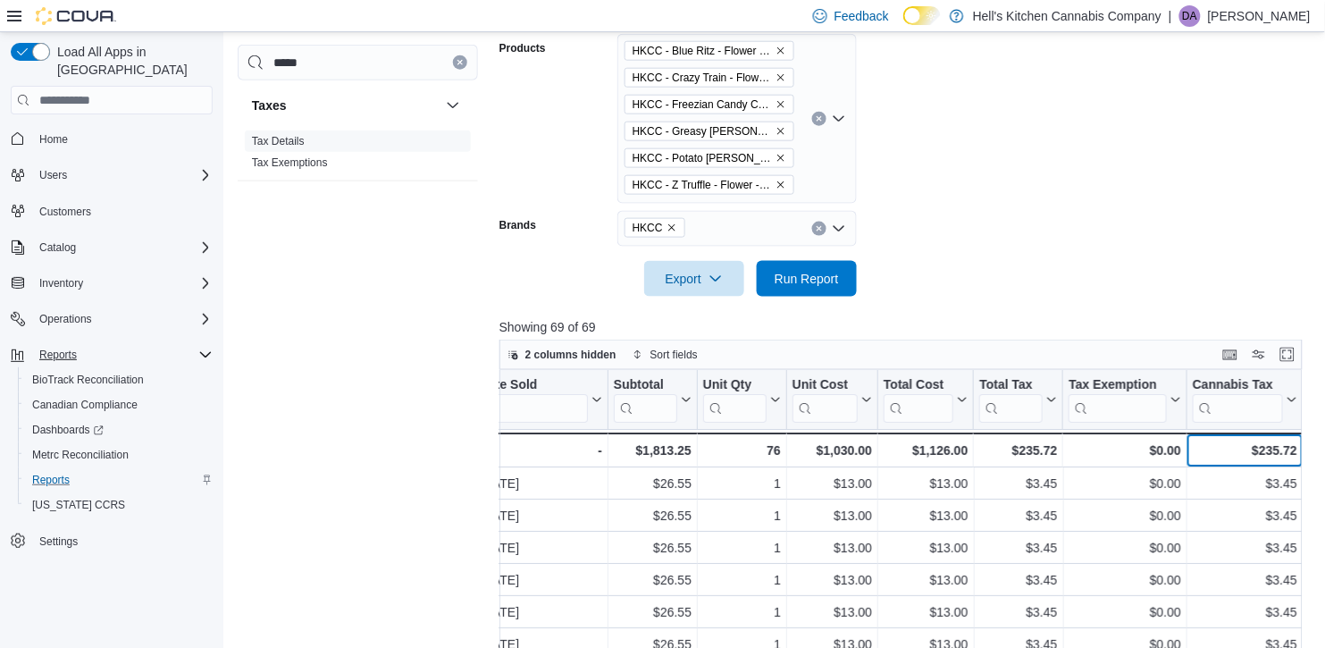
click at [1265, 452] on div "$235.72" at bounding box center [1245, 450] width 105 height 21
drag, startPoint x: 1260, startPoint y: 450, endPoint x: 1300, endPoint y: 446, distance: 40.4
click at [1300, 446] on div "$235.72 - Cannabis Tax, column 21, row 51" at bounding box center [1246, 450] width 116 height 35
copy div "235.72"
click at [1046, 234] on form "**********" at bounding box center [906, 56] width 812 height 481
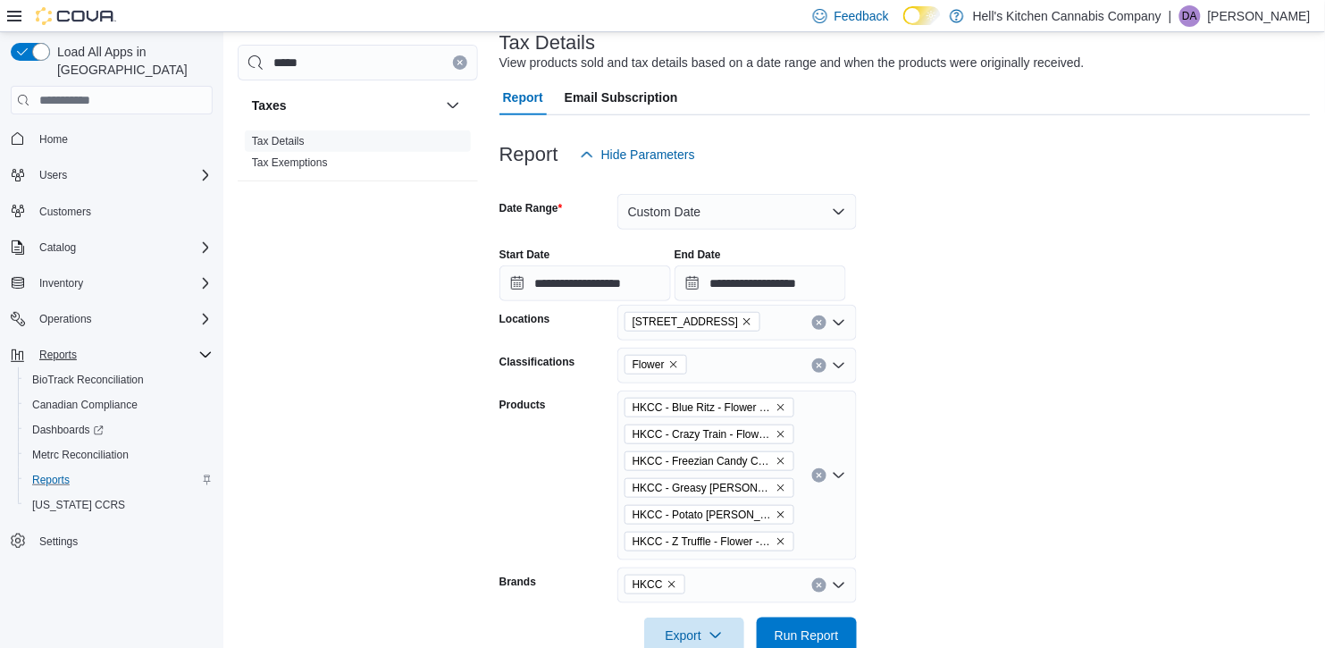
scroll to position [160, 0]
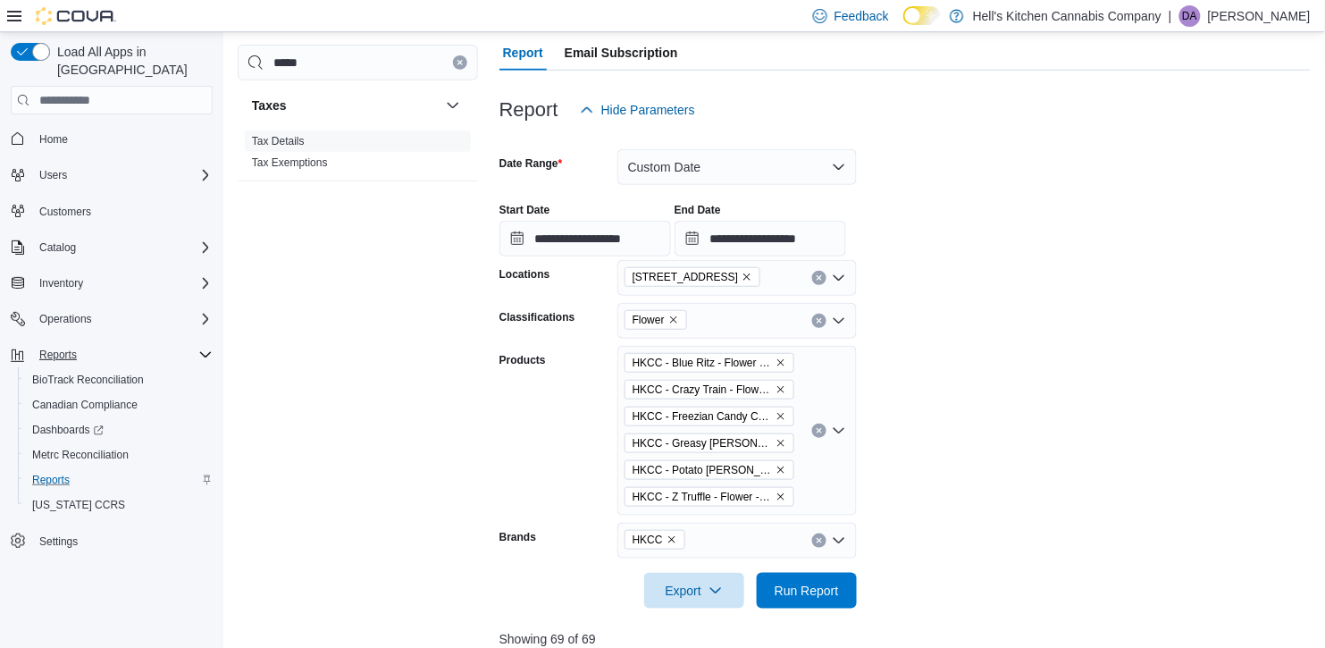
click at [837, 540] on icon "Open list of options" at bounding box center [839, 540] width 11 height 5
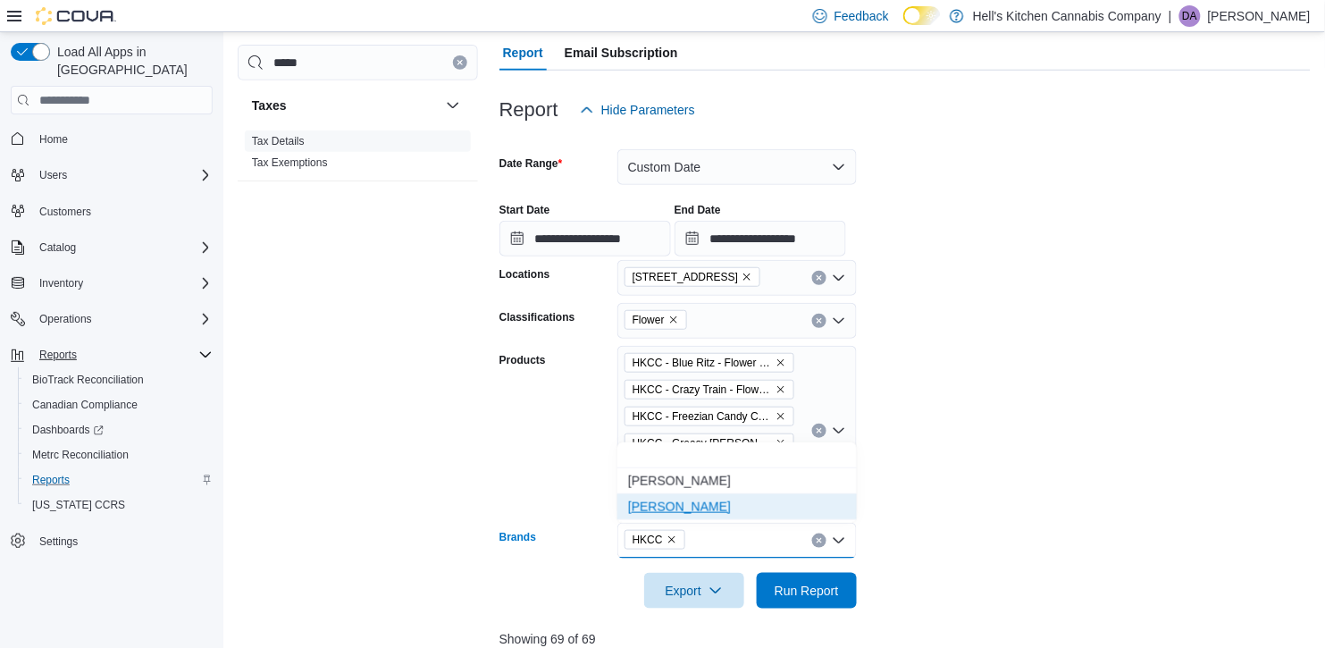
click at [687, 507] on span "[PERSON_NAME]" at bounding box center [737, 507] width 218 height 18
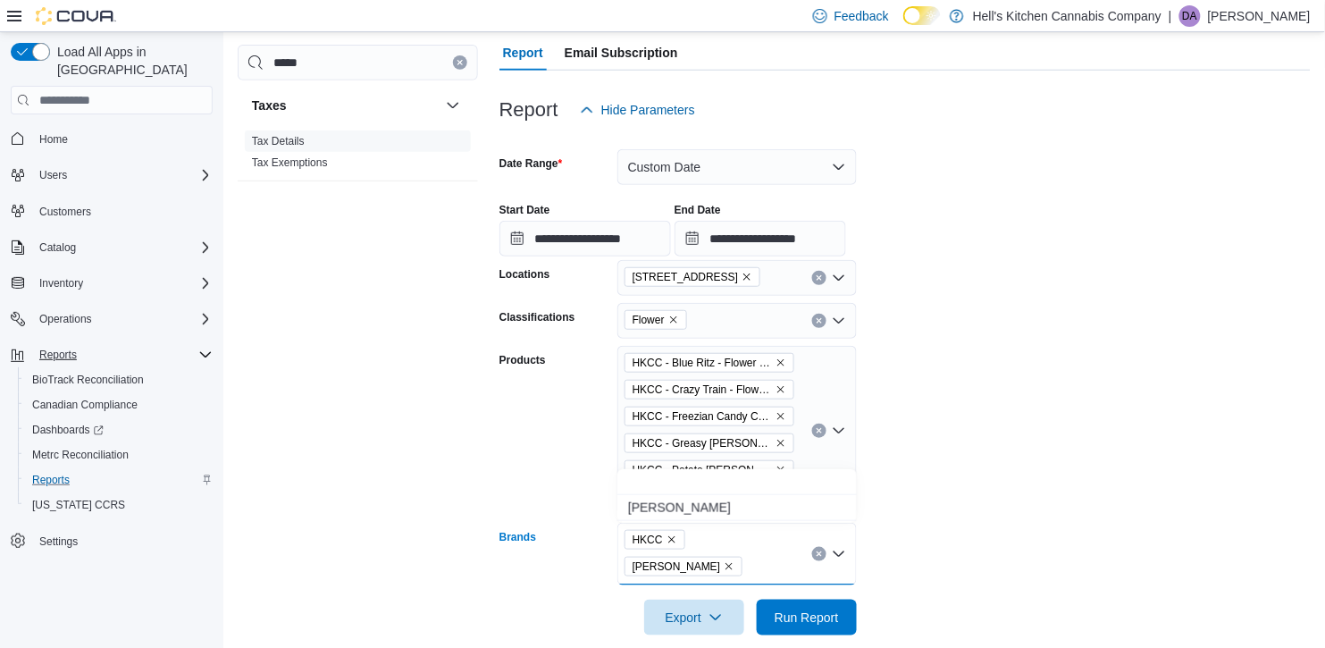
click at [838, 551] on icon "Close list of options" at bounding box center [839, 553] width 11 height 5
click at [840, 551] on icon "Open list of options" at bounding box center [839, 553] width 11 height 5
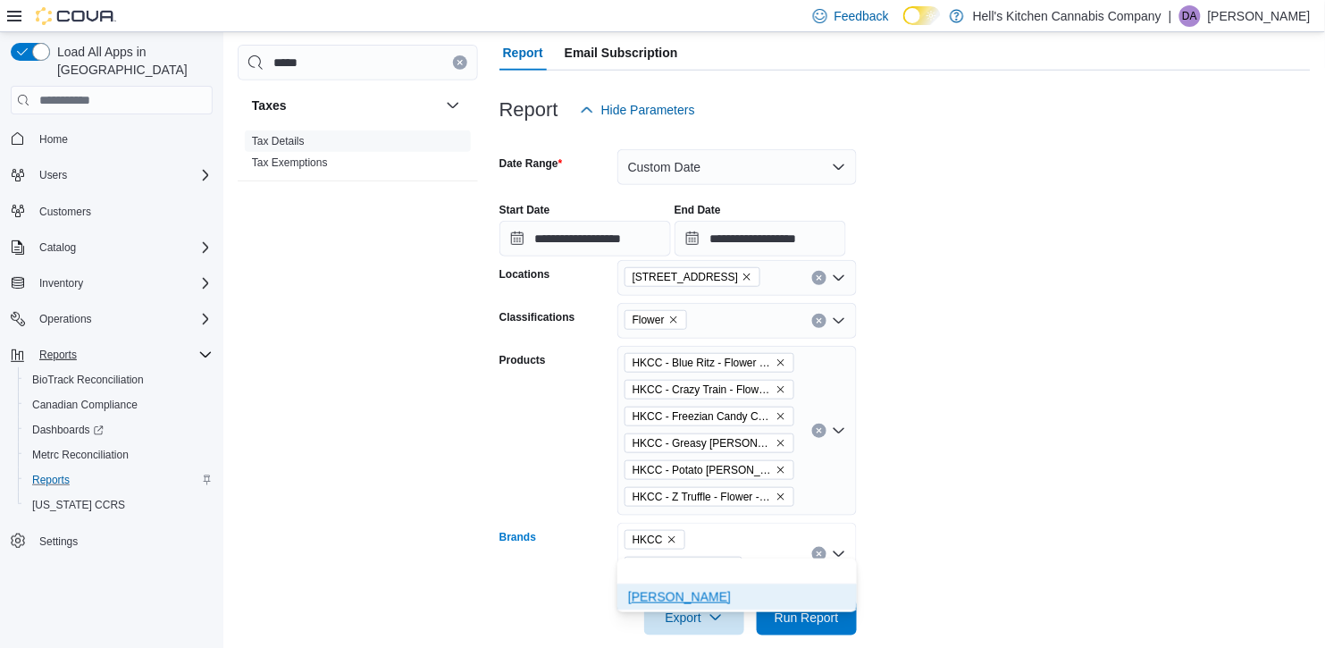
click at [748, 609] on button "[PERSON_NAME]" at bounding box center [738, 598] width 240 height 26
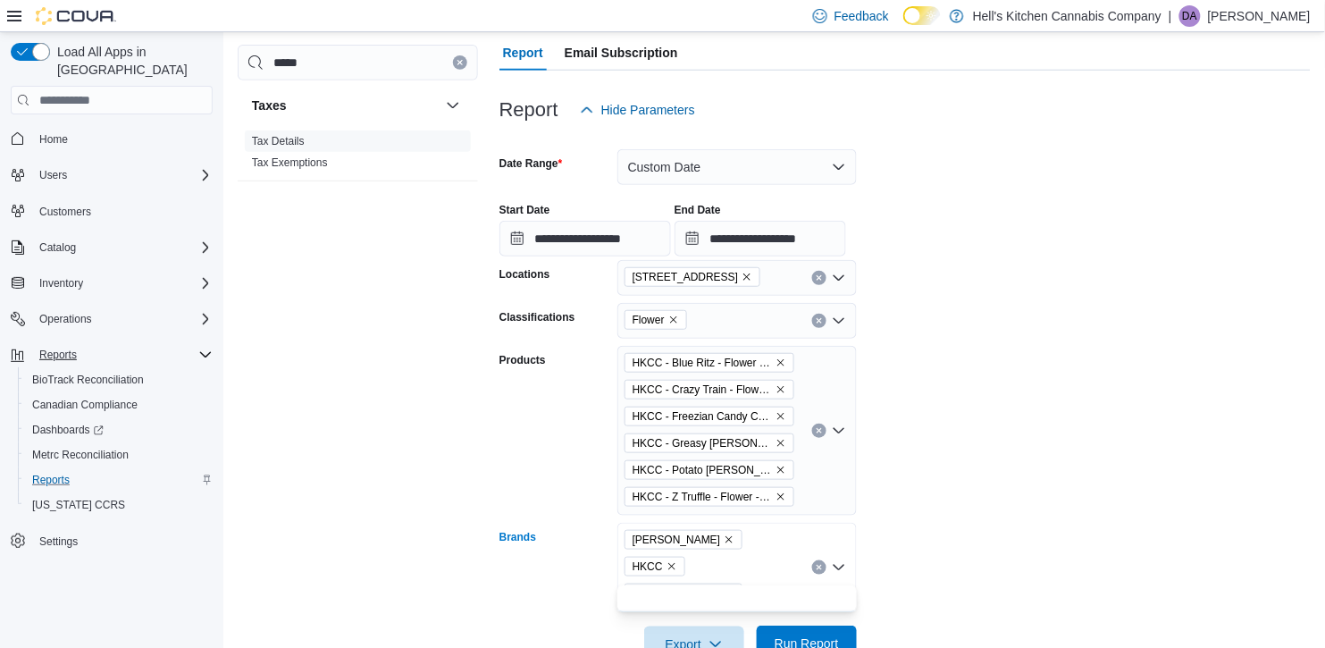
click at [777, 635] on span "Run Report" at bounding box center [807, 644] width 64 height 18
click at [1045, 495] on form "**********" at bounding box center [906, 395] width 812 height 534
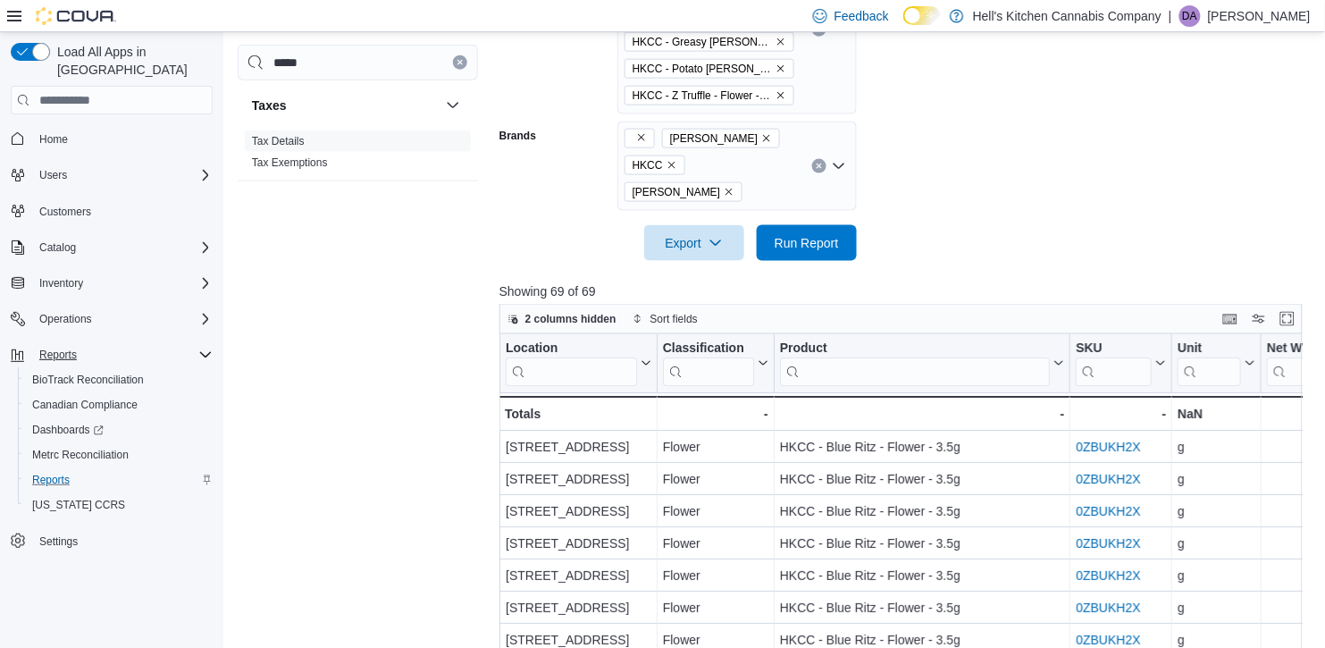
scroll to position [606, 0]
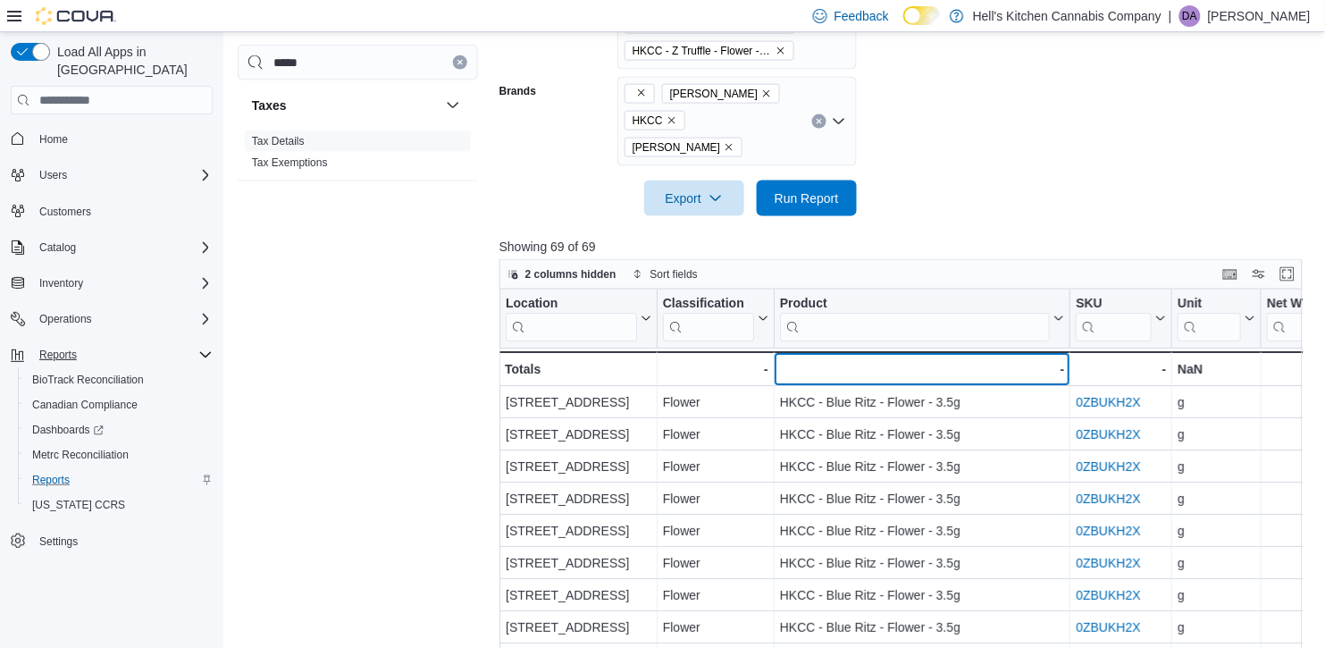
click at [973, 359] on div "-" at bounding box center [921, 369] width 285 height 21
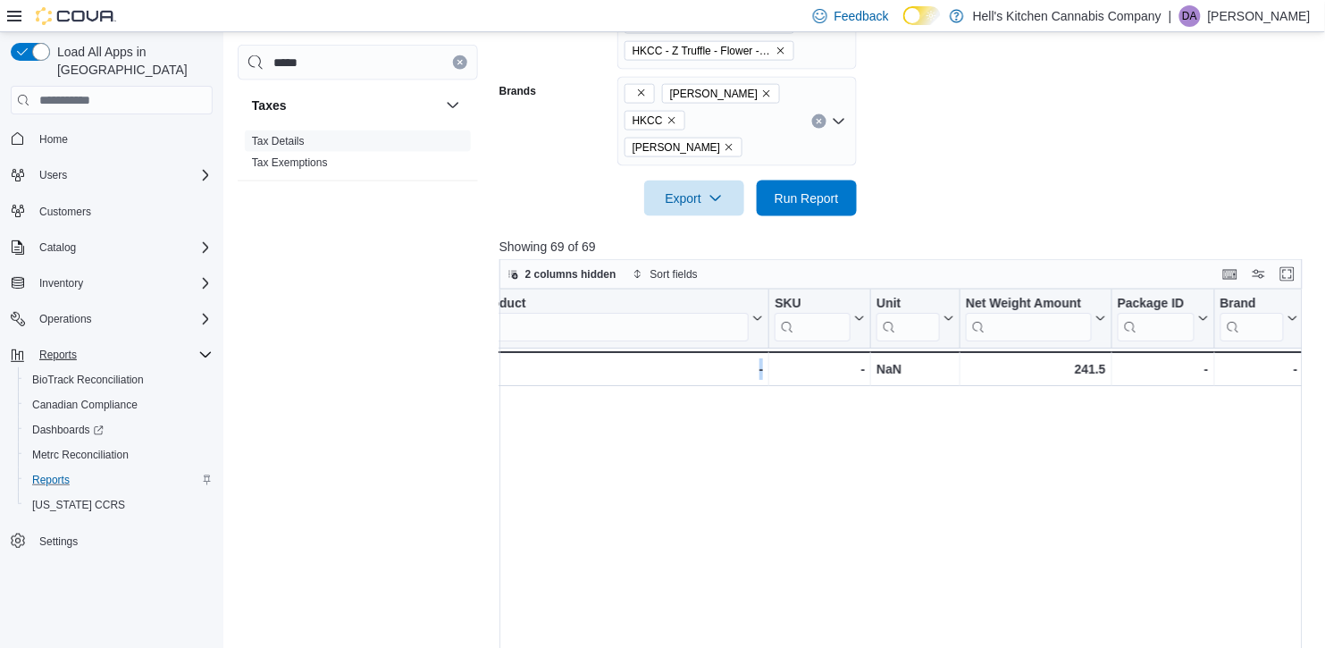
scroll to position [0, 1905]
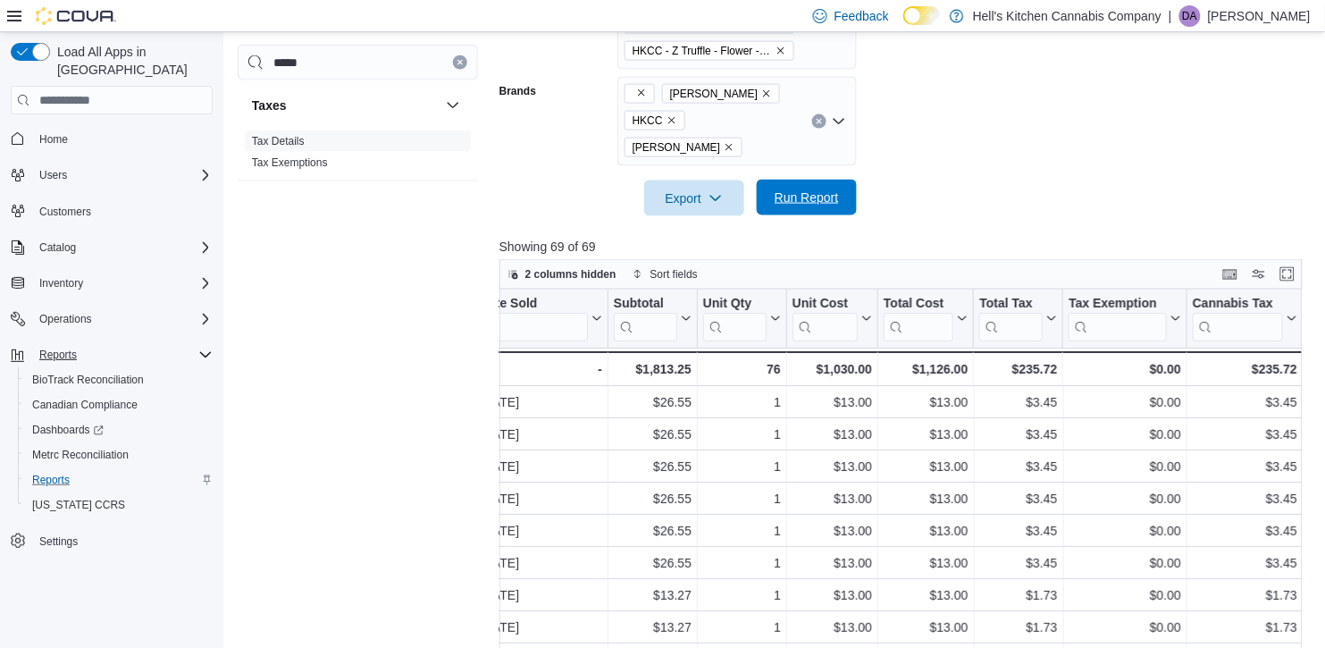
click at [810, 189] on span "Run Report" at bounding box center [807, 198] width 64 height 18
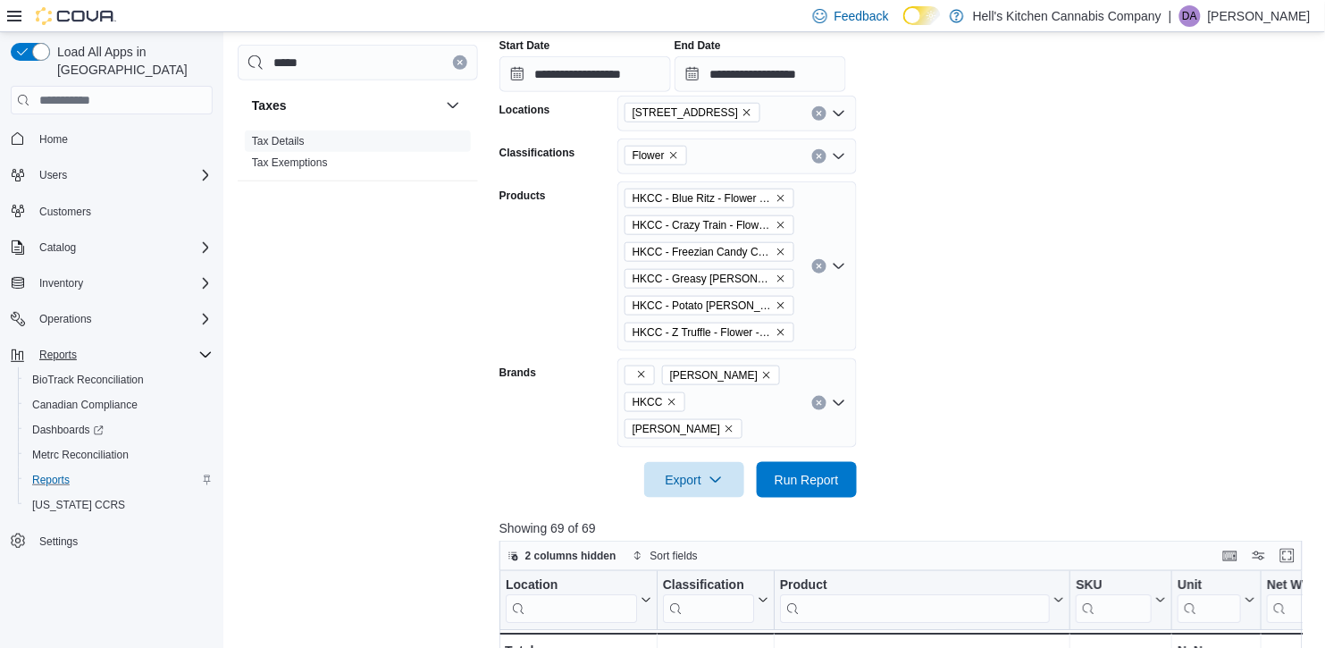
scroll to position [294, 0]
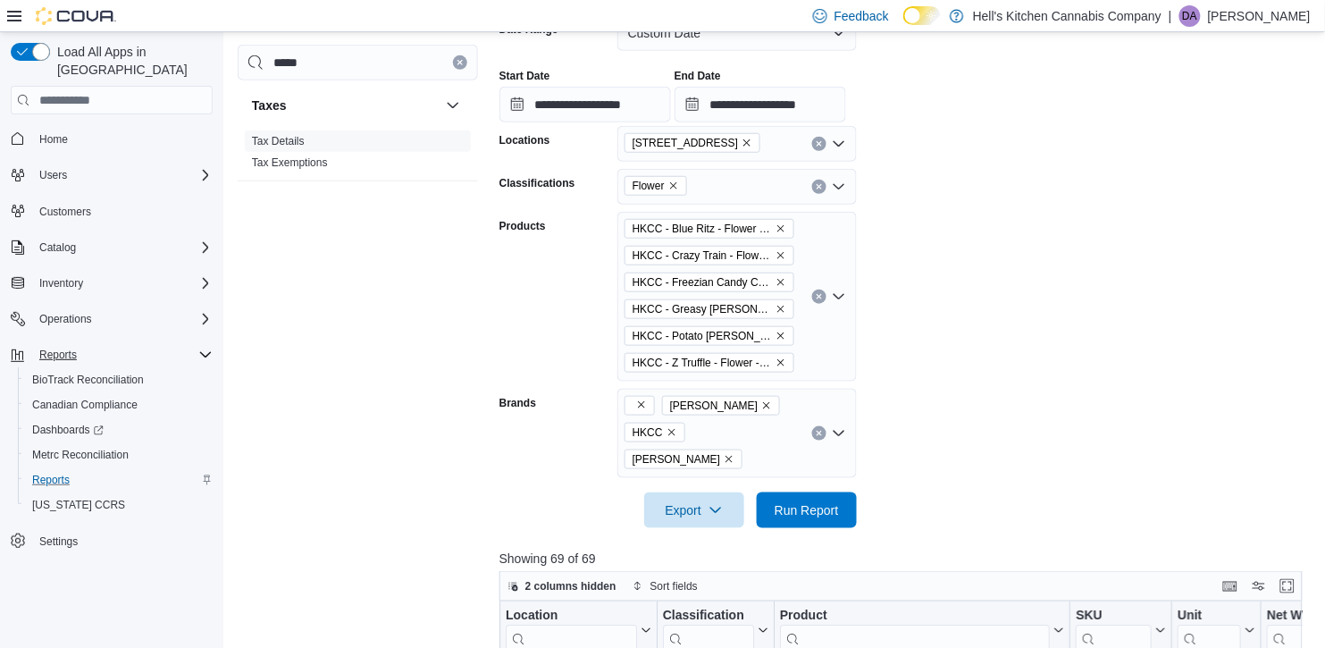
click at [845, 298] on div "HKCC - Blue Ritz - Flower - 3.5g HKCC - Crazy Train - Flower - 3.5g HKCC - Free…" at bounding box center [738, 297] width 240 height 170
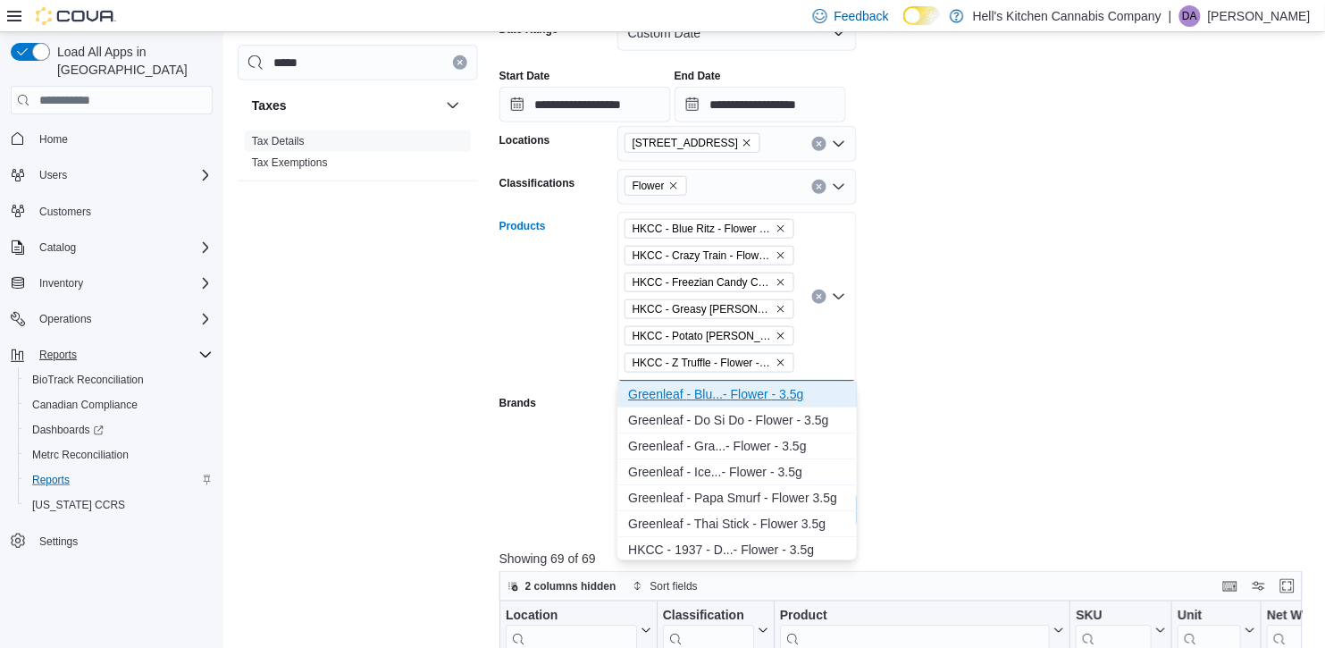
click at [693, 399] on div "G r e e n l e a f - B l u . . . - F l o w e r - 3 . 5 g" at bounding box center [737, 394] width 218 height 18
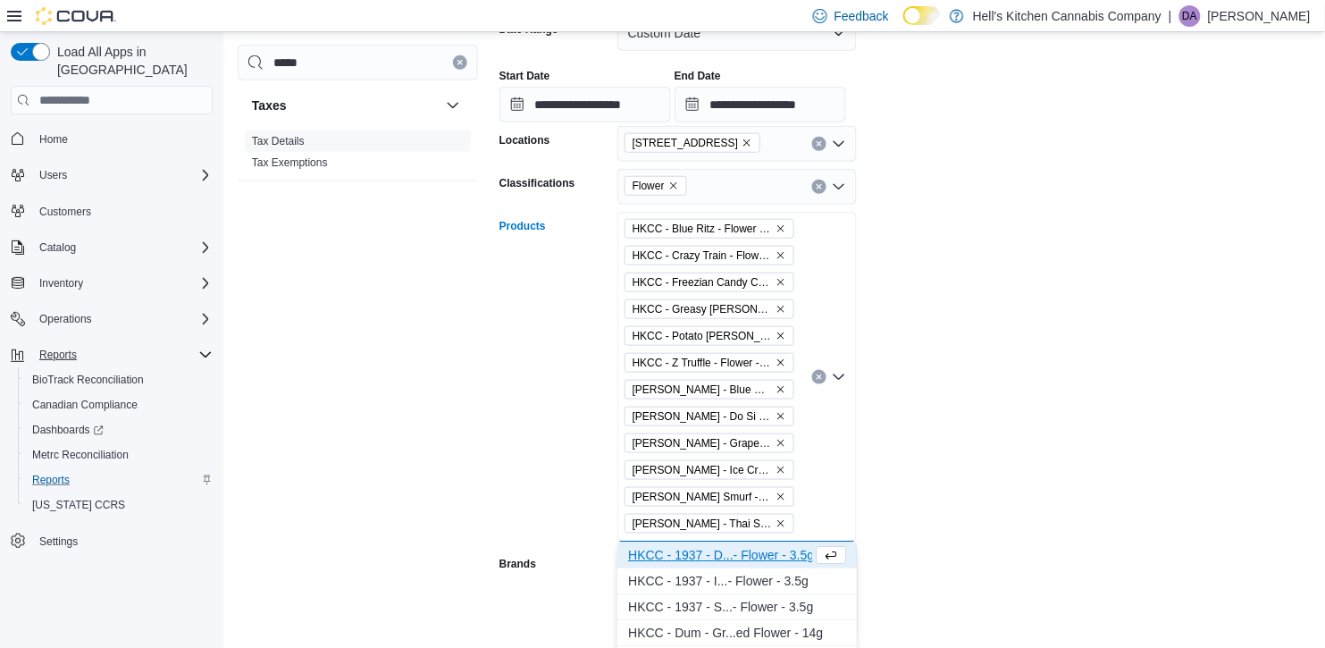
click at [1022, 487] on form "**********" at bounding box center [906, 341] width 812 height 695
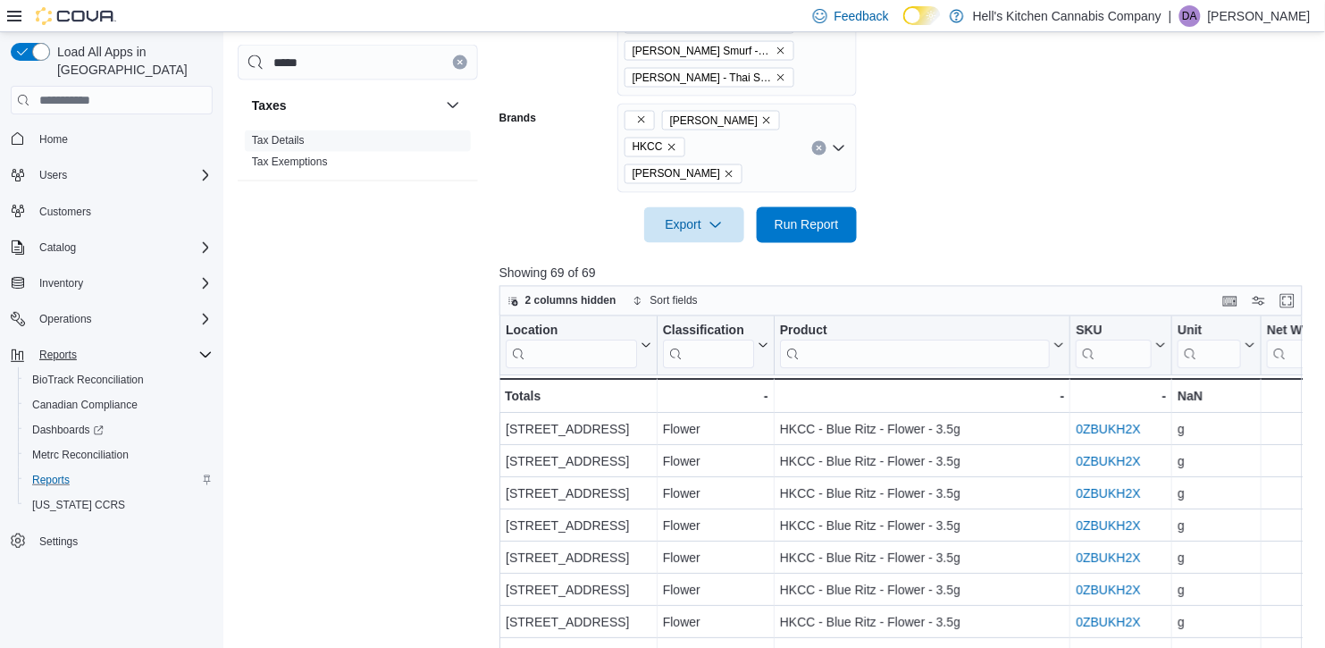
scroll to position [704, 0]
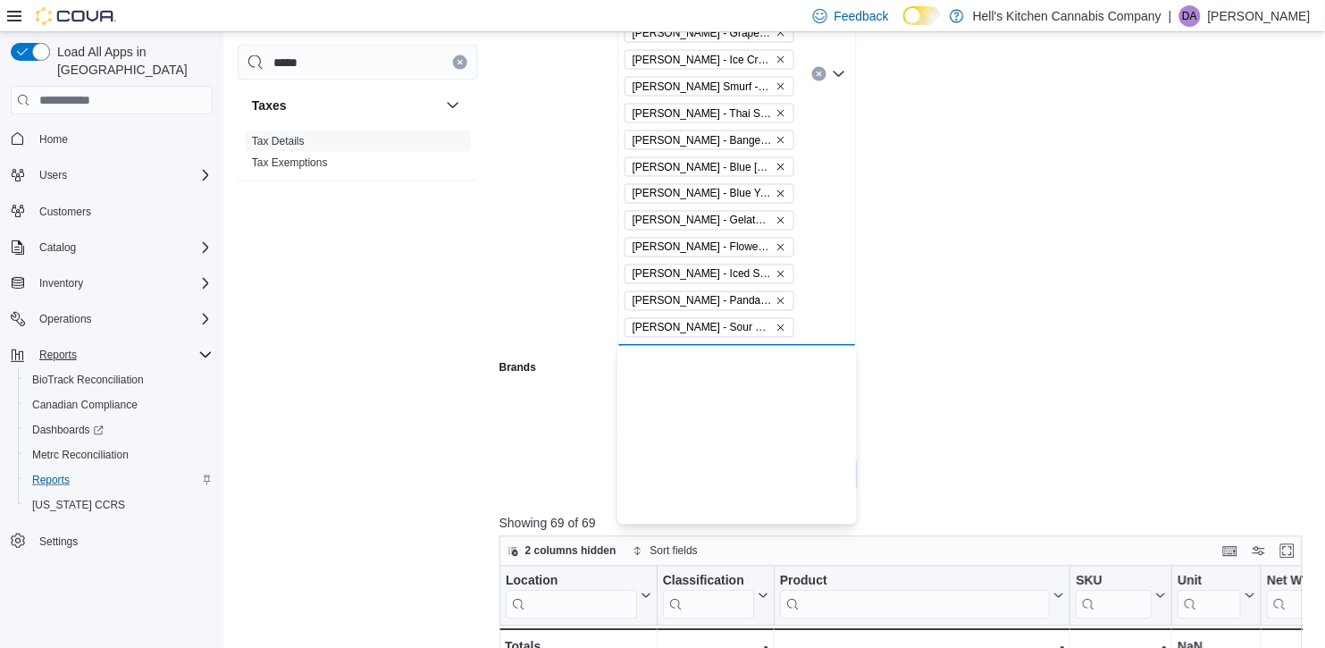
scroll to position [0, 0]
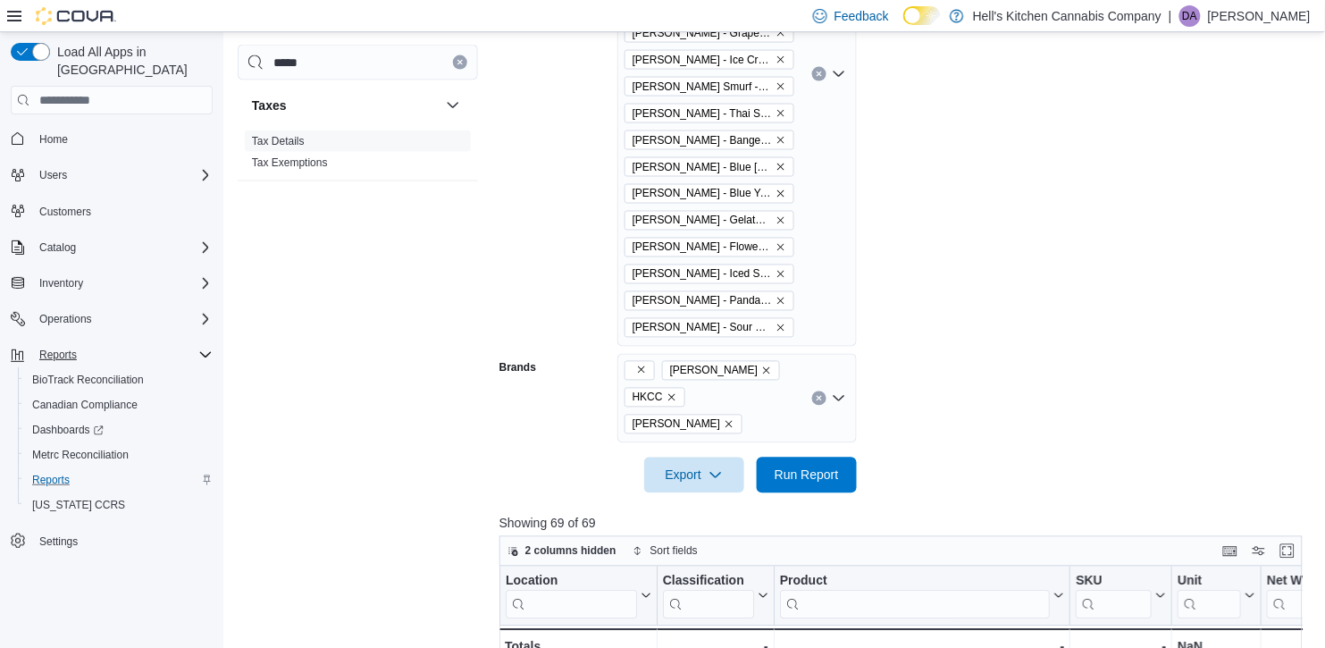
click at [972, 207] on form "**********" at bounding box center [906, 39] width 812 height 910
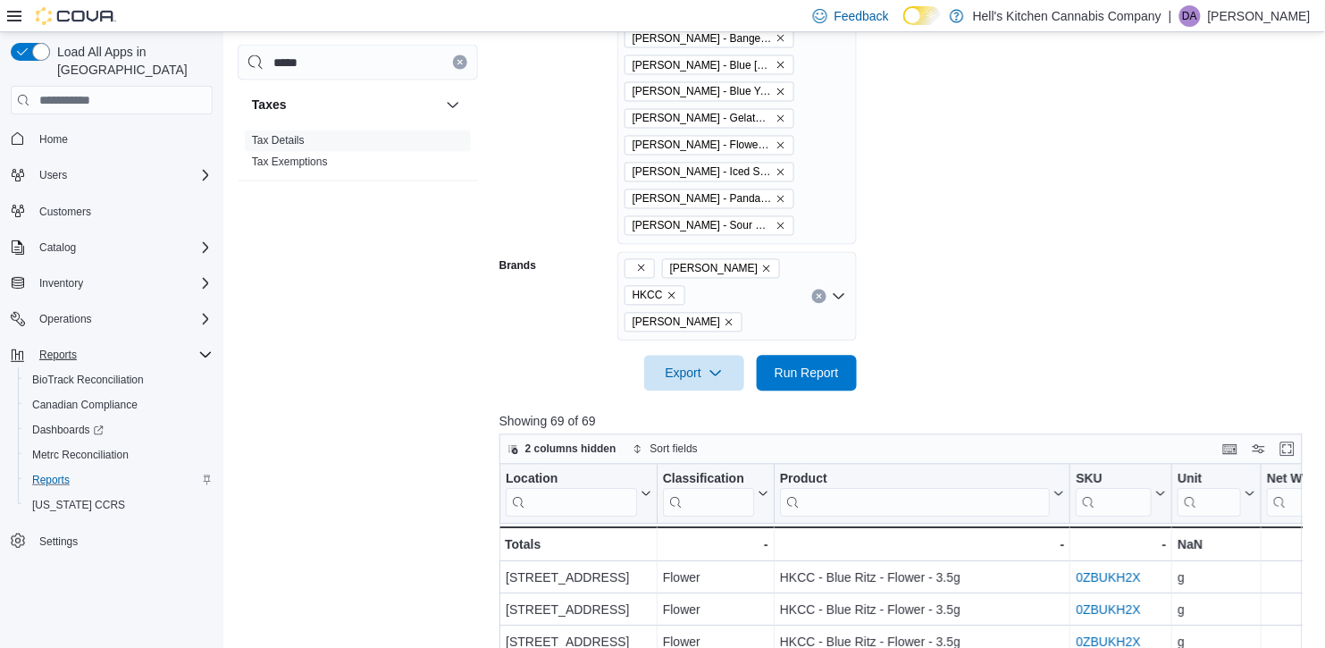
scroll to position [928, 0]
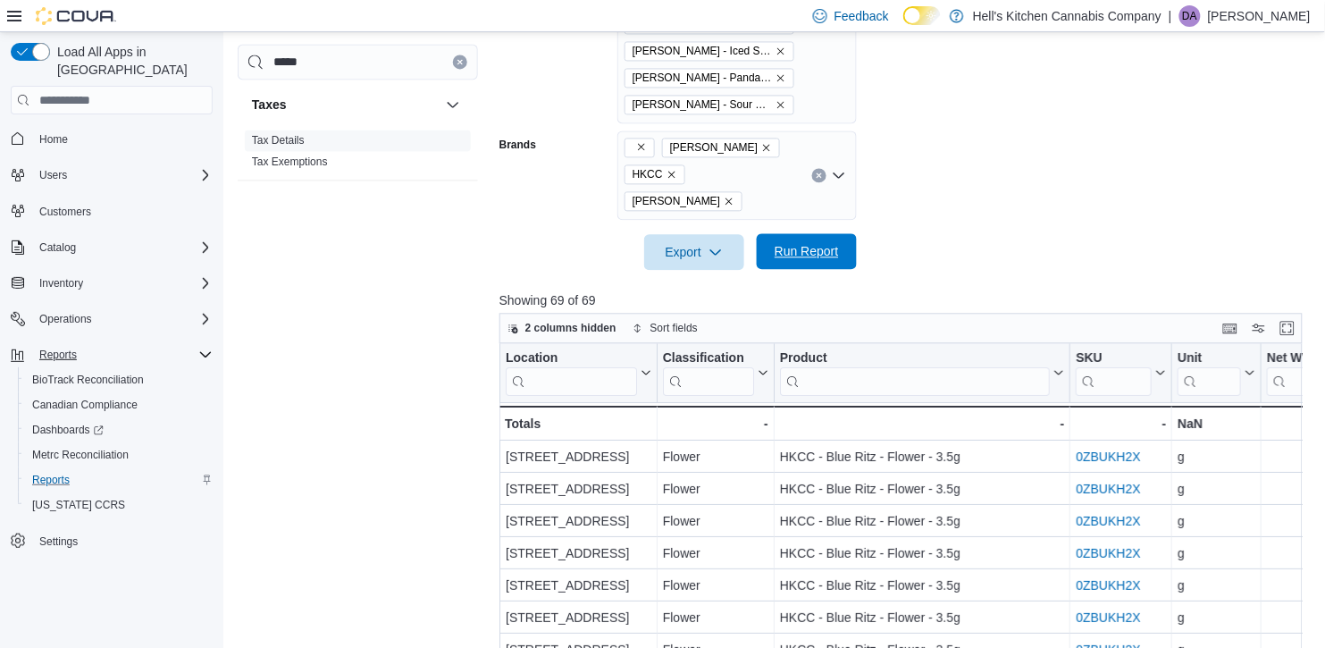
click at [821, 242] on span "Run Report" at bounding box center [807, 251] width 64 height 18
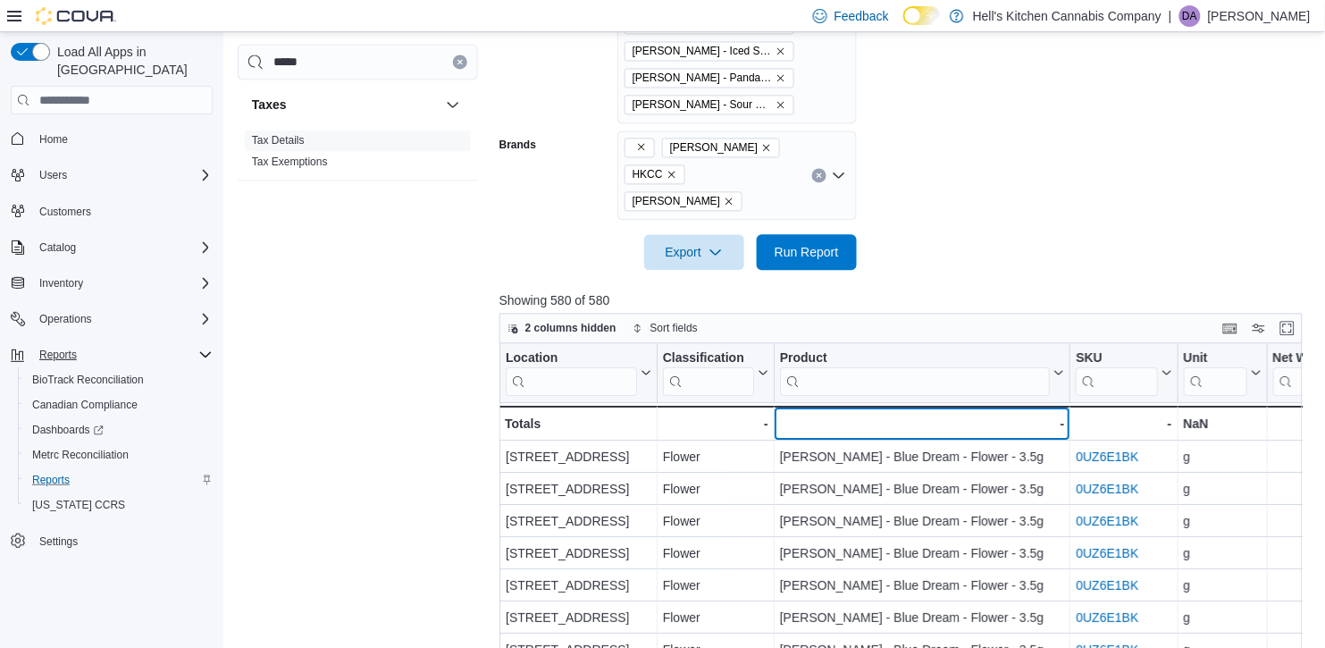
click at [898, 408] on div "- - Product, column 3, row 51" at bounding box center [922, 423] width 297 height 35
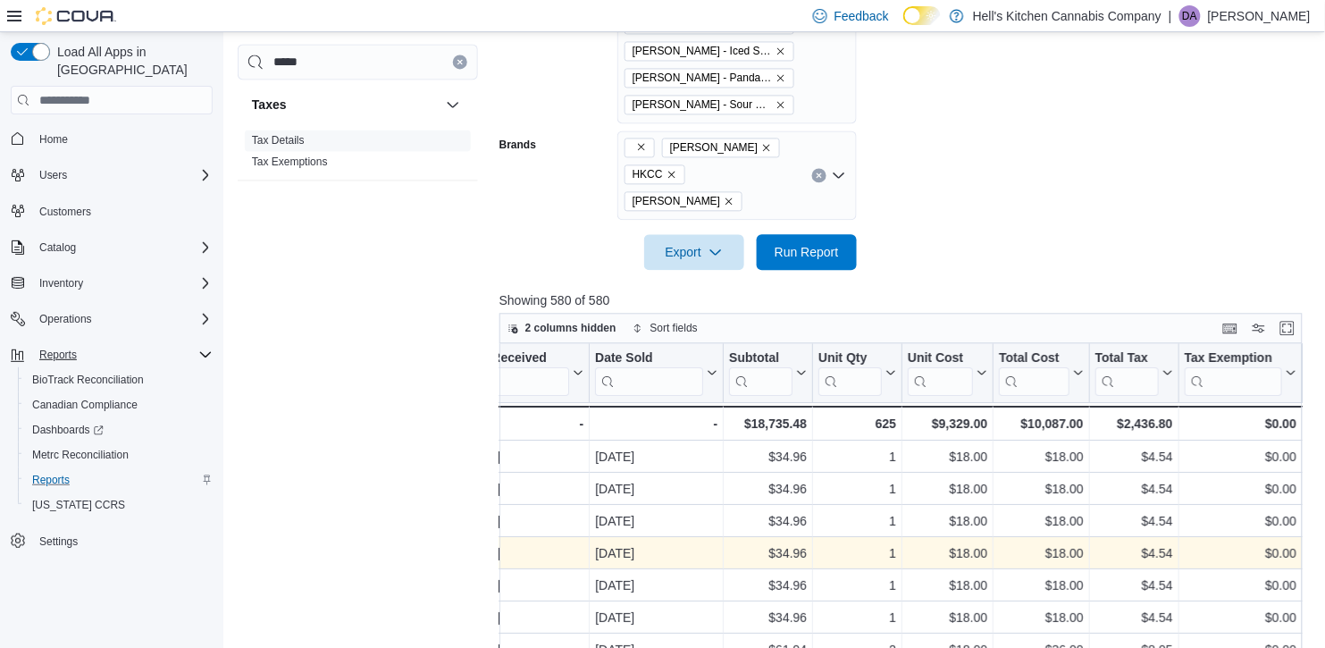
scroll to position [0, 1920]
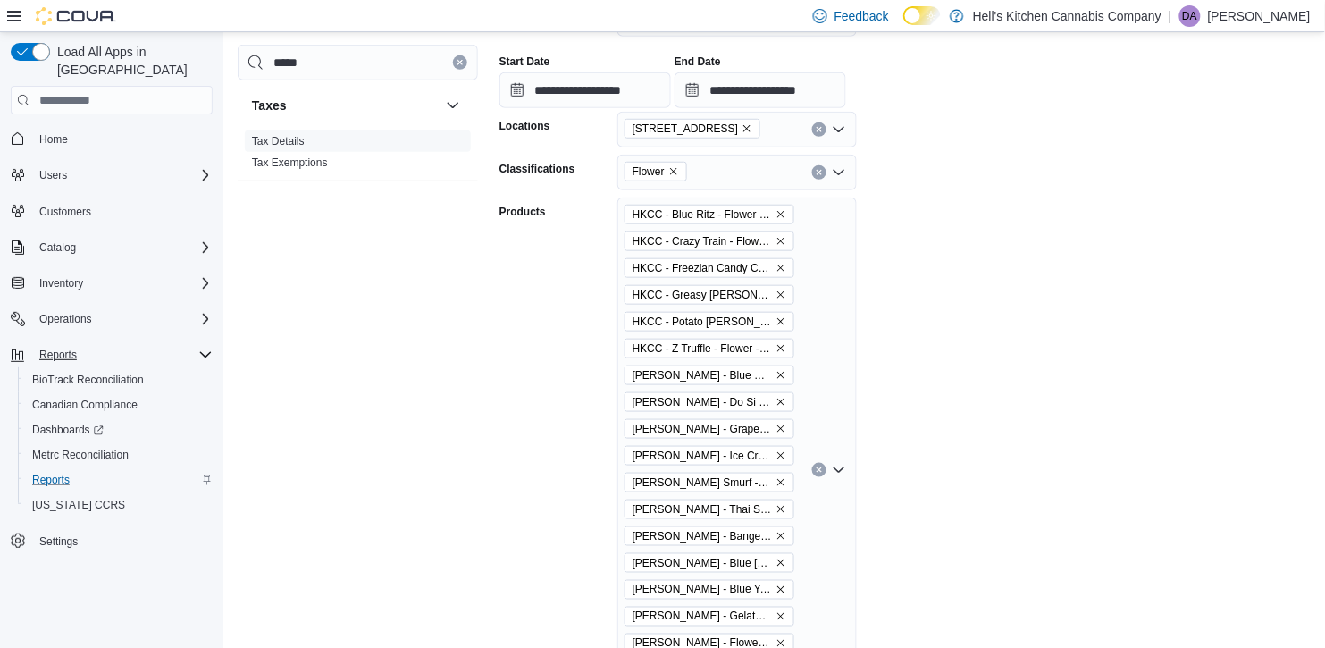
scroll to position [302, 0]
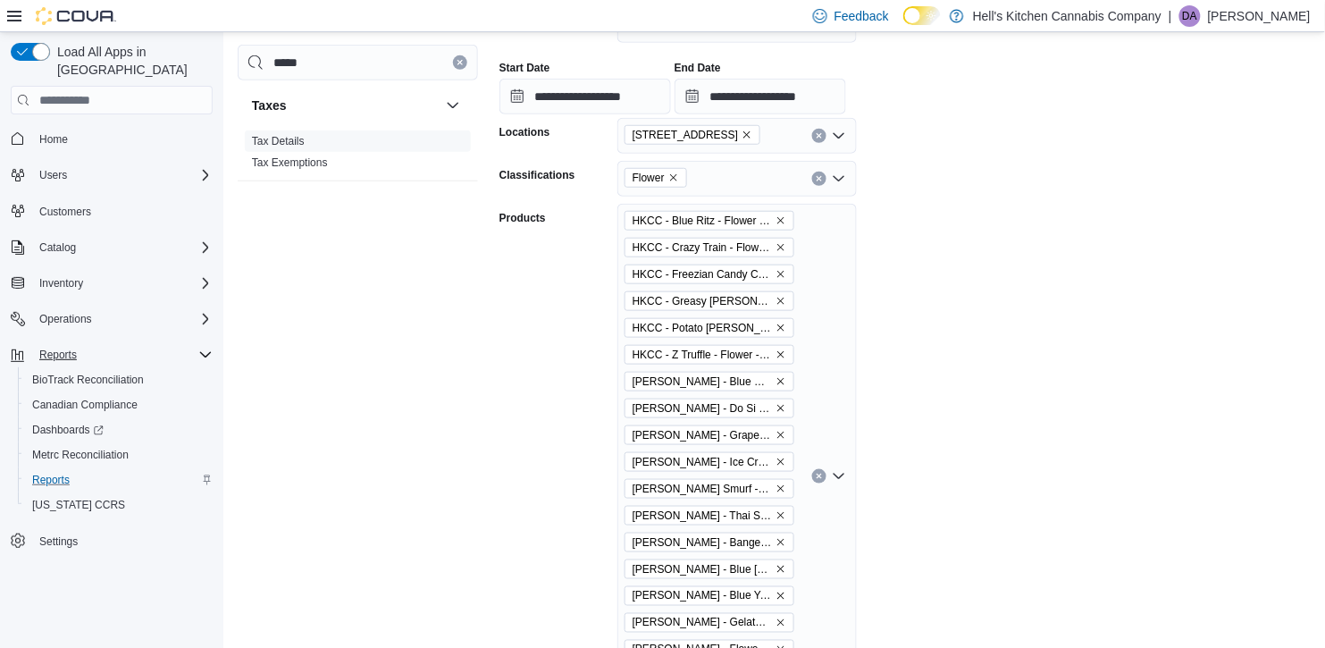
click at [800, 175] on div "Flower" at bounding box center [738, 179] width 240 height 36
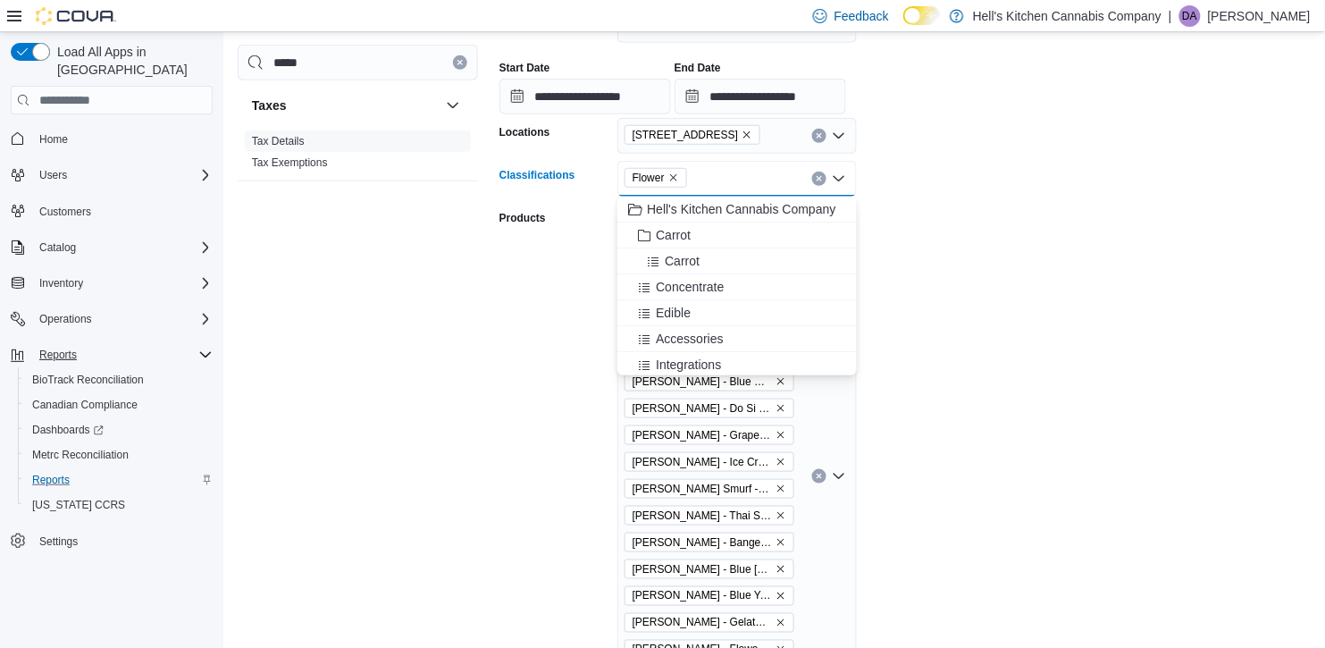
click at [800, 175] on div "Flower Combo box. Selected. Flower. Press Backspace to delete Flower. Combo box…" at bounding box center [738, 179] width 240 height 36
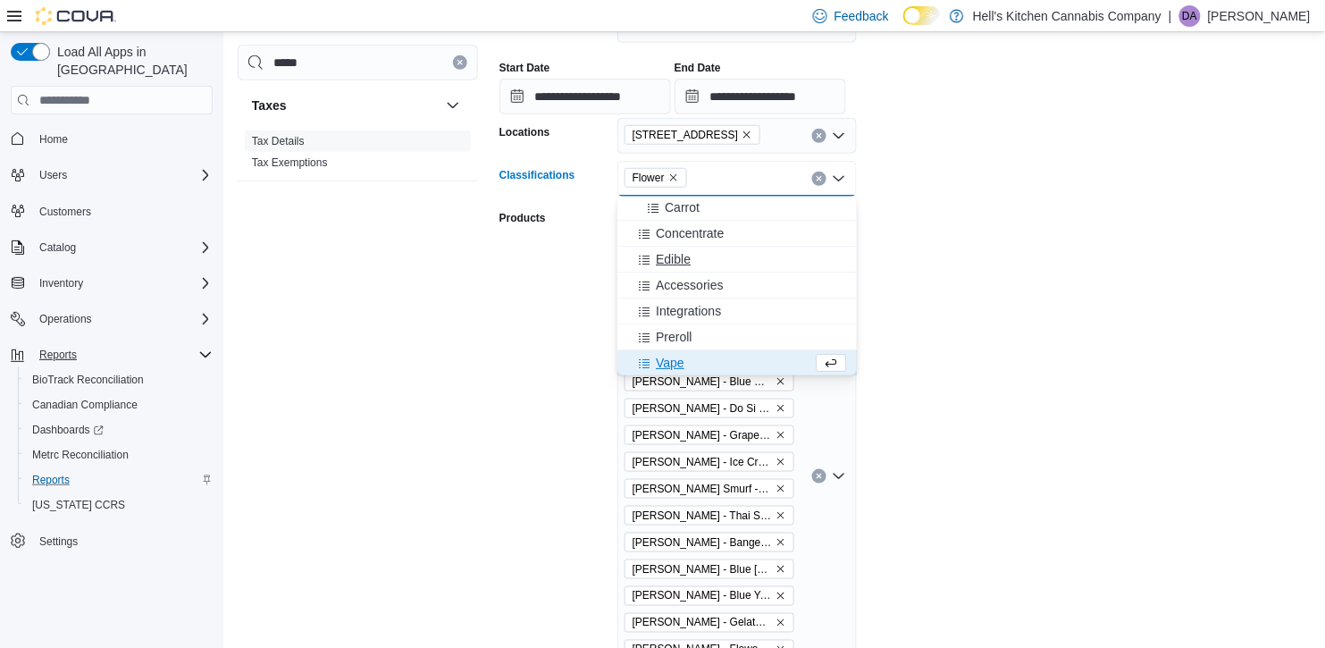
scroll to position [80, 0]
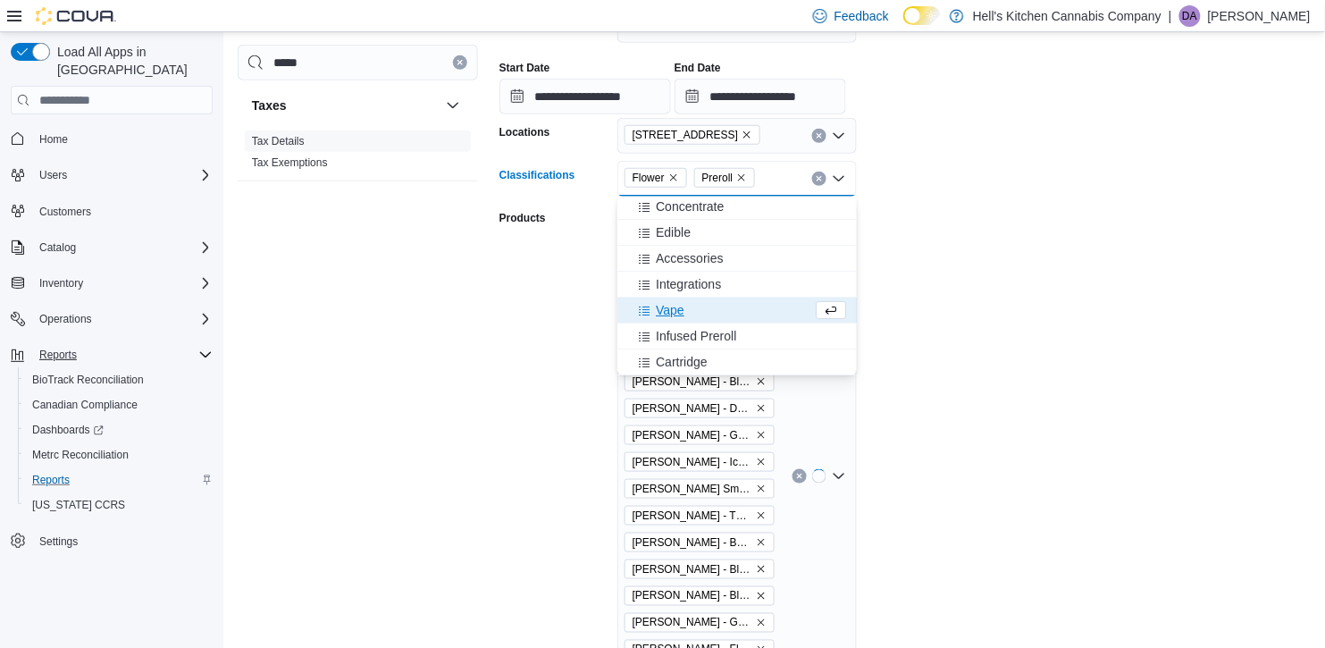
click at [968, 274] on form "**********" at bounding box center [906, 441] width 812 height 910
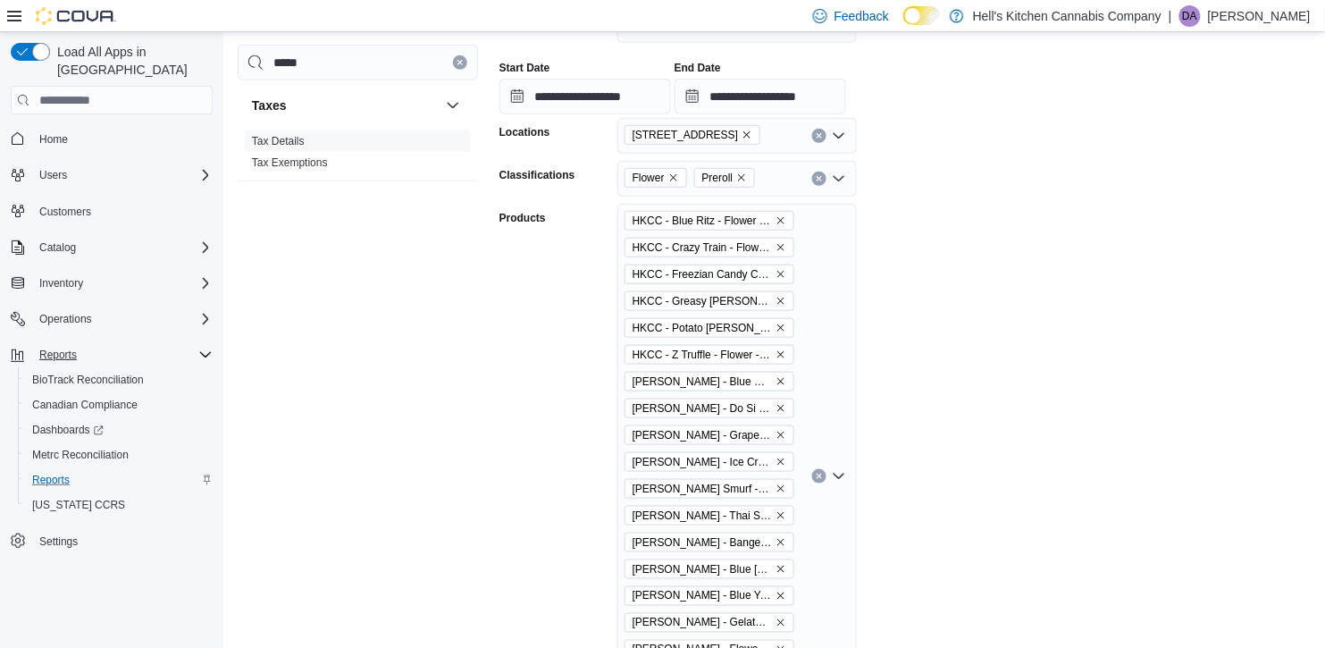
click at [910, 488] on form "**********" at bounding box center [906, 441] width 812 height 910
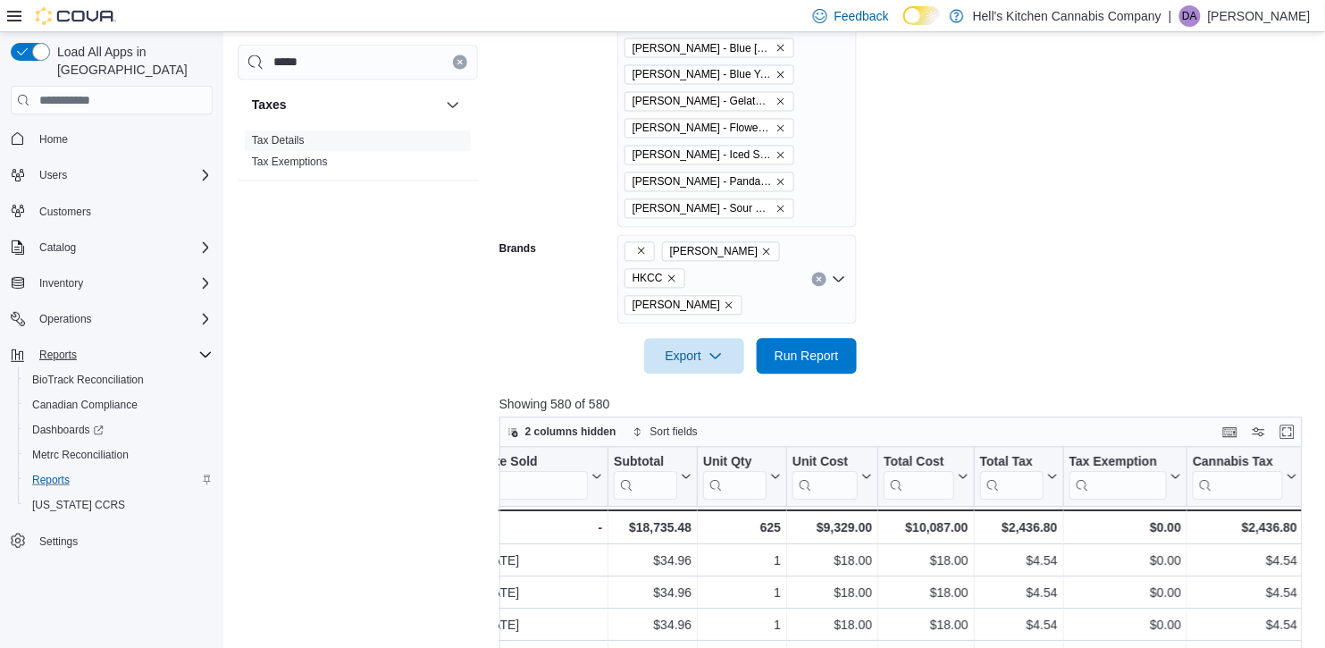
scroll to position [883, 0]
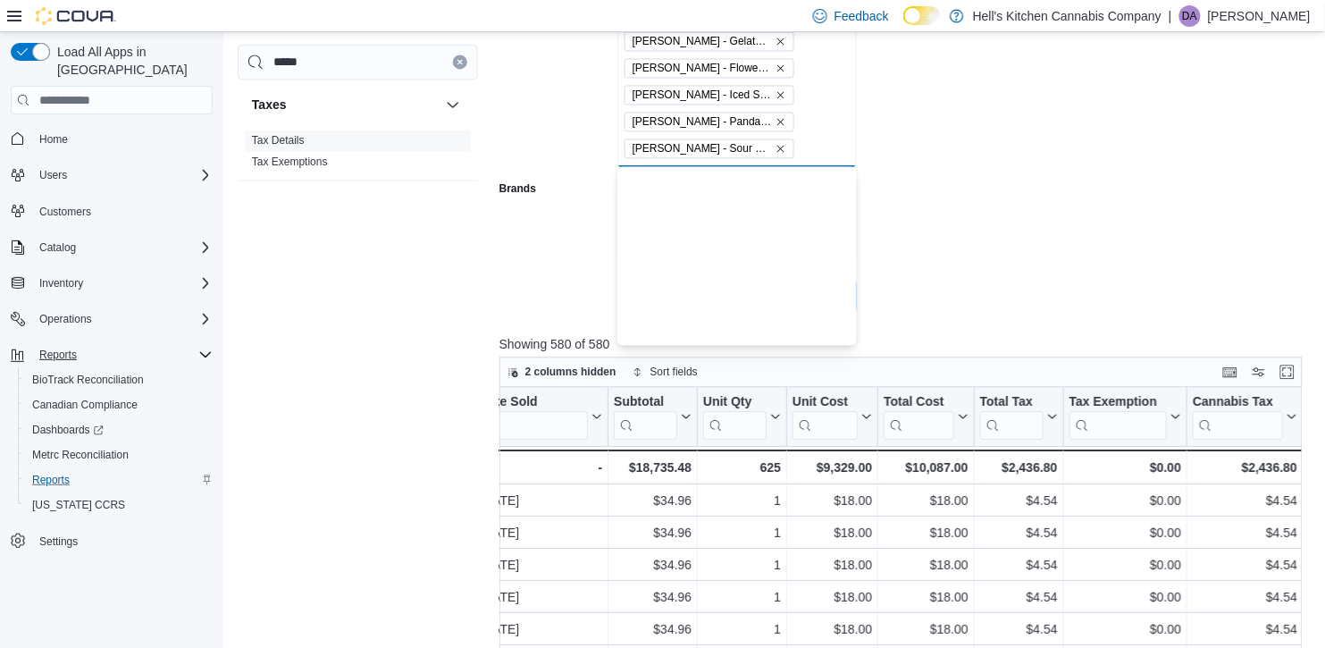
scroll to position [287, 0]
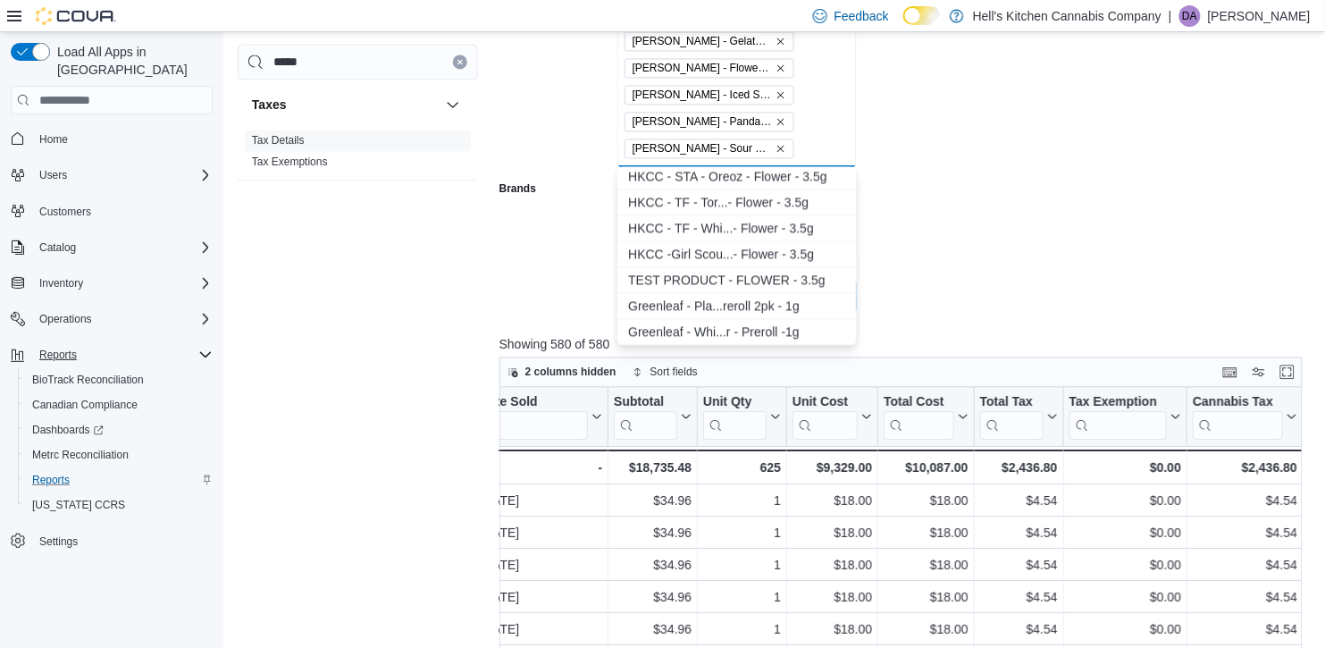
scroll to position [987, 0]
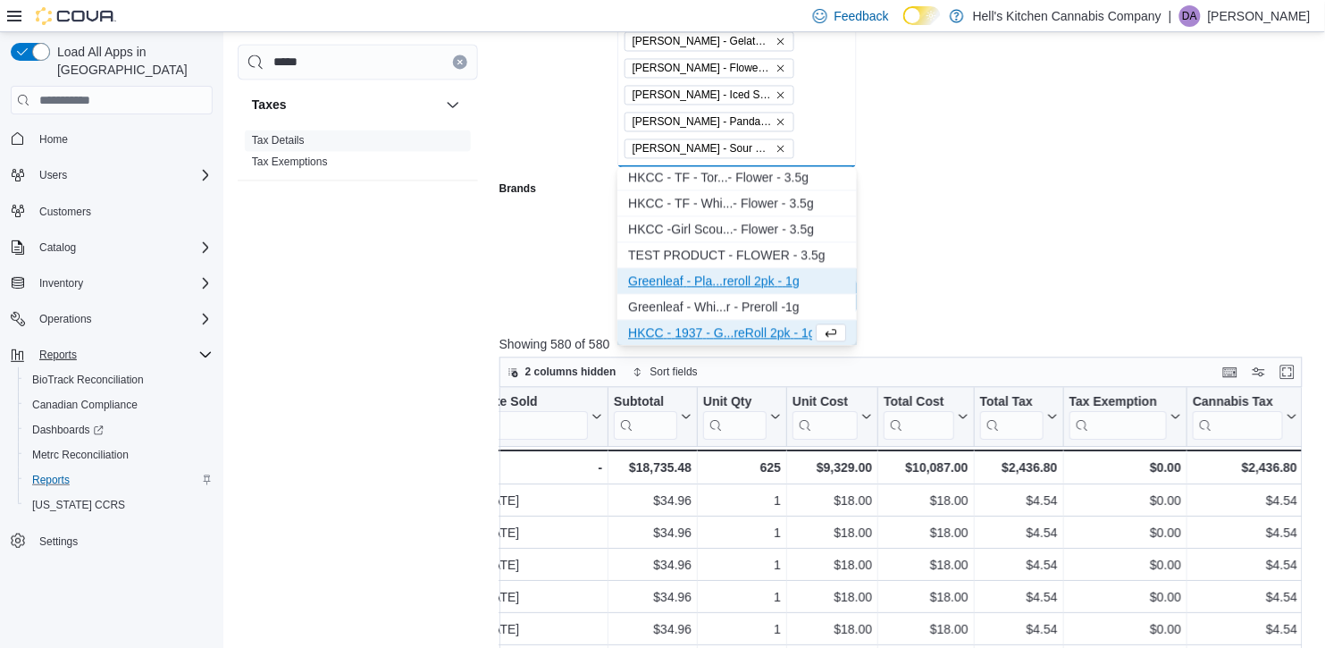
click at [662, 277] on div "G r e e n l e a f - P l a . . . r e r o l l 2 p k - 1 g" at bounding box center [737, 282] width 218 height 18
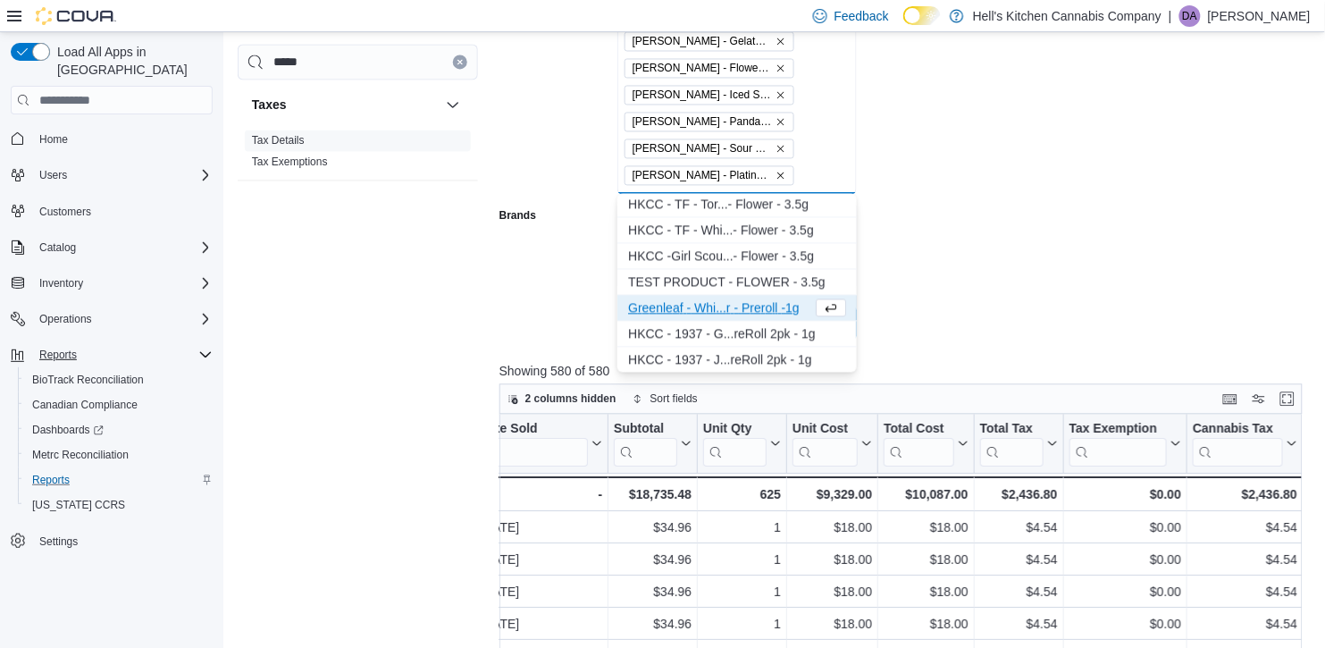
click at [693, 311] on div "G r e e n l e a f - W h i . . . r - P r e r o l l - 1 g" at bounding box center [720, 308] width 184 height 18
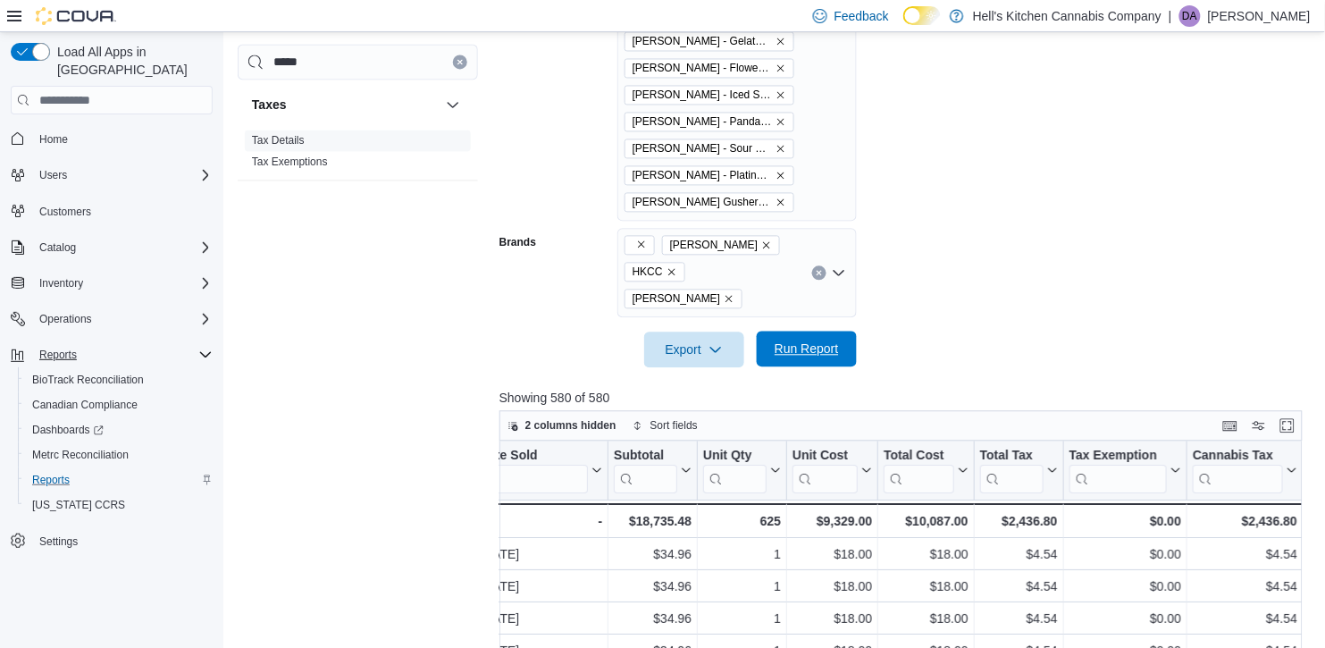
click at [841, 332] on span "Run Report" at bounding box center [807, 350] width 79 height 36
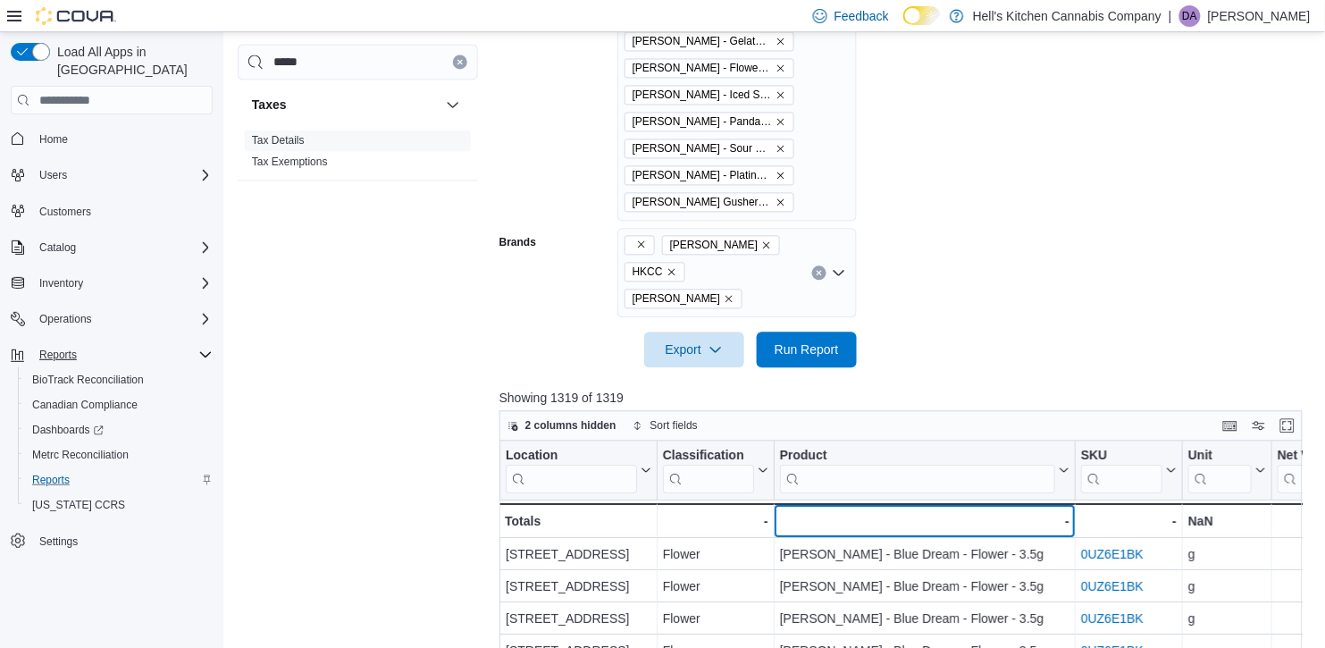
click at [854, 511] on div "-" at bounding box center [924, 521] width 290 height 21
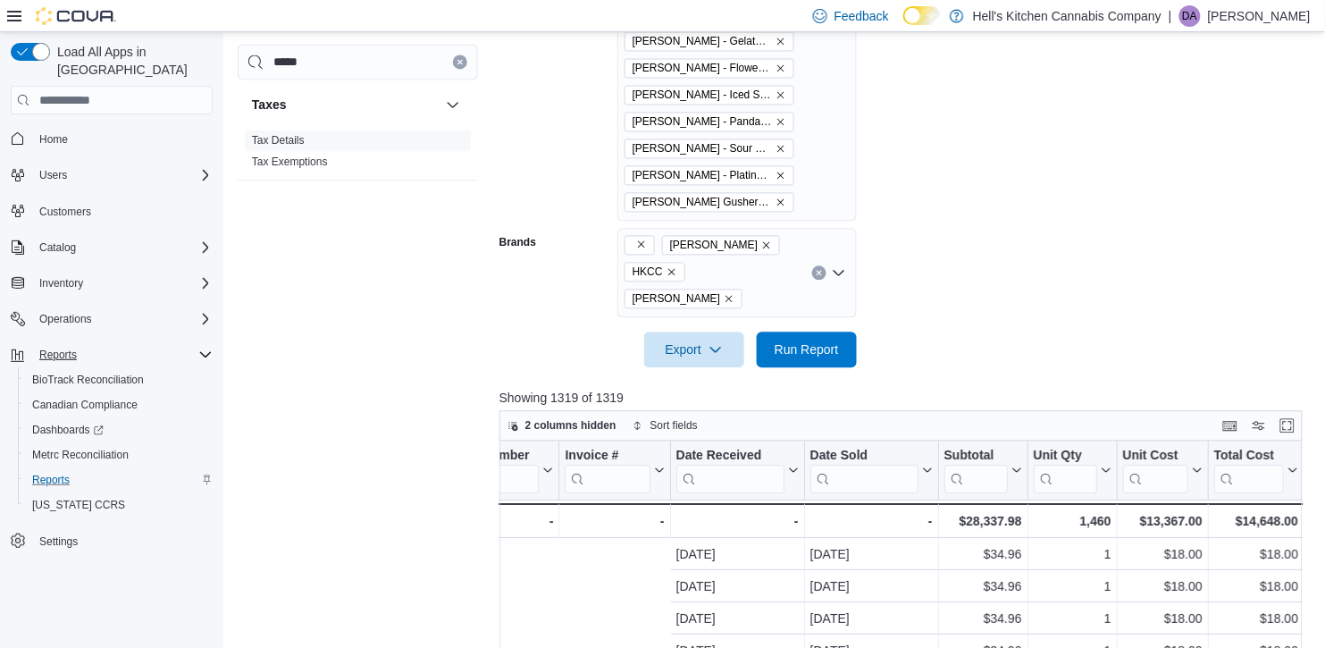
scroll to position [0, 1924]
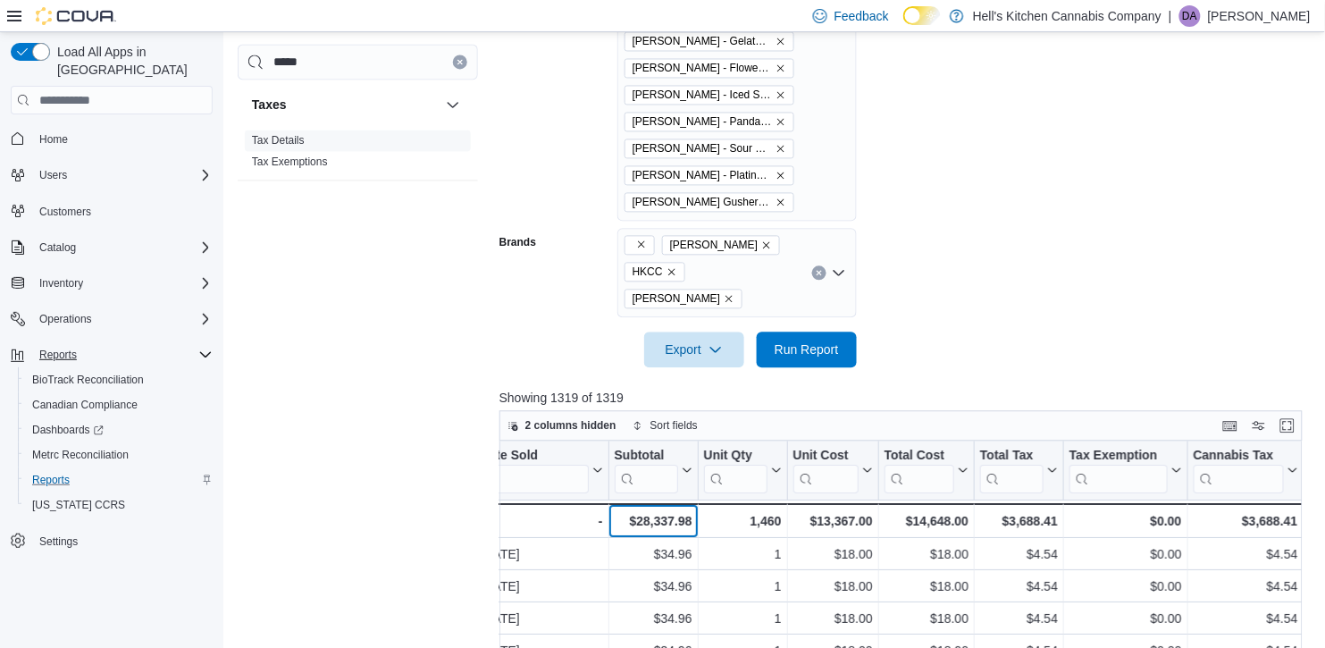
click at [657, 511] on div "$28,337.98" at bounding box center [653, 521] width 78 height 21
drag, startPoint x: 635, startPoint y: 491, endPoint x: 693, endPoint y: 493, distance: 58.2
click at [693, 504] on div "$28,337.98 - Subtotal, column 15, row 51" at bounding box center [653, 521] width 89 height 35
copy div "28,337.98"
drag, startPoint x: 1249, startPoint y: 489, endPoint x: 1298, endPoint y: 489, distance: 48.3
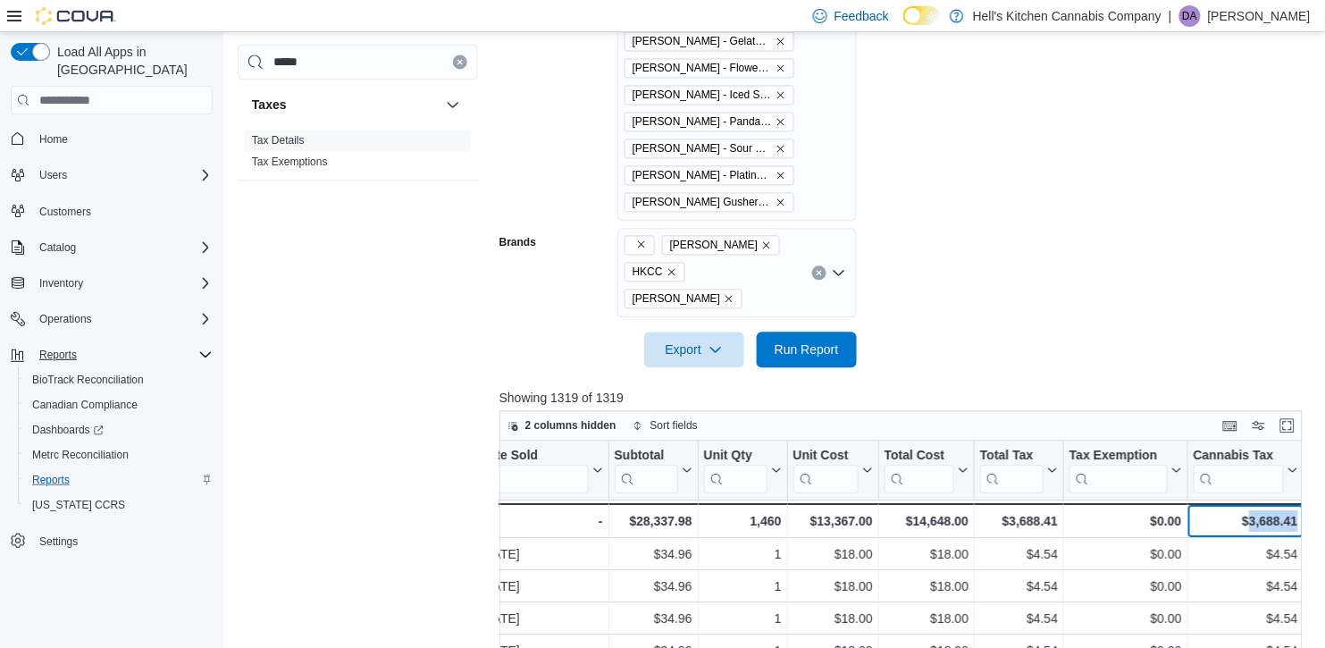
click at [1298, 504] on div "$3,688.41 - Cannabis Tax, column 21, row 51" at bounding box center [1246, 521] width 116 height 35
copy div "3,688.41"
